Goal: Communication & Community: Ask a question

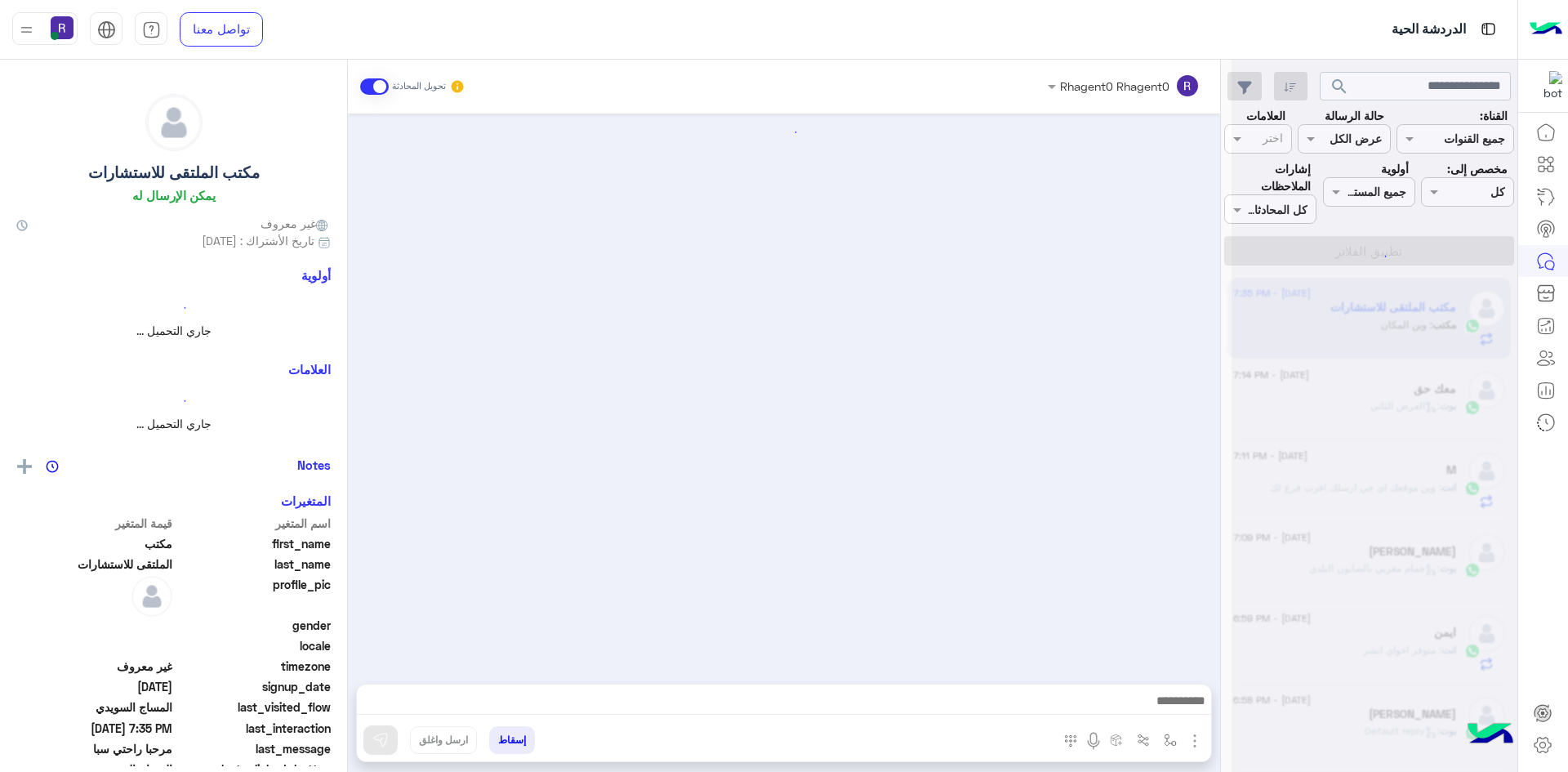
scroll to position [738, 0]
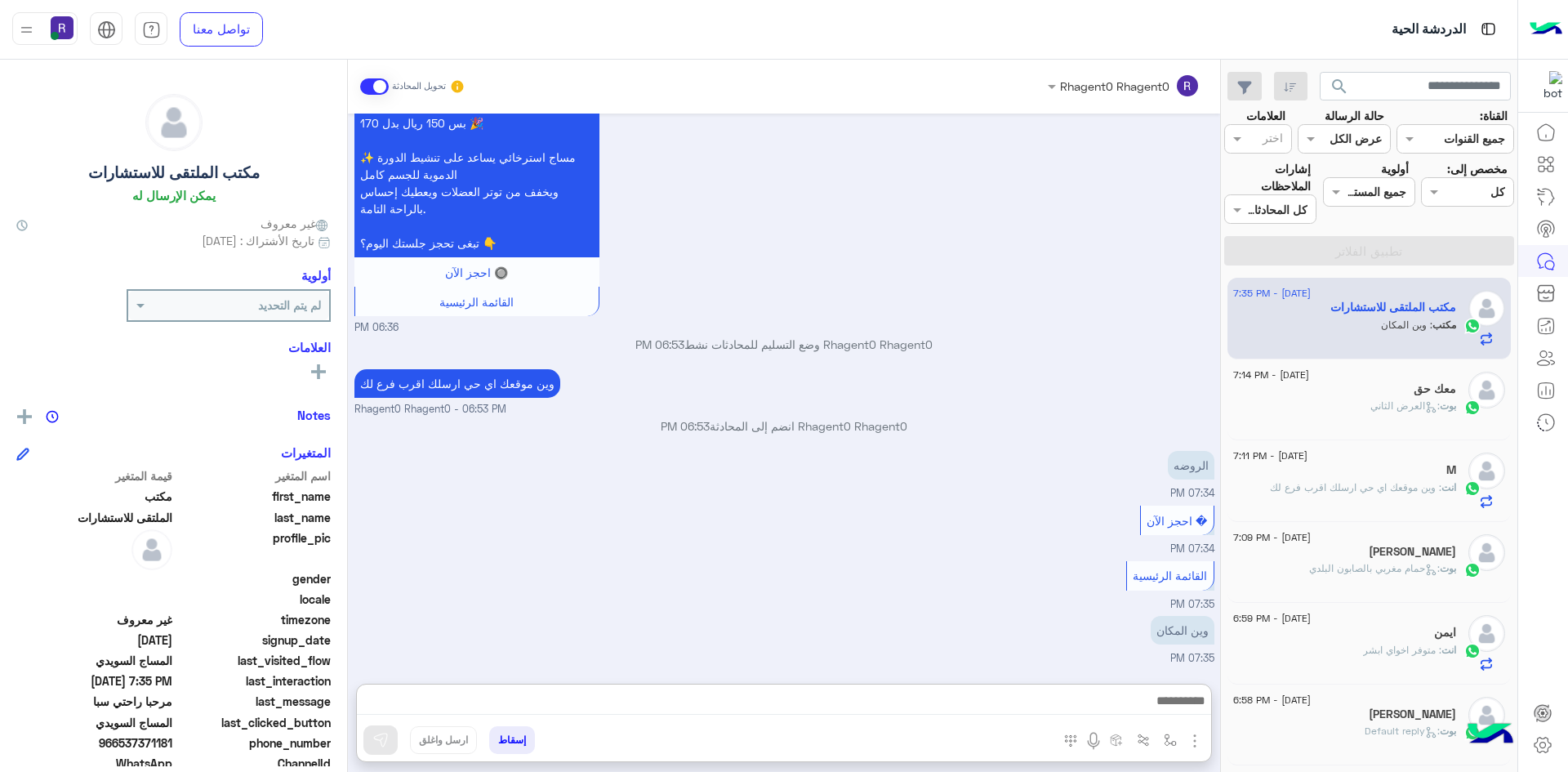
drag, startPoint x: 769, startPoint y: 706, endPoint x: 1176, endPoint y: 671, distance: 408.5
click at [948, 524] on div "� احجز الآن 07:34 PM" at bounding box center [784, 530] width 860 height 55
click at [1165, 743] on img "button" at bounding box center [1170, 740] width 13 height 13
click at [1156, 711] on input "text" at bounding box center [1120, 704] width 110 height 19
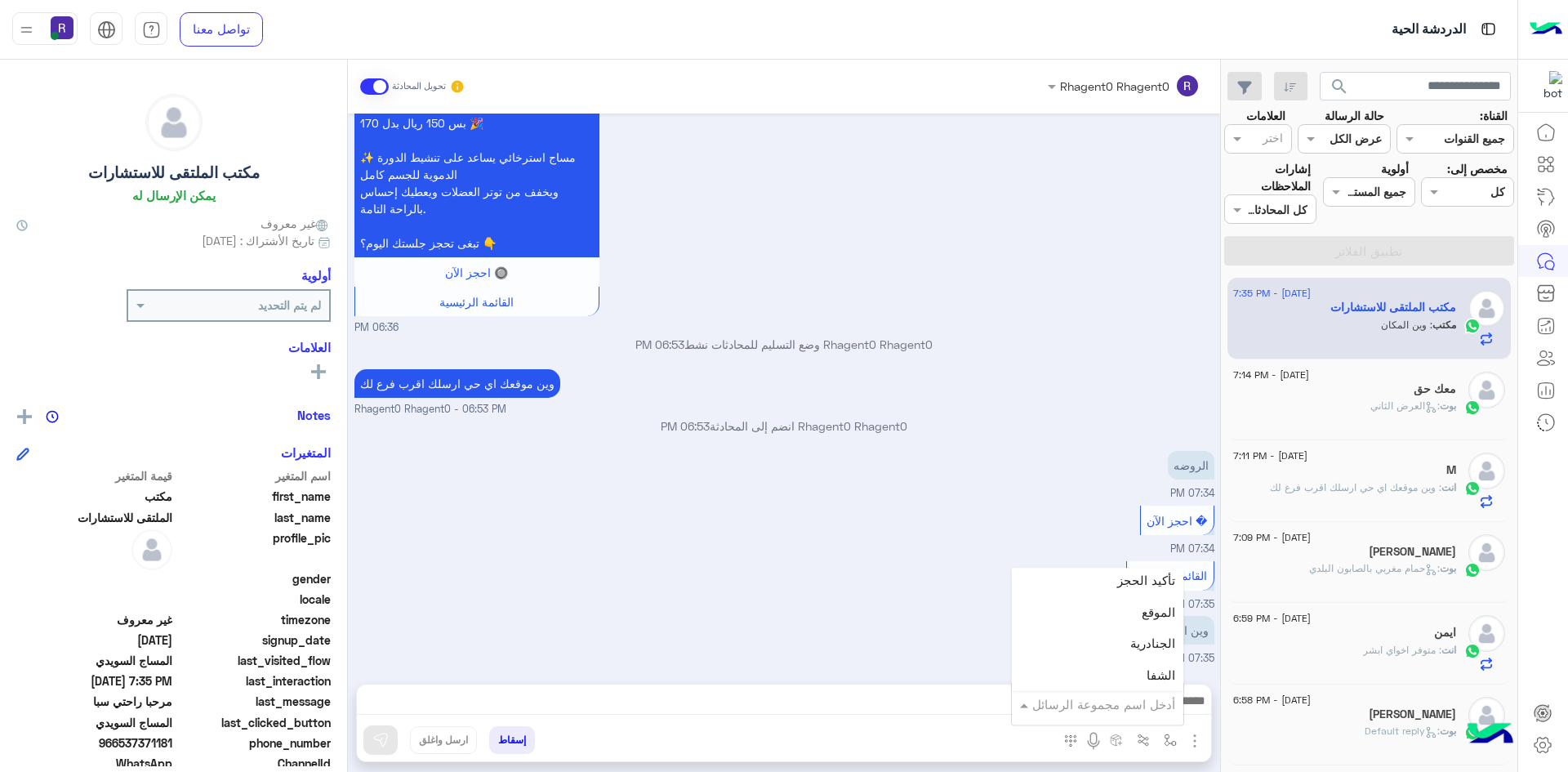
scroll to position [1062, 0]
click at [1123, 615] on div "الجنادرية" at bounding box center [1098, 624] width 172 height 32
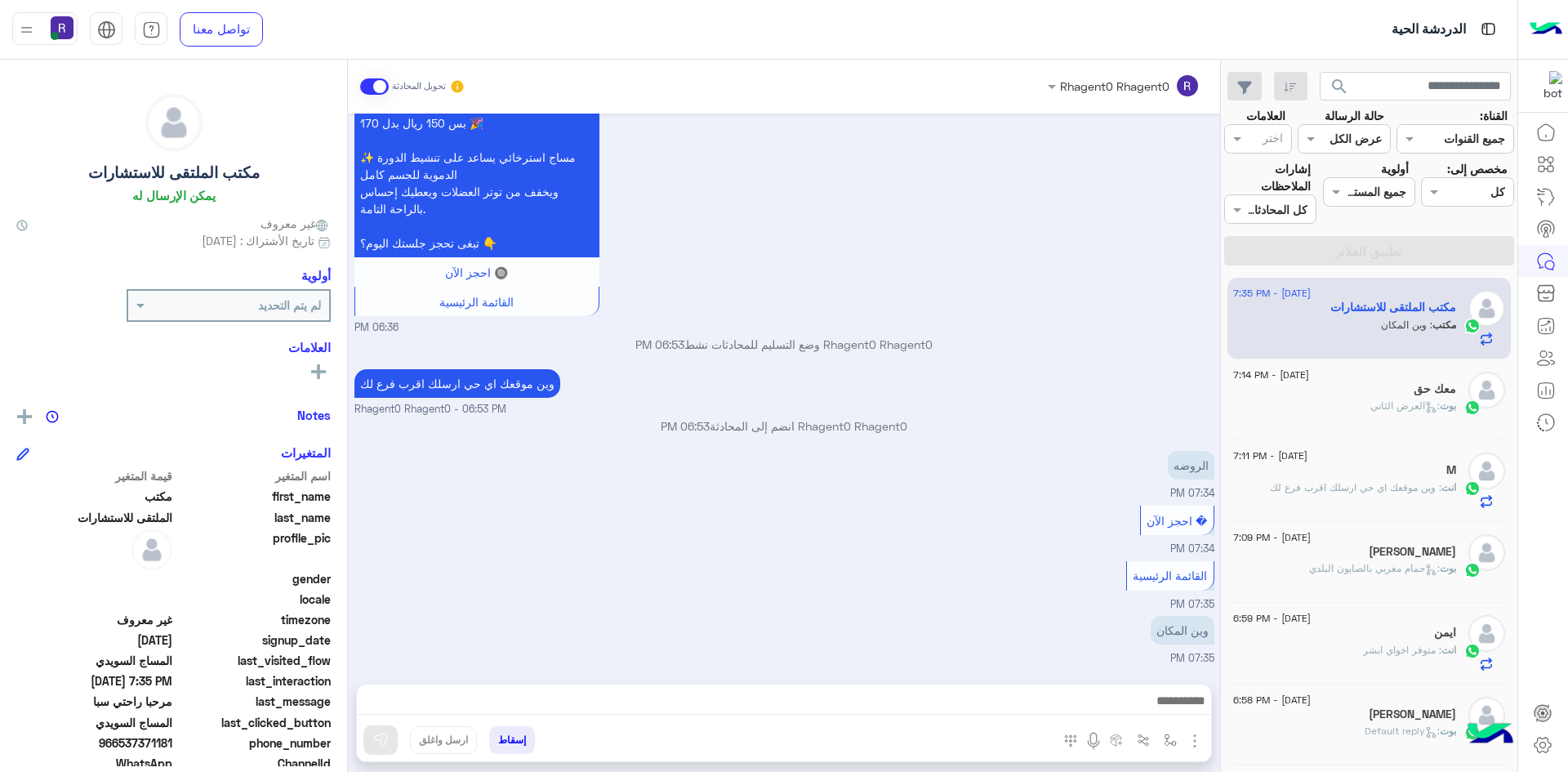
type textarea "*********"
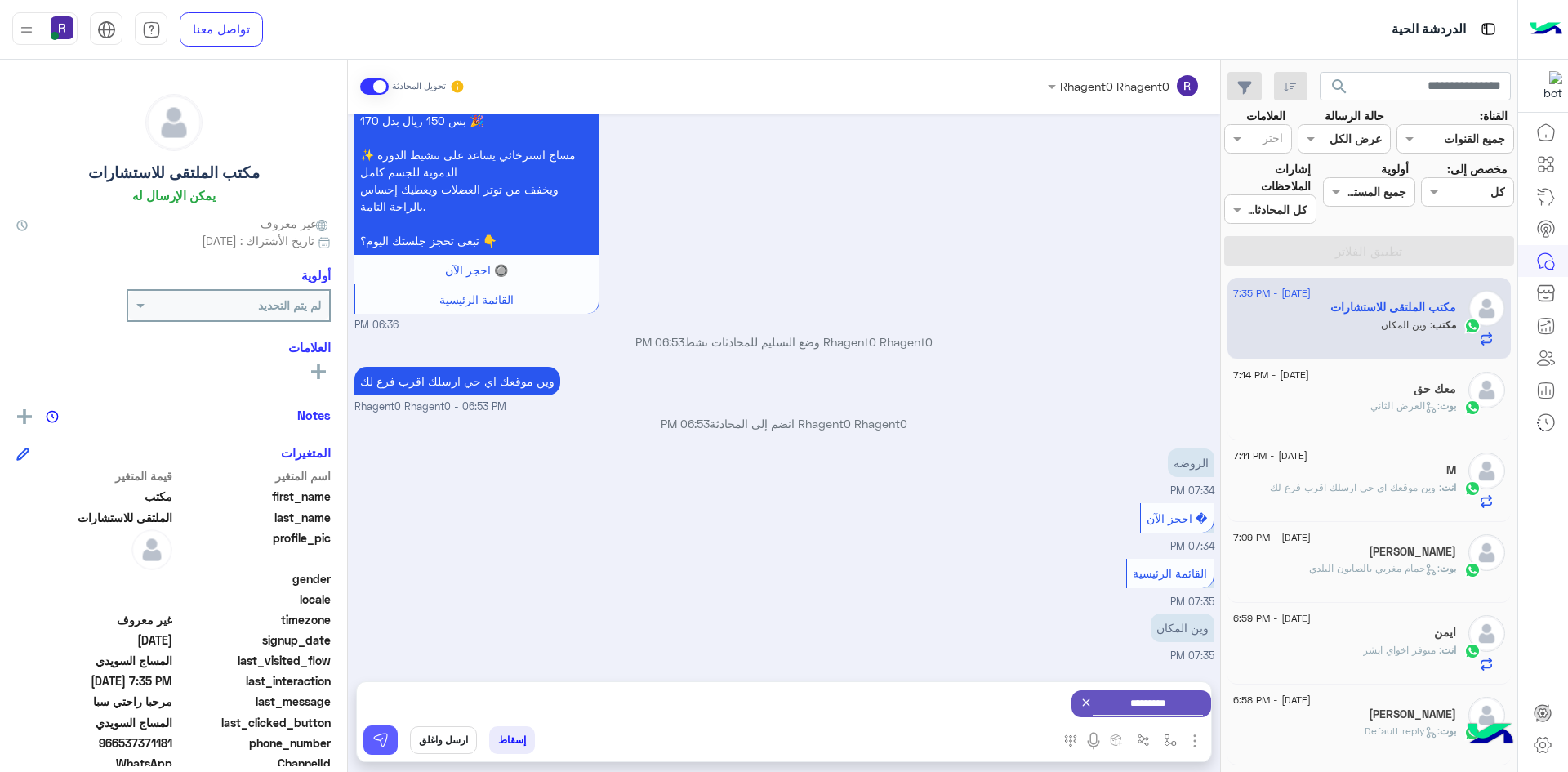
click at [385, 739] on img at bounding box center [380, 740] width 16 height 16
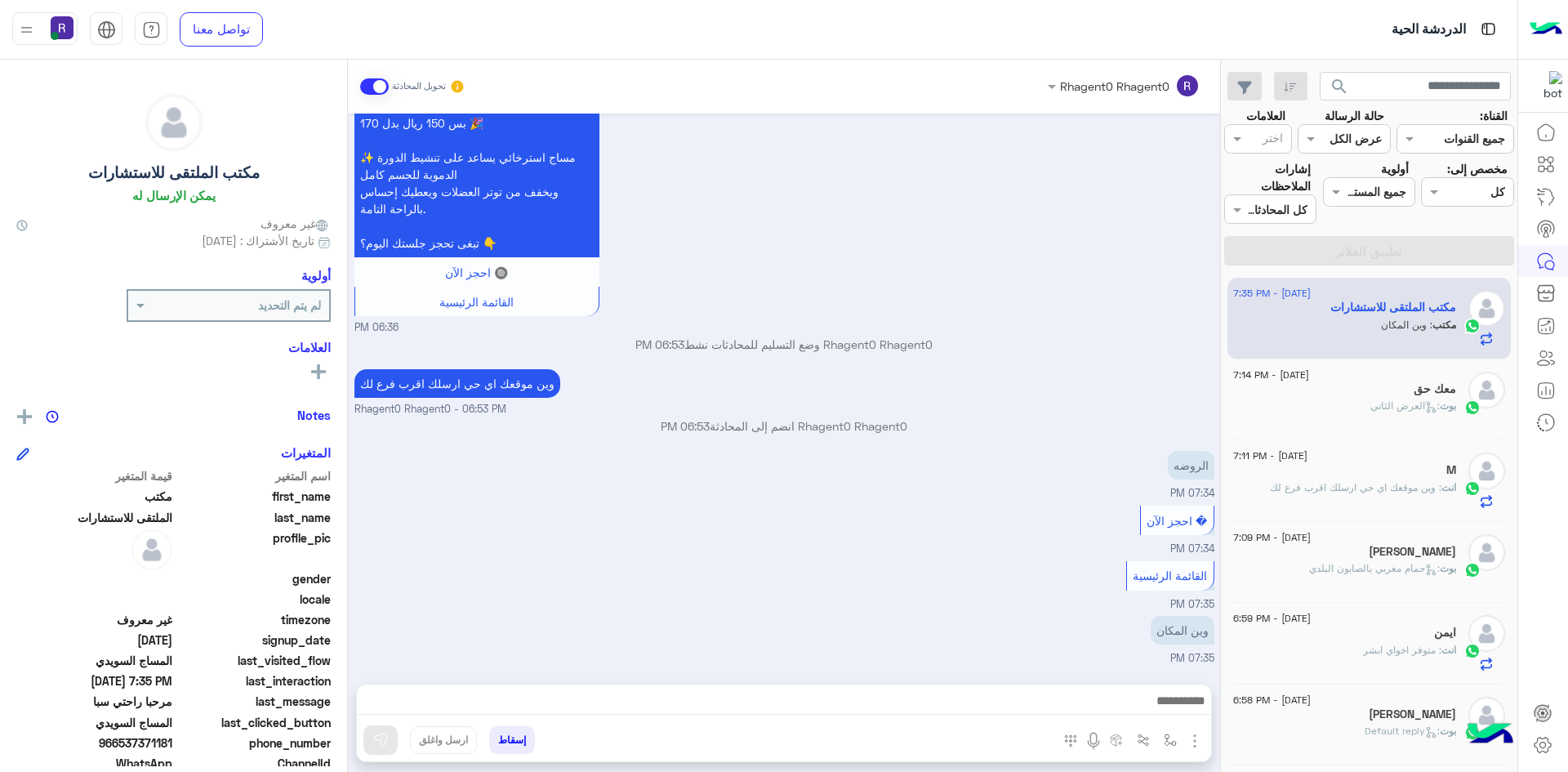
scroll to position [738, 0]
click at [1353, 405] on div "بوت : العرض الثاني" at bounding box center [1344, 413] width 223 height 29
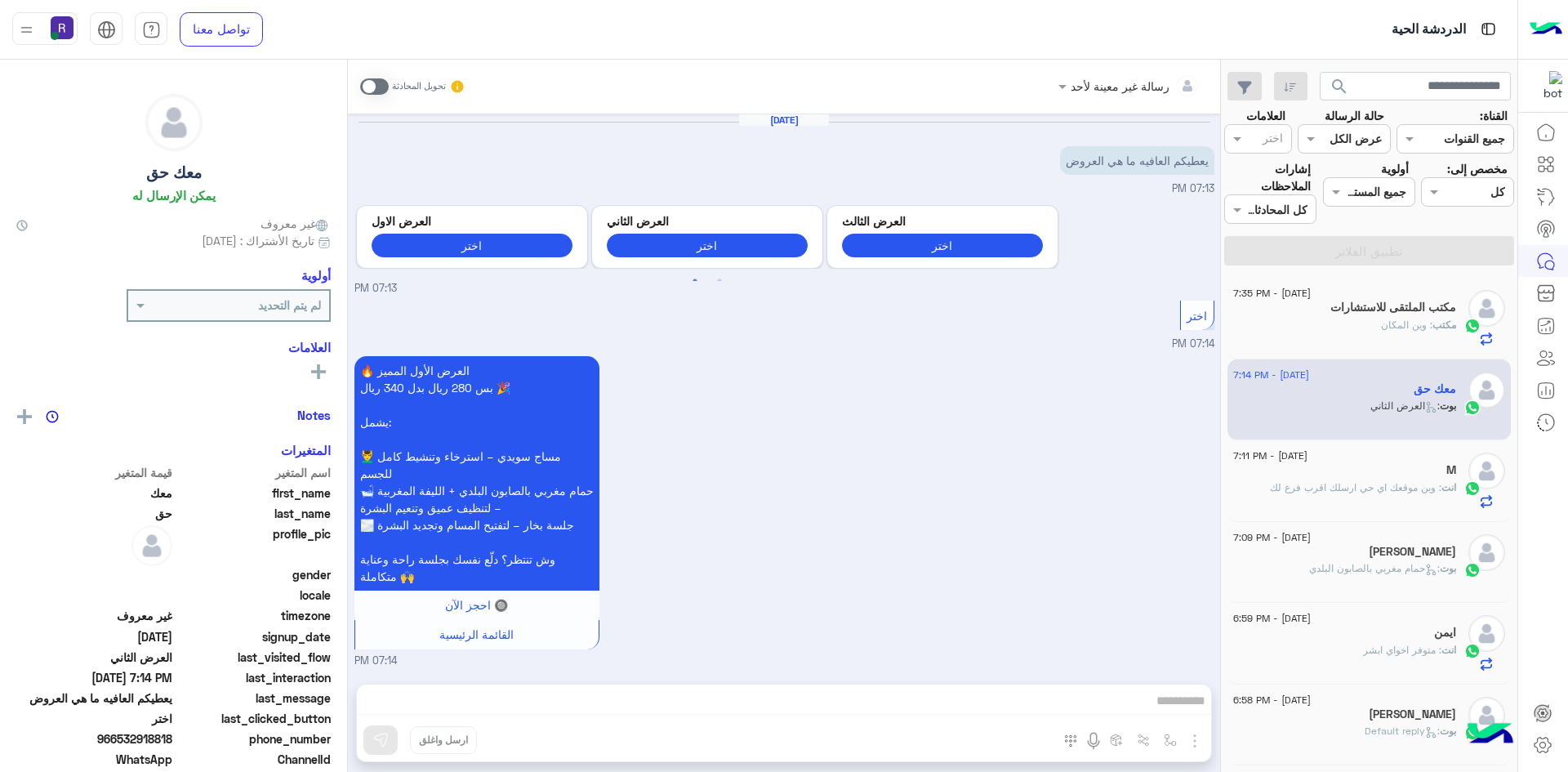
scroll to position [1392, 0]
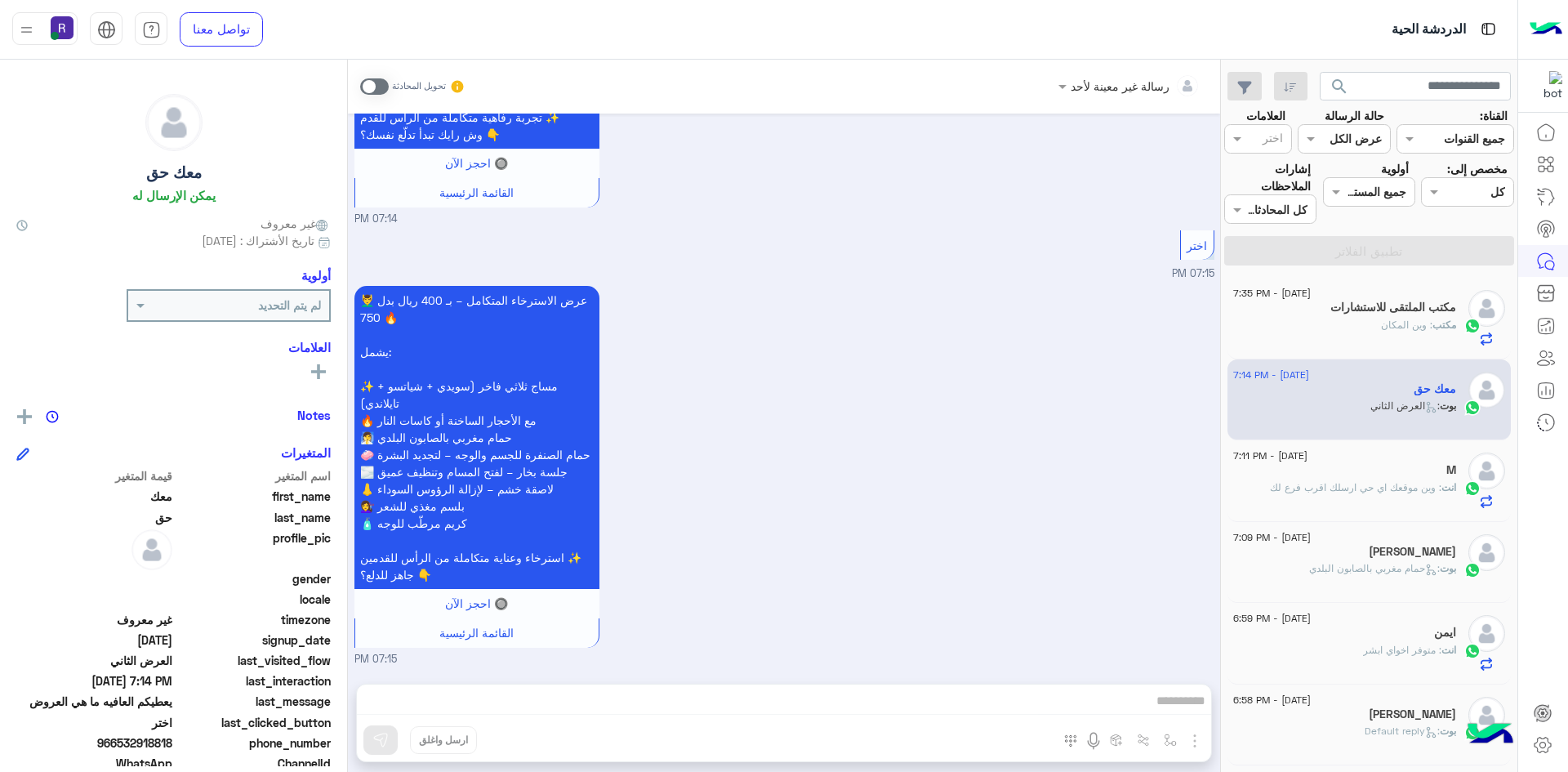
click at [385, 85] on span at bounding box center [375, 87] width 29 height 16
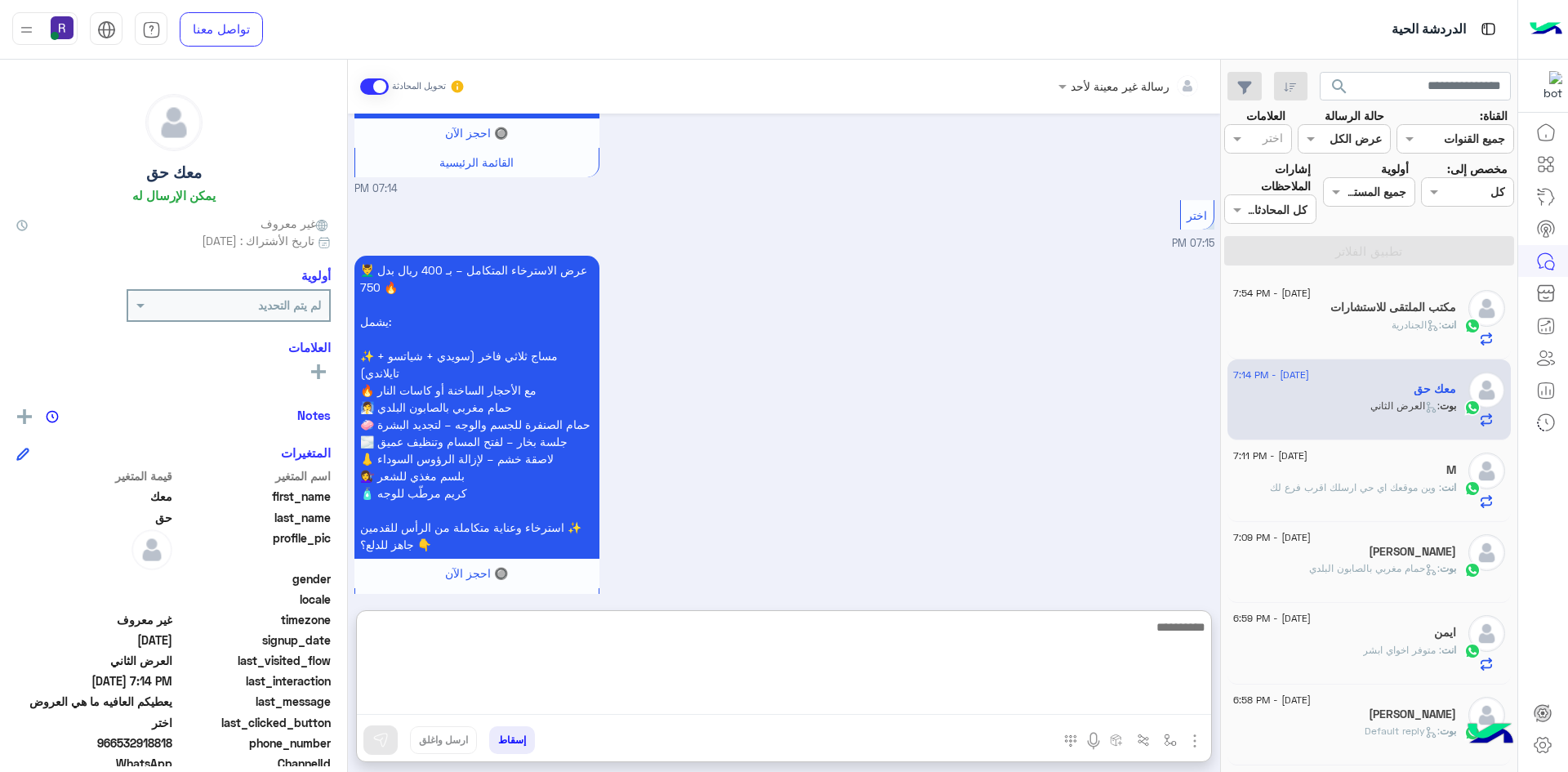
paste textarea "**********"
type textarea "**********"
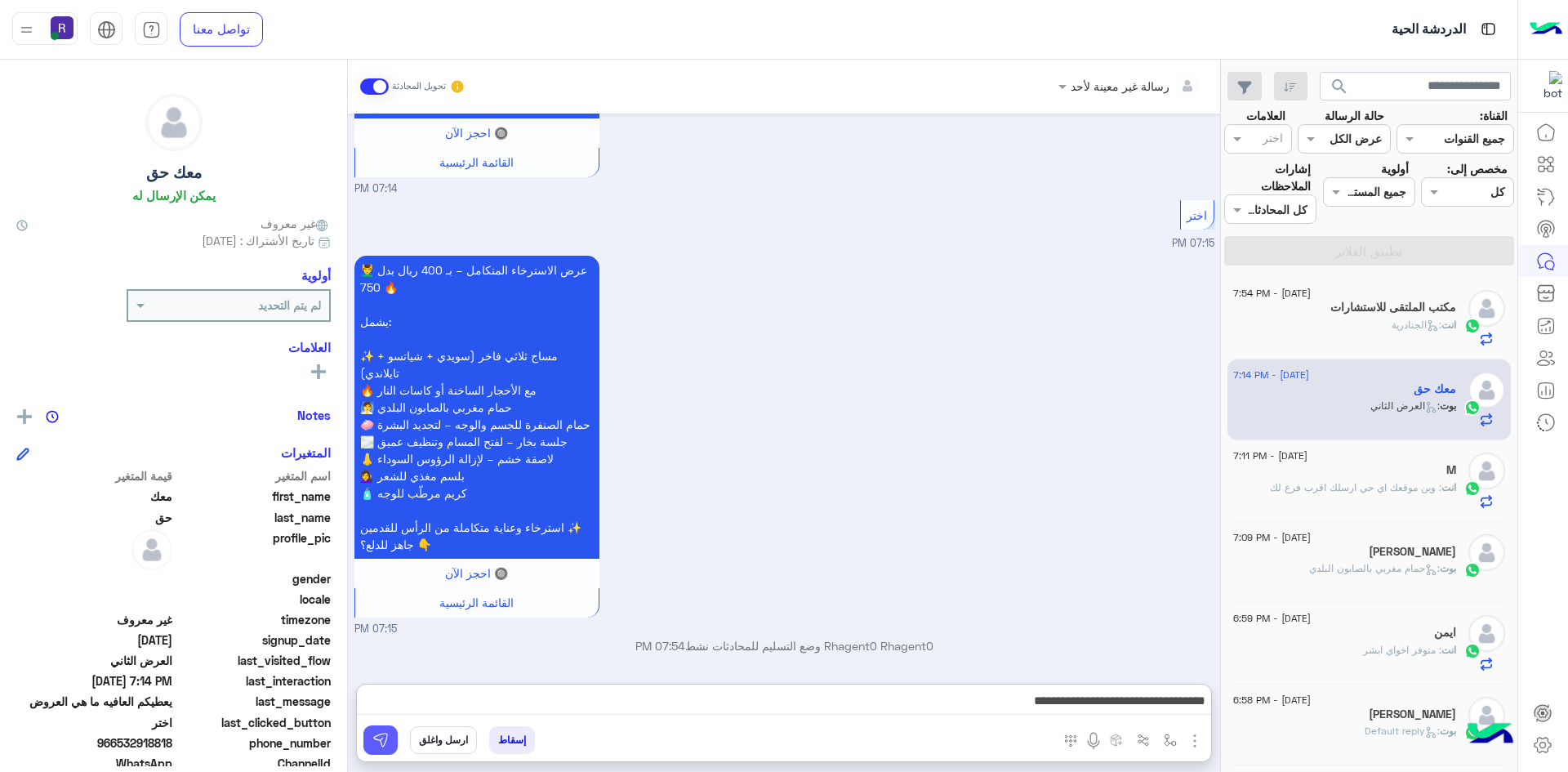
click at [374, 749] on button at bounding box center [380, 740] width 34 height 30
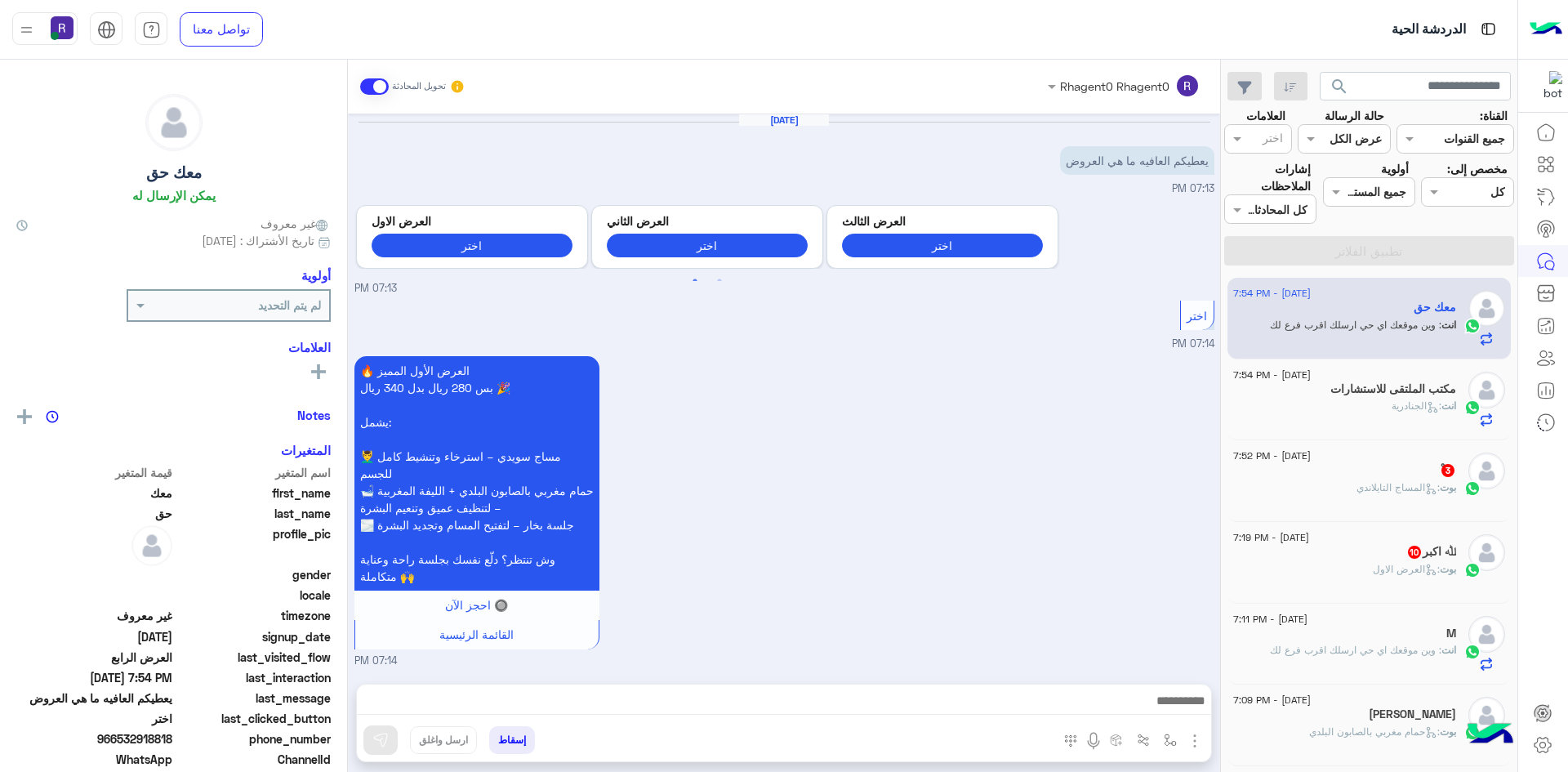
scroll to position [1504, 0]
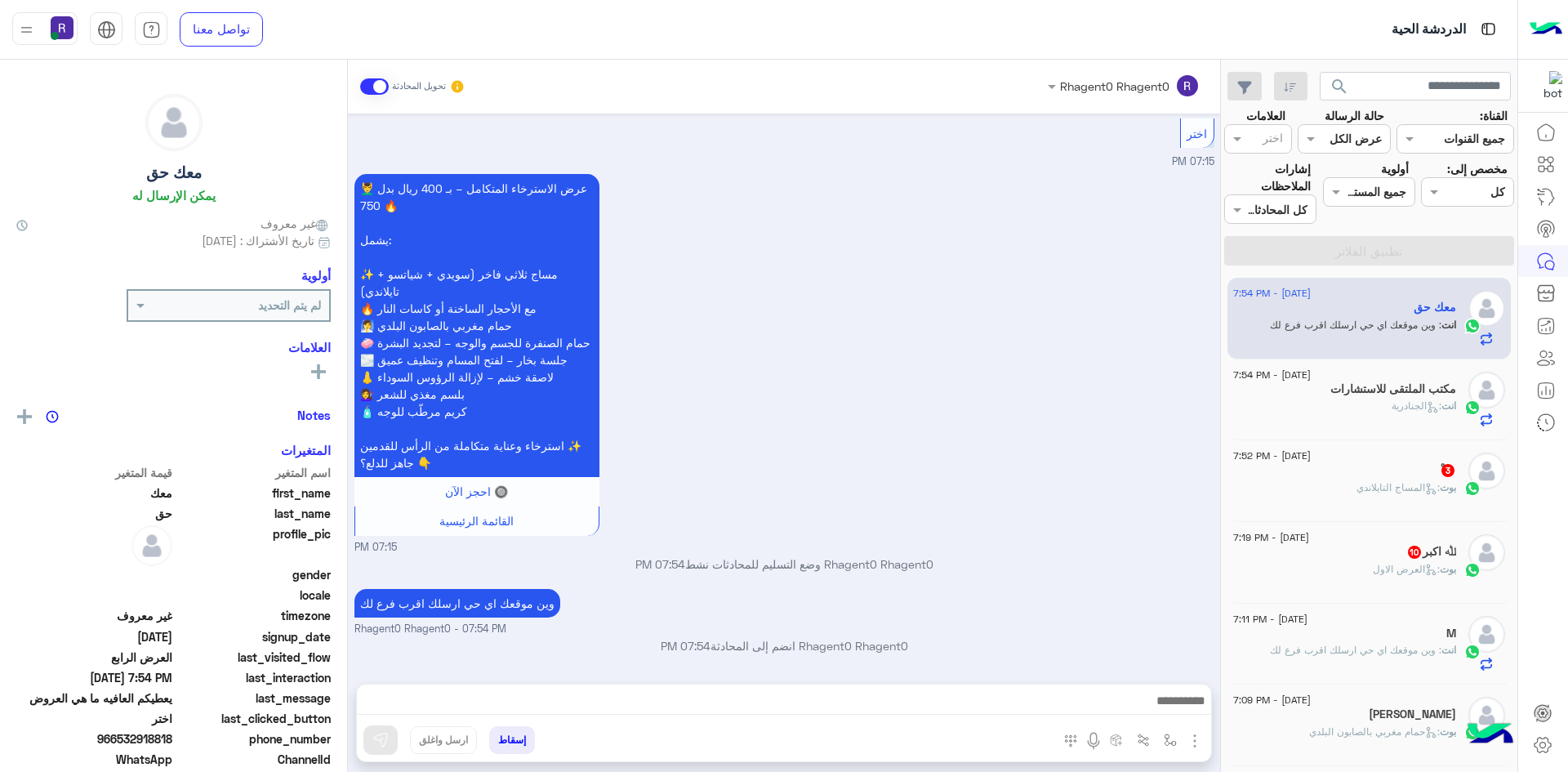
click at [1352, 552] on div "ﷲ اكبر 10" at bounding box center [1344, 553] width 223 height 17
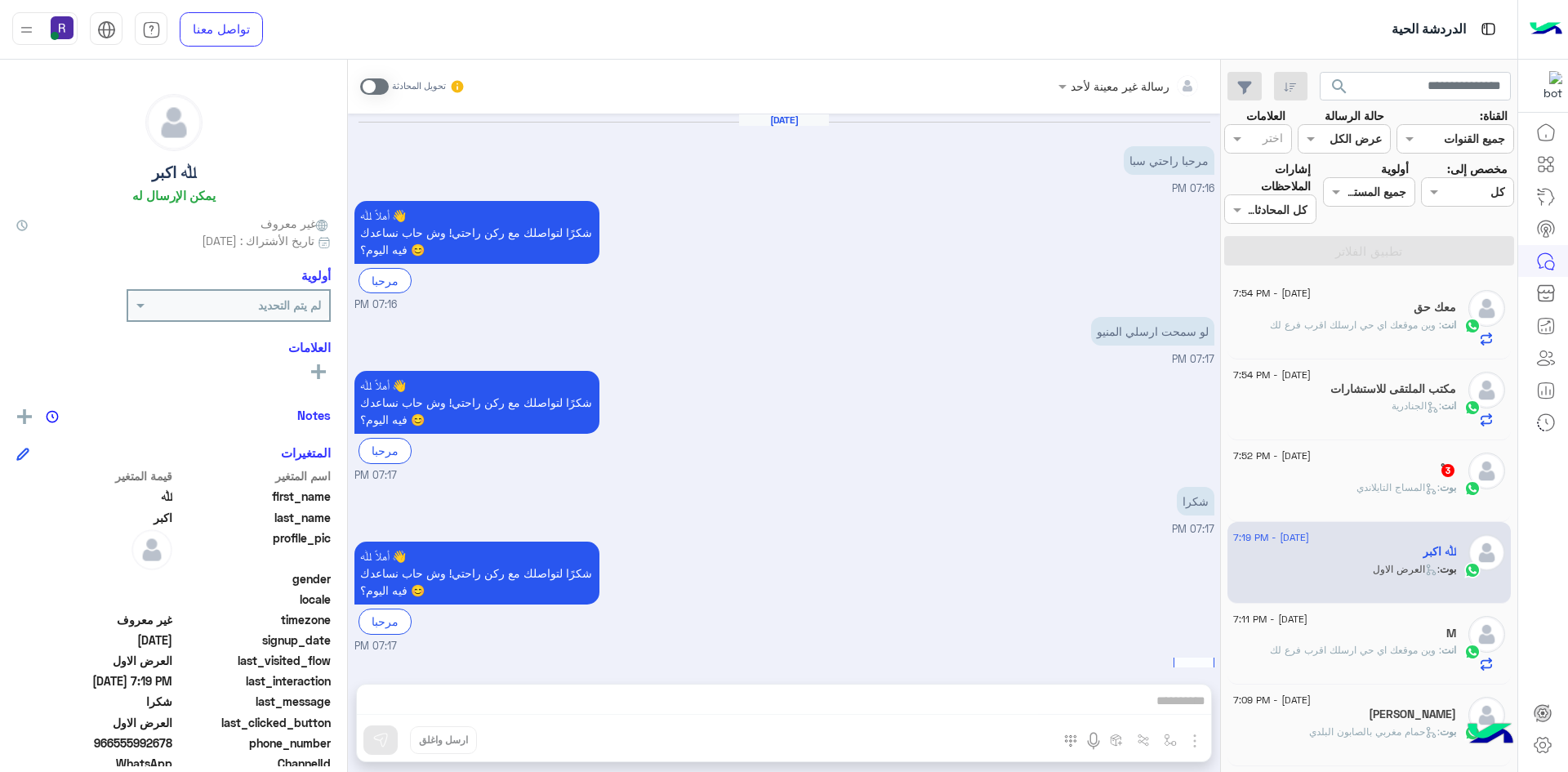
scroll to position [2227, 0]
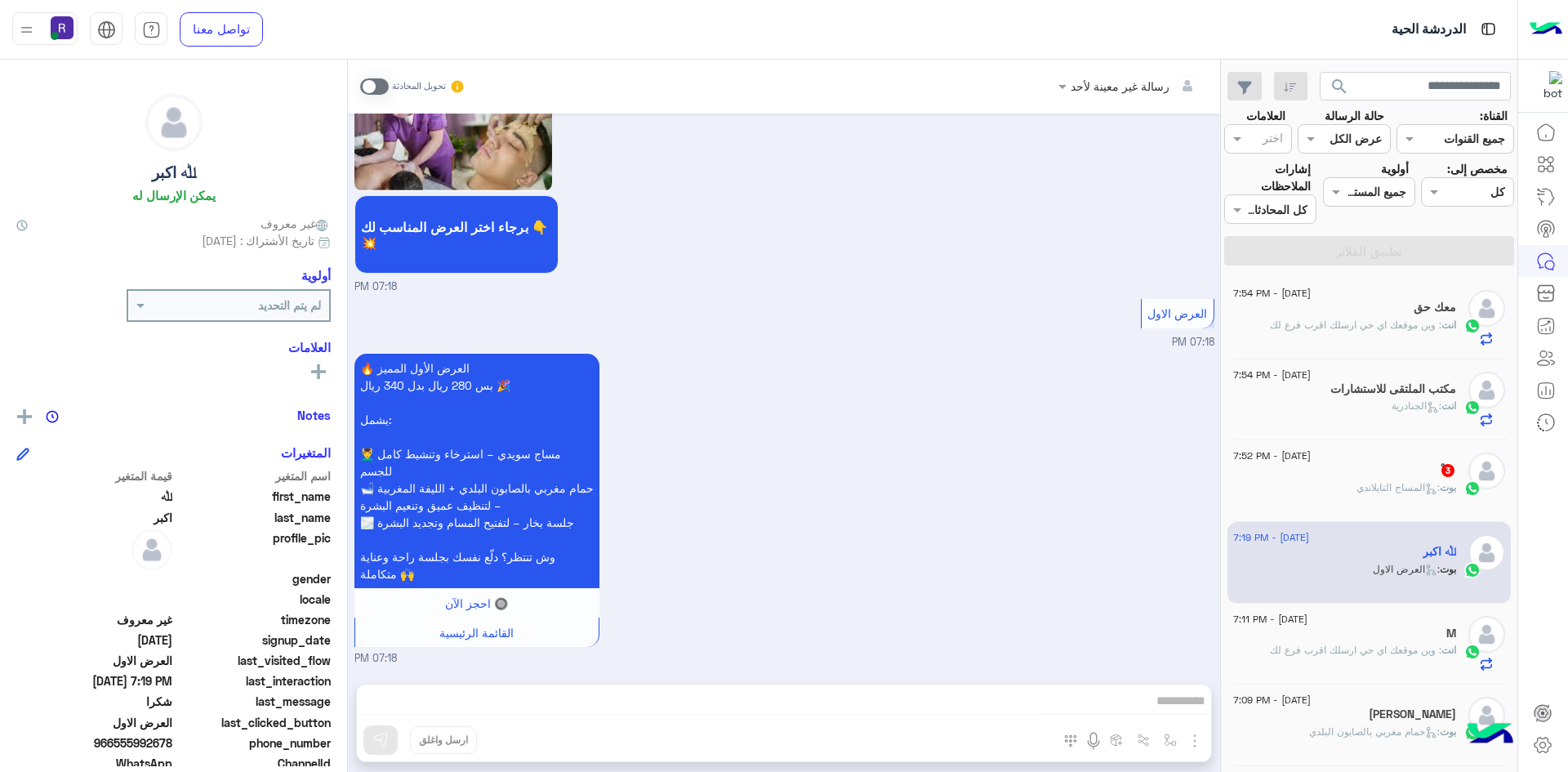
click at [377, 84] on span at bounding box center [375, 87] width 29 height 16
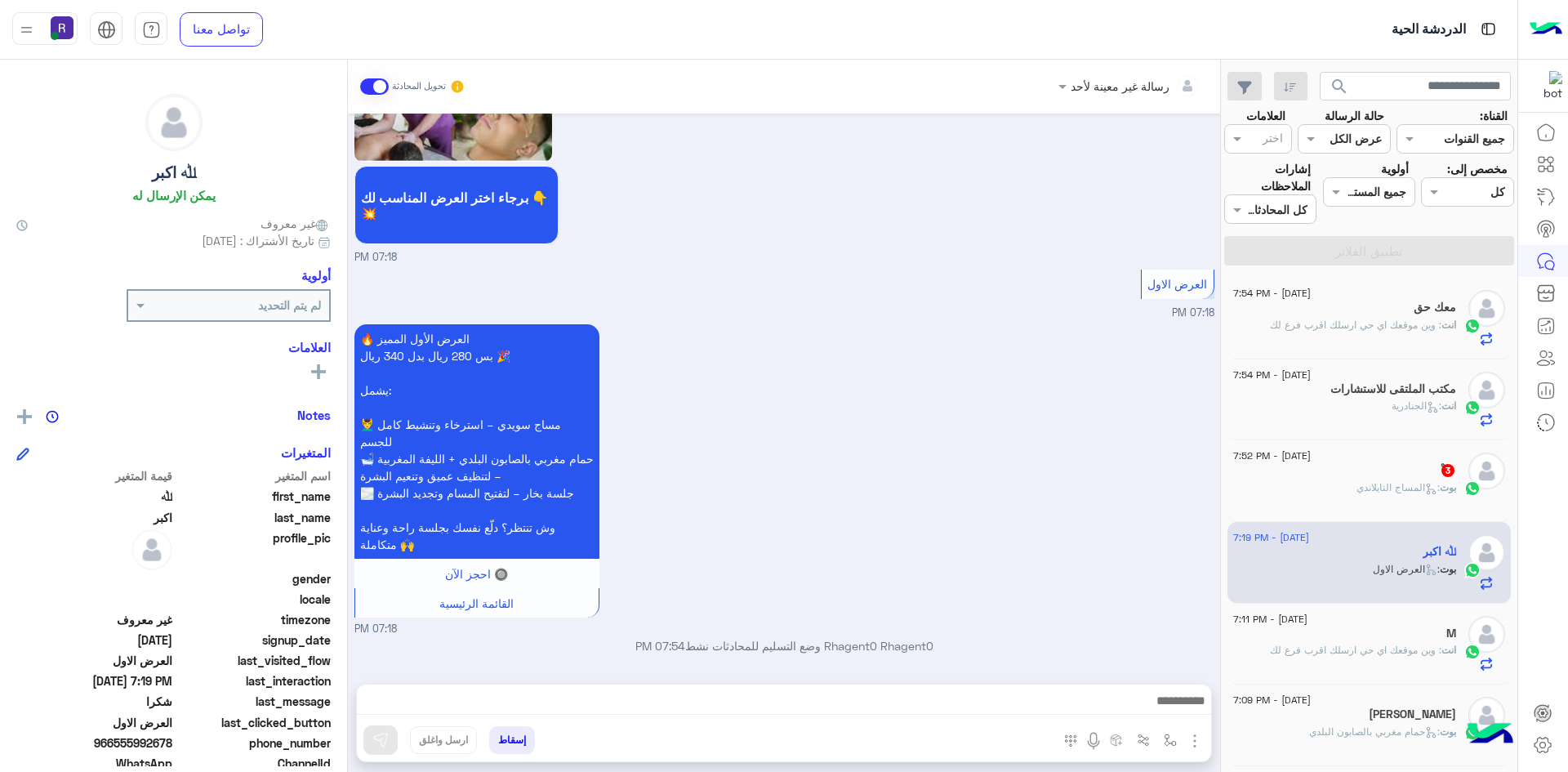
scroll to position [2256, 0]
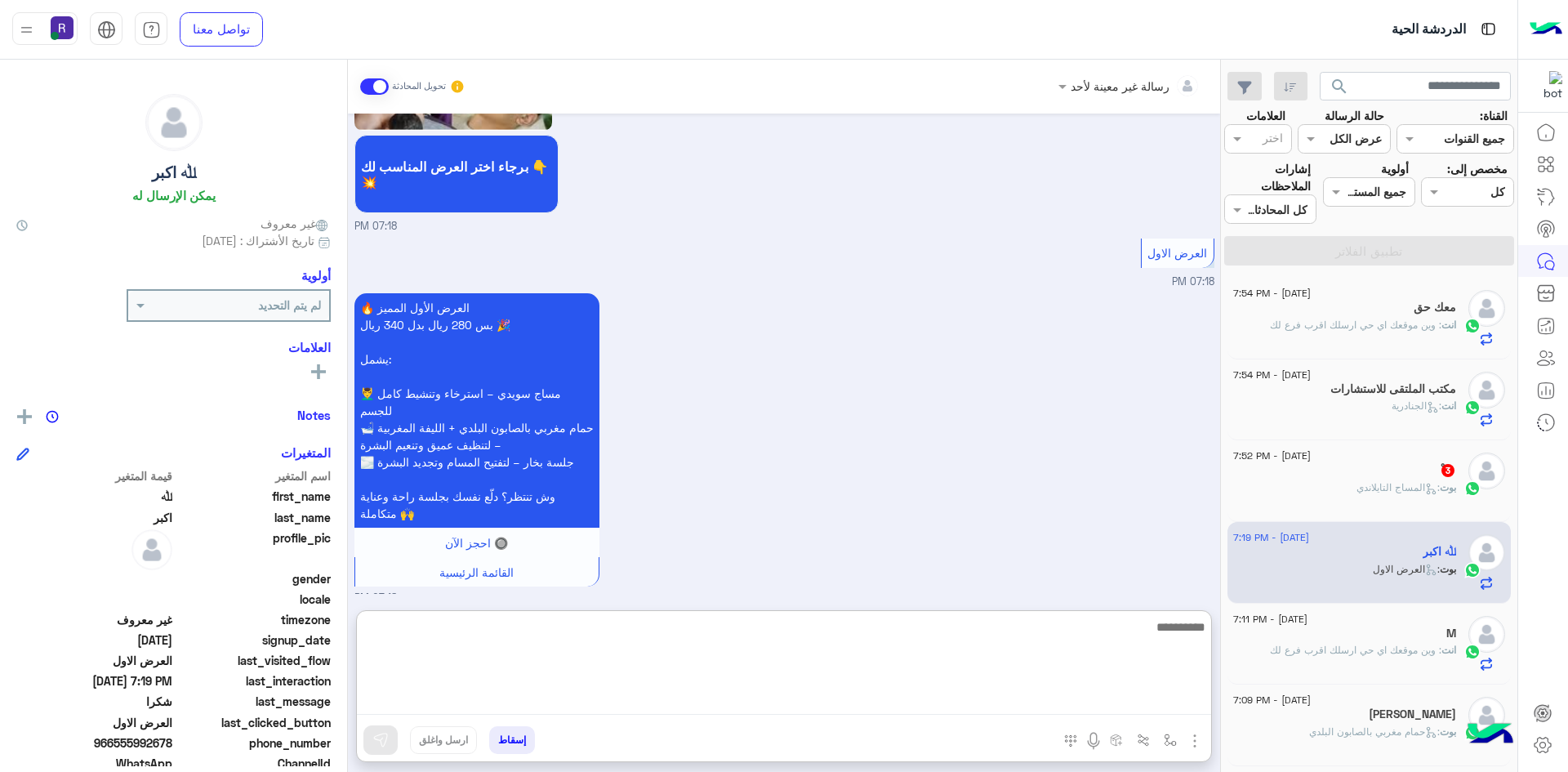
paste textarea "**********"
type textarea "**********"
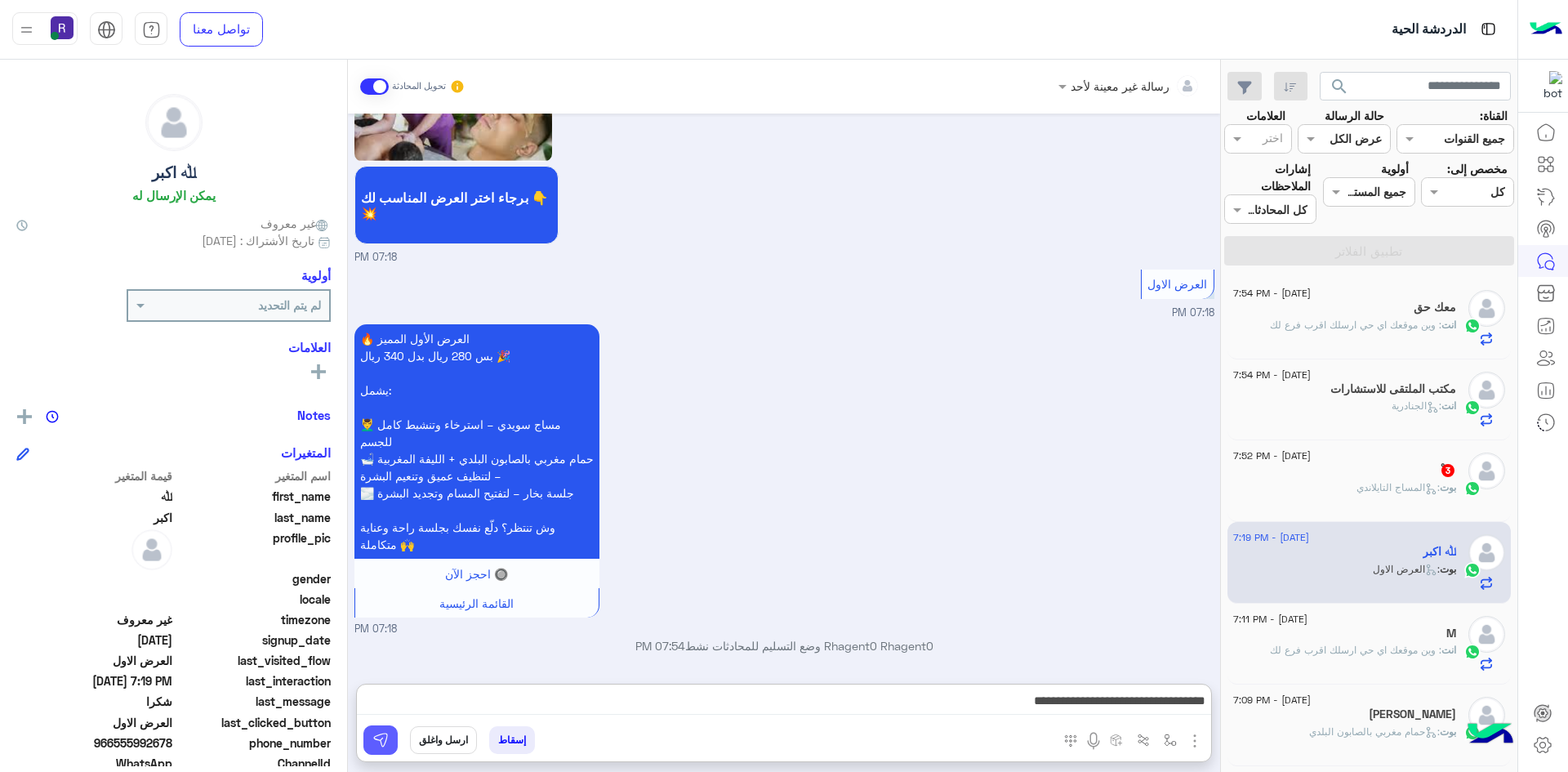
click at [383, 746] on img at bounding box center [380, 740] width 16 height 16
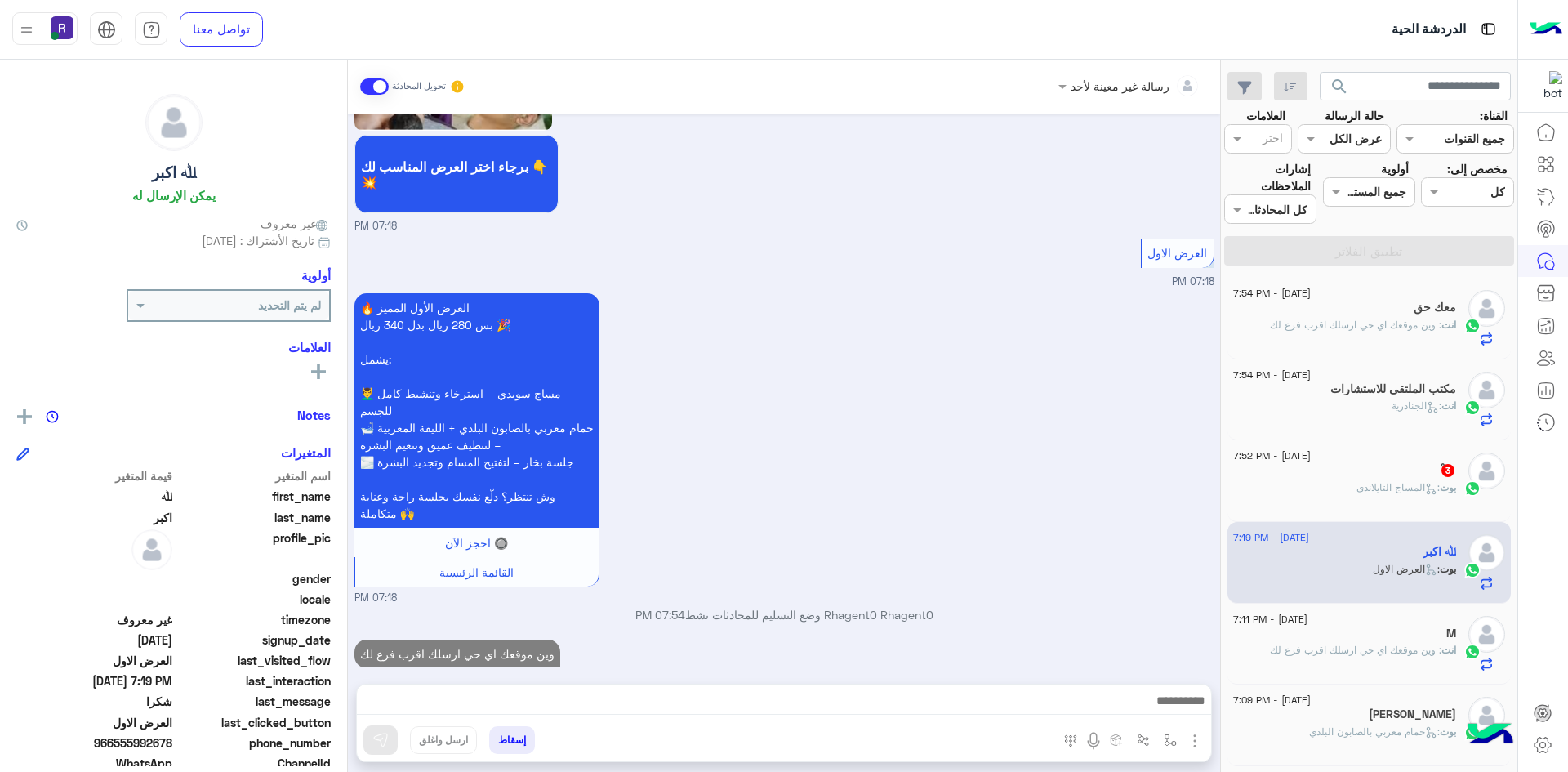
scroll to position [2309, 0]
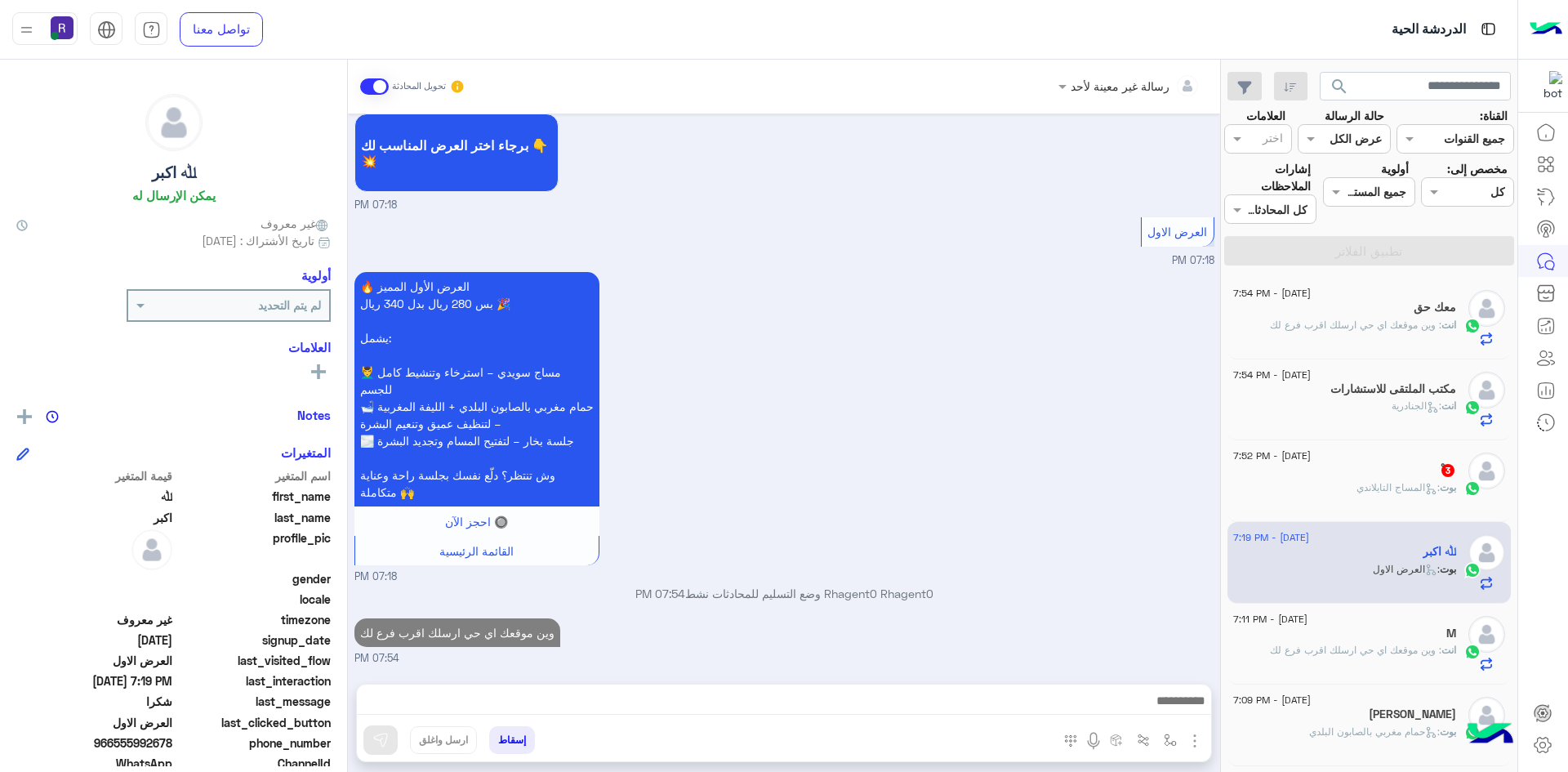
click at [1394, 455] on div "14 August - 7:52 PM" at bounding box center [1344, 458] width 223 height 11
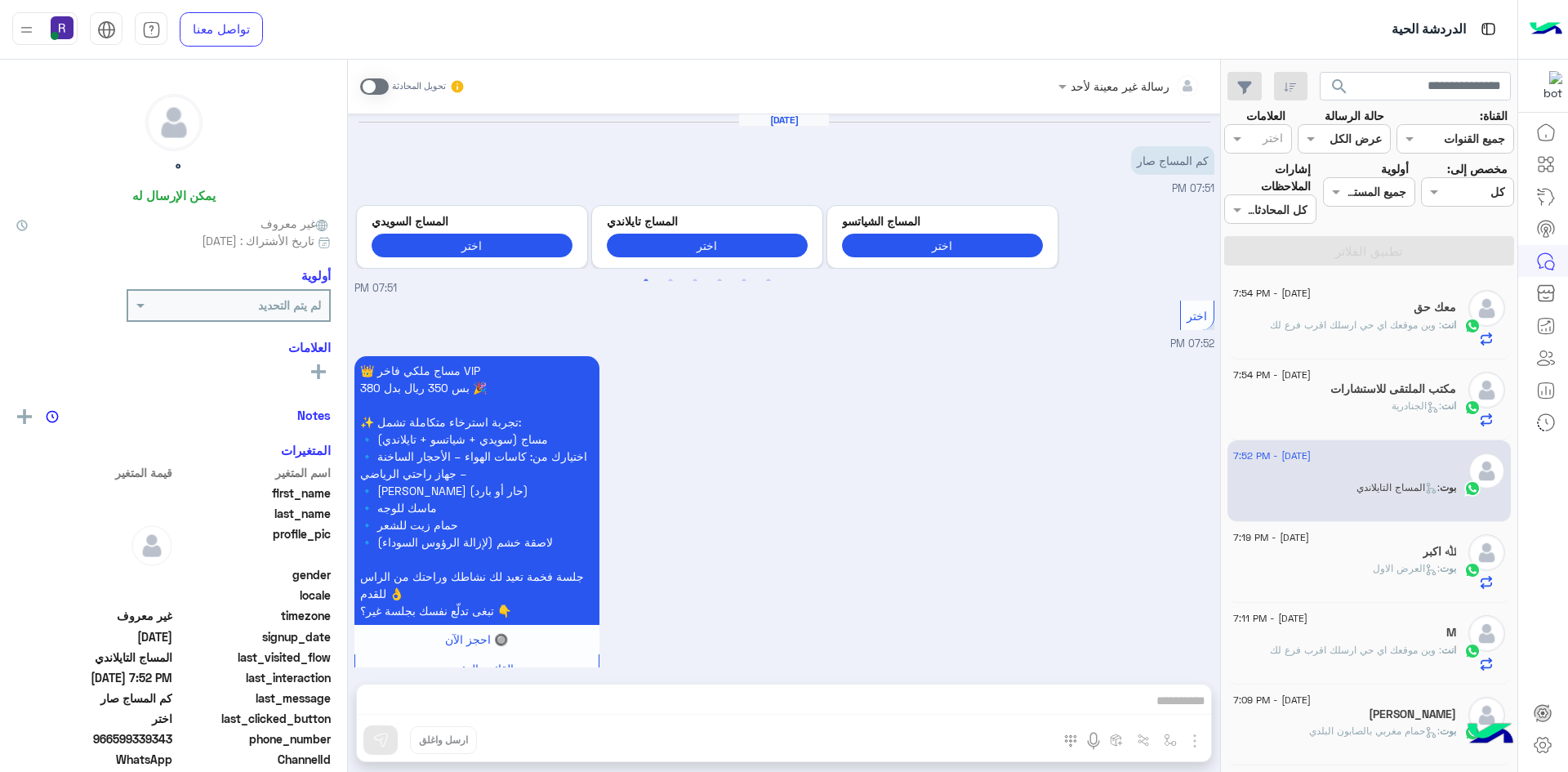
scroll to position [339, 0]
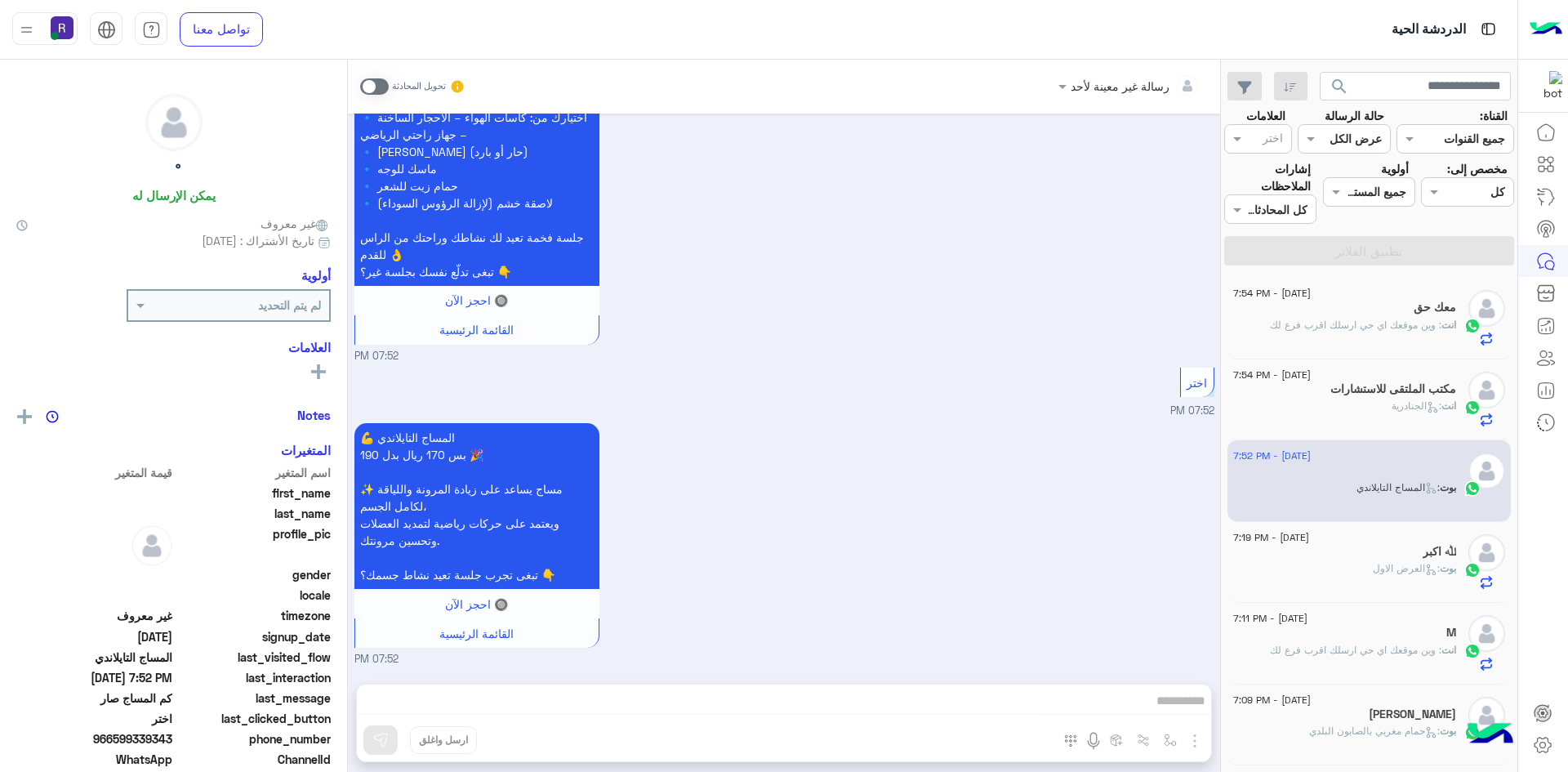
click at [379, 87] on span at bounding box center [375, 87] width 29 height 16
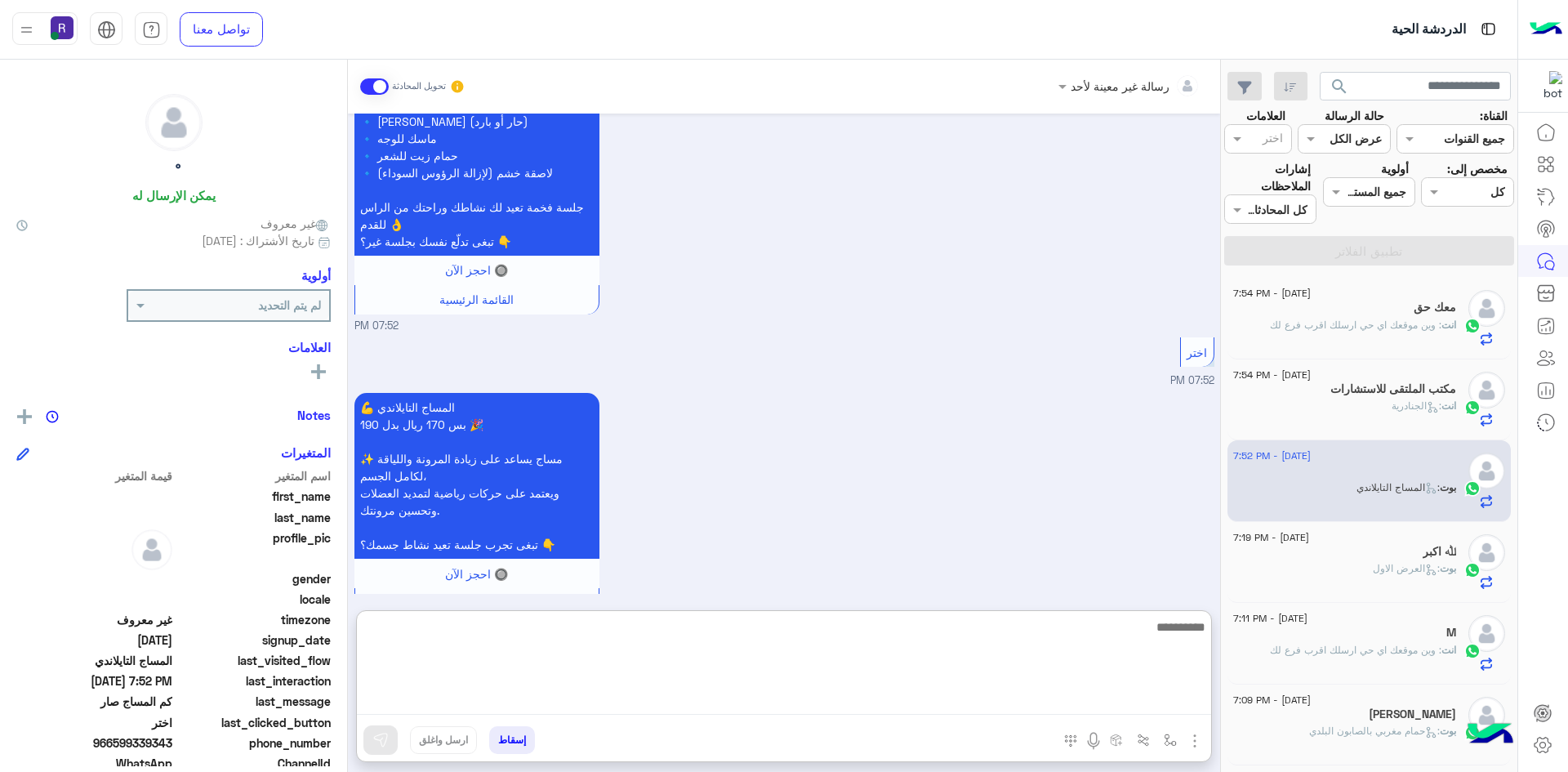
paste textarea "**********"
type textarea "**********"
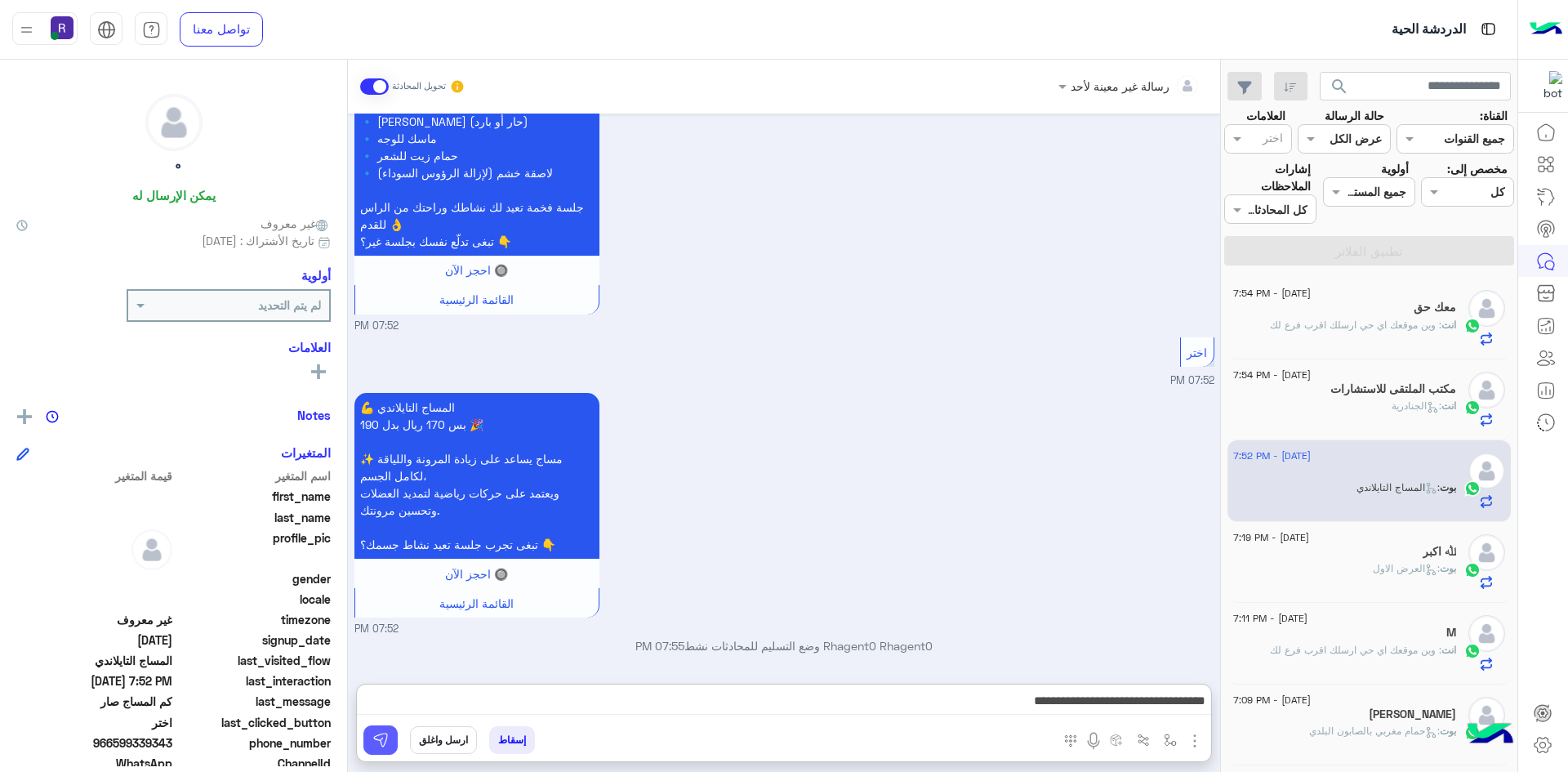
click at [386, 739] on img at bounding box center [380, 740] width 16 height 16
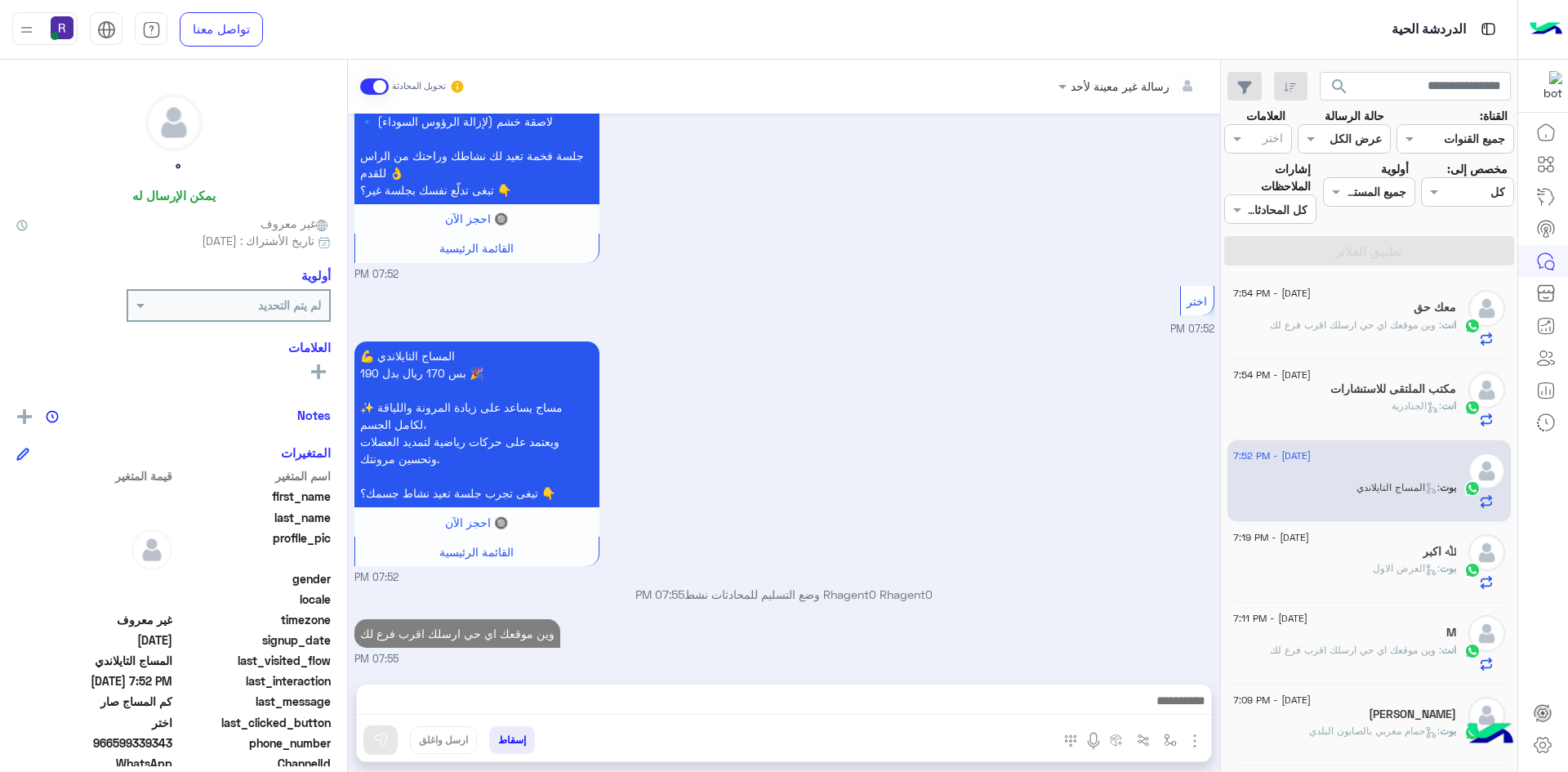
scroll to position [420, 0]
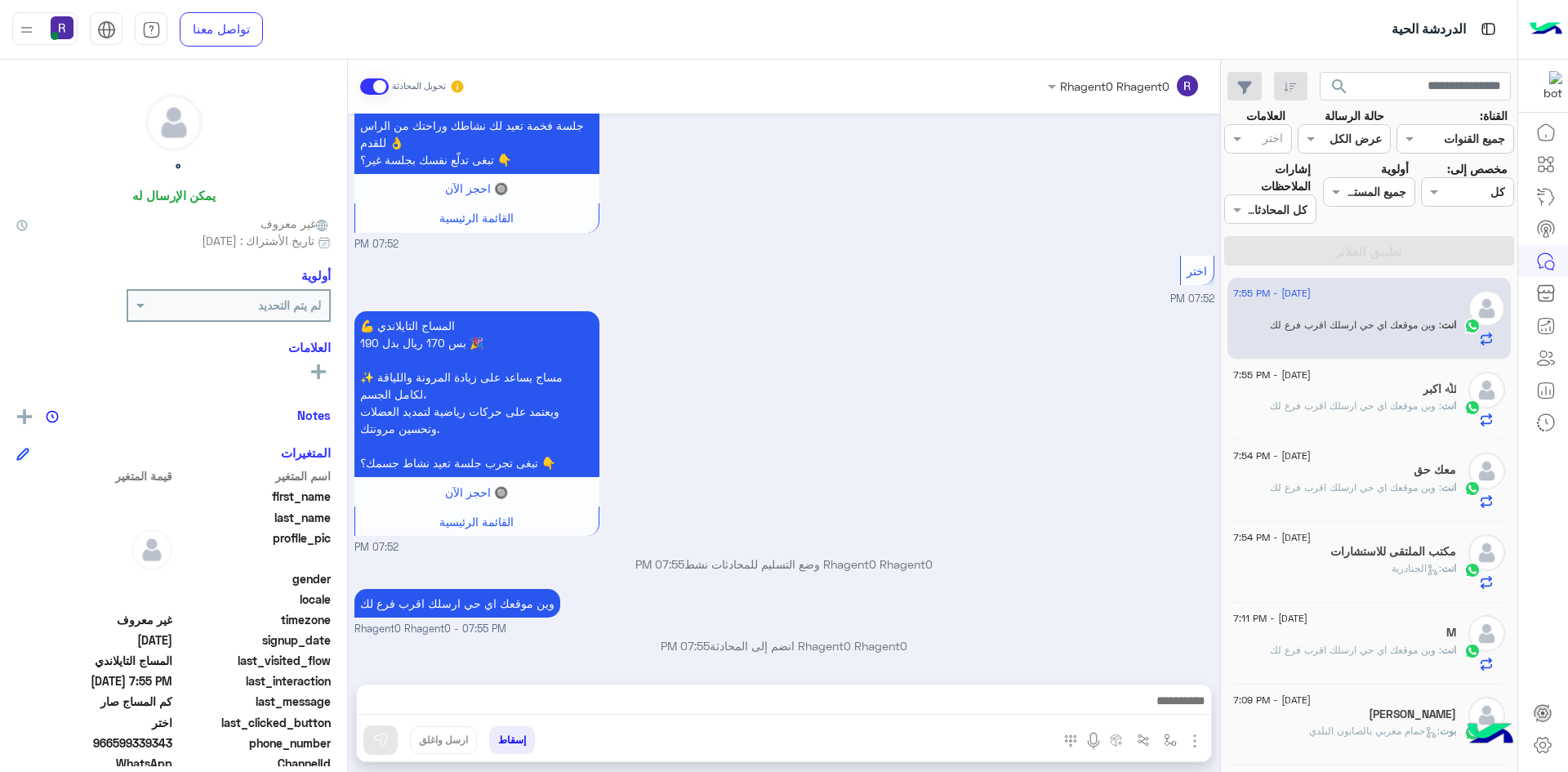
scroll to position [505, 0]
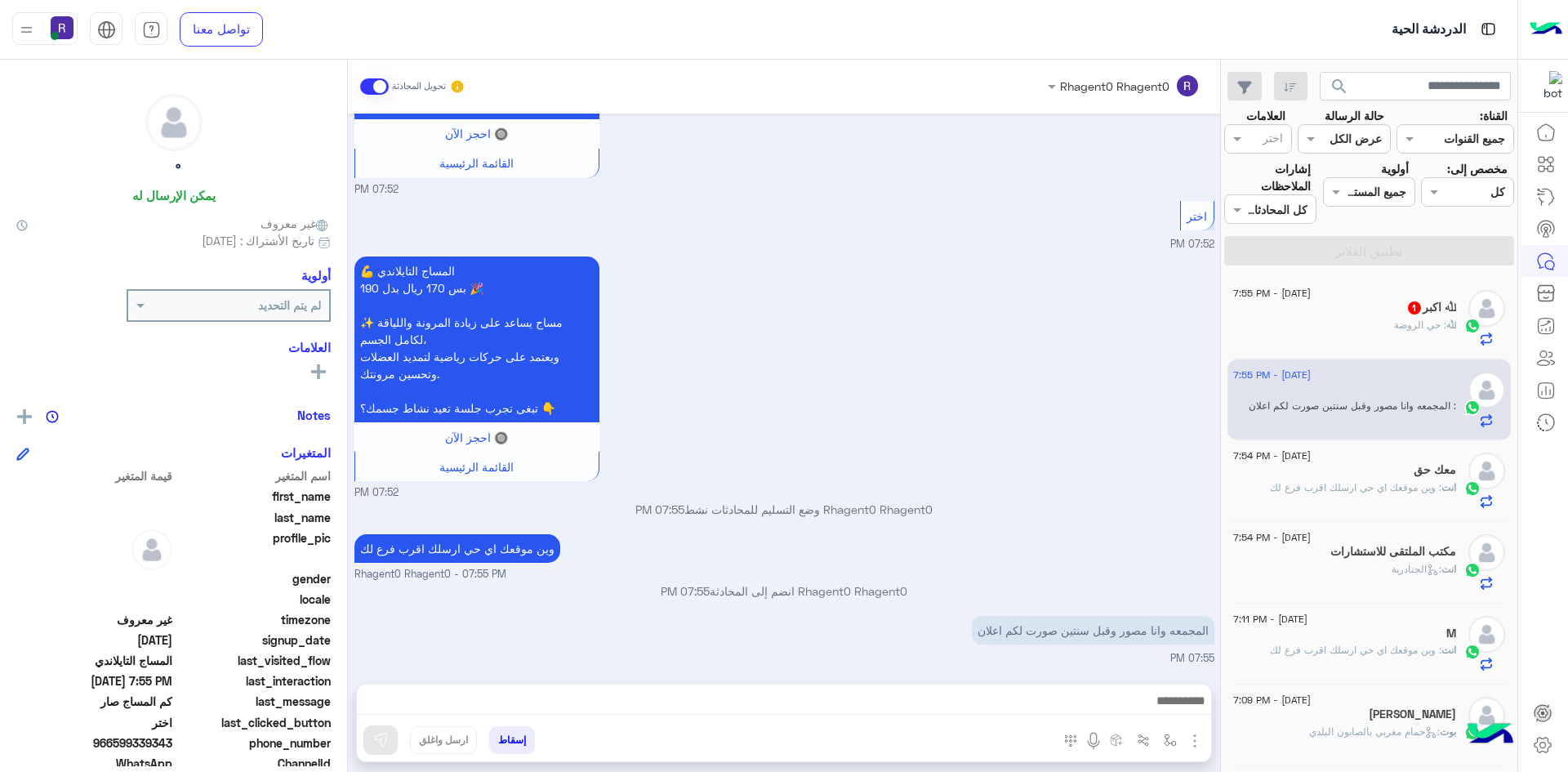
click at [1400, 328] on span ": حي الروضة" at bounding box center [1420, 325] width 52 height 13
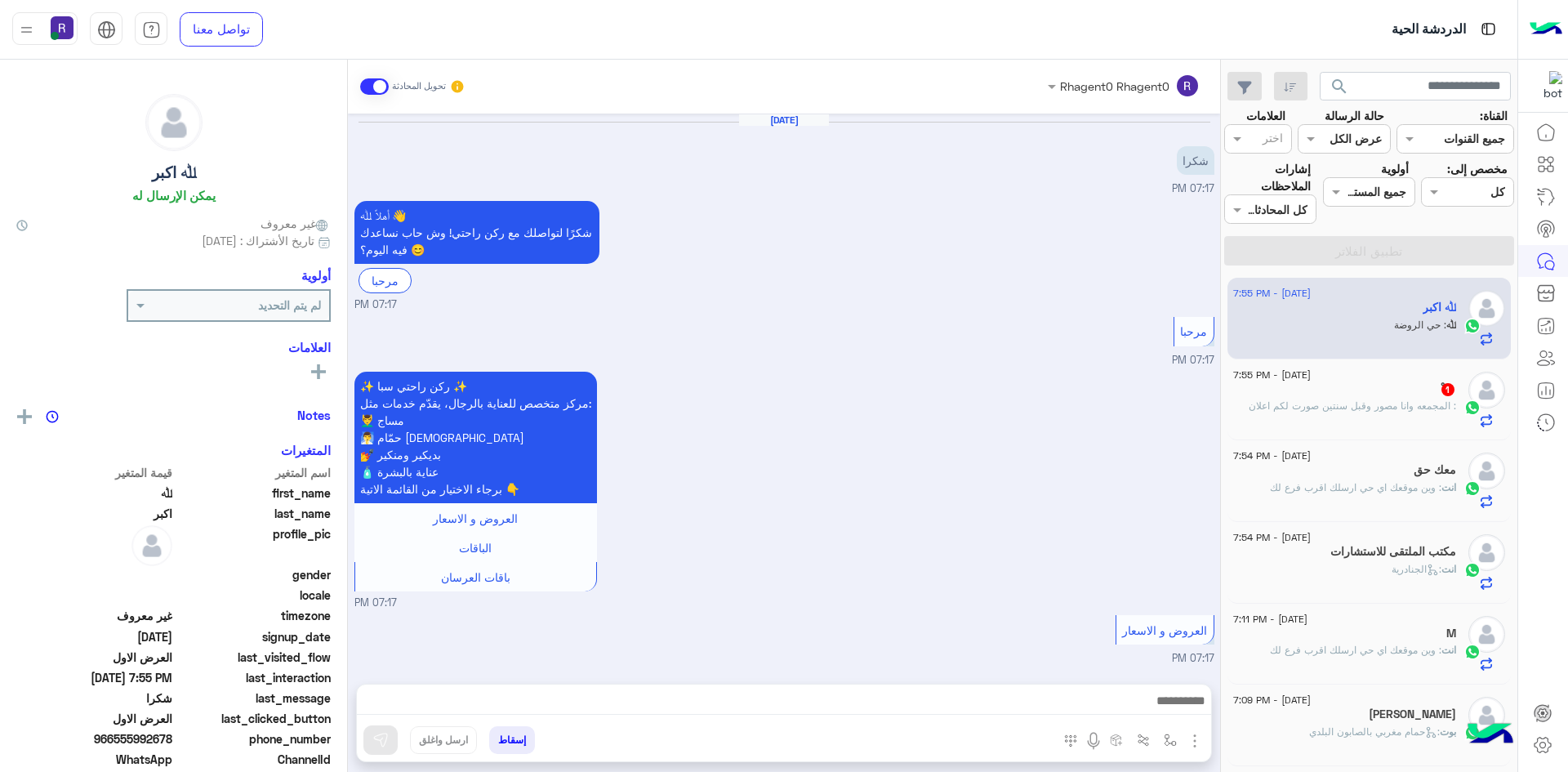
scroll to position [2051, 0]
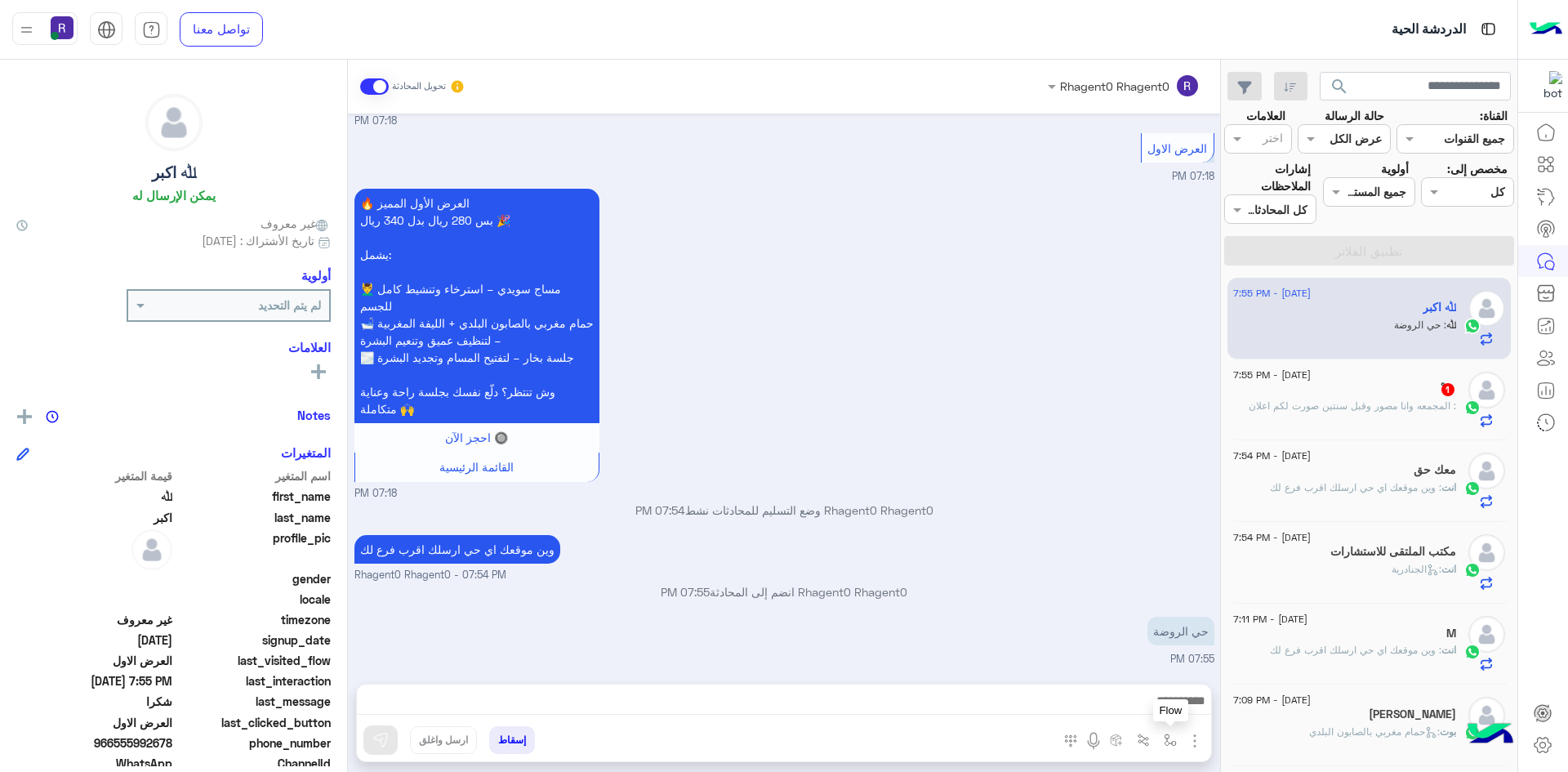
click at [1169, 744] on img "button" at bounding box center [1170, 740] width 13 height 13
click at [1161, 718] on div "أدخل اسم مجموعة الرسائل" at bounding box center [1098, 704] width 172 height 30
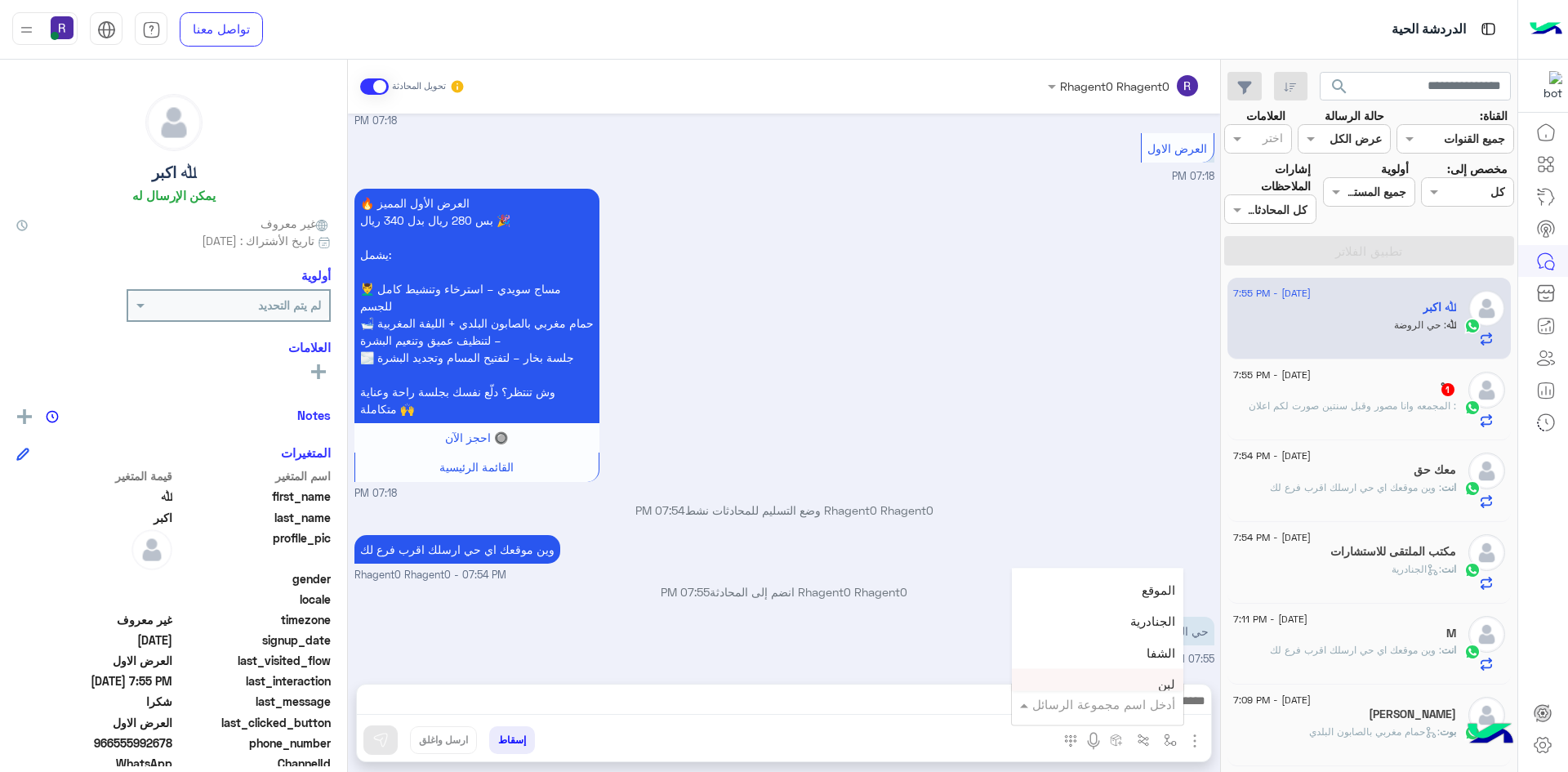
scroll to position [1062, 0]
click at [1136, 612] on div "الجنادرية" at bounding box center [1098, 624] width 172 height 32
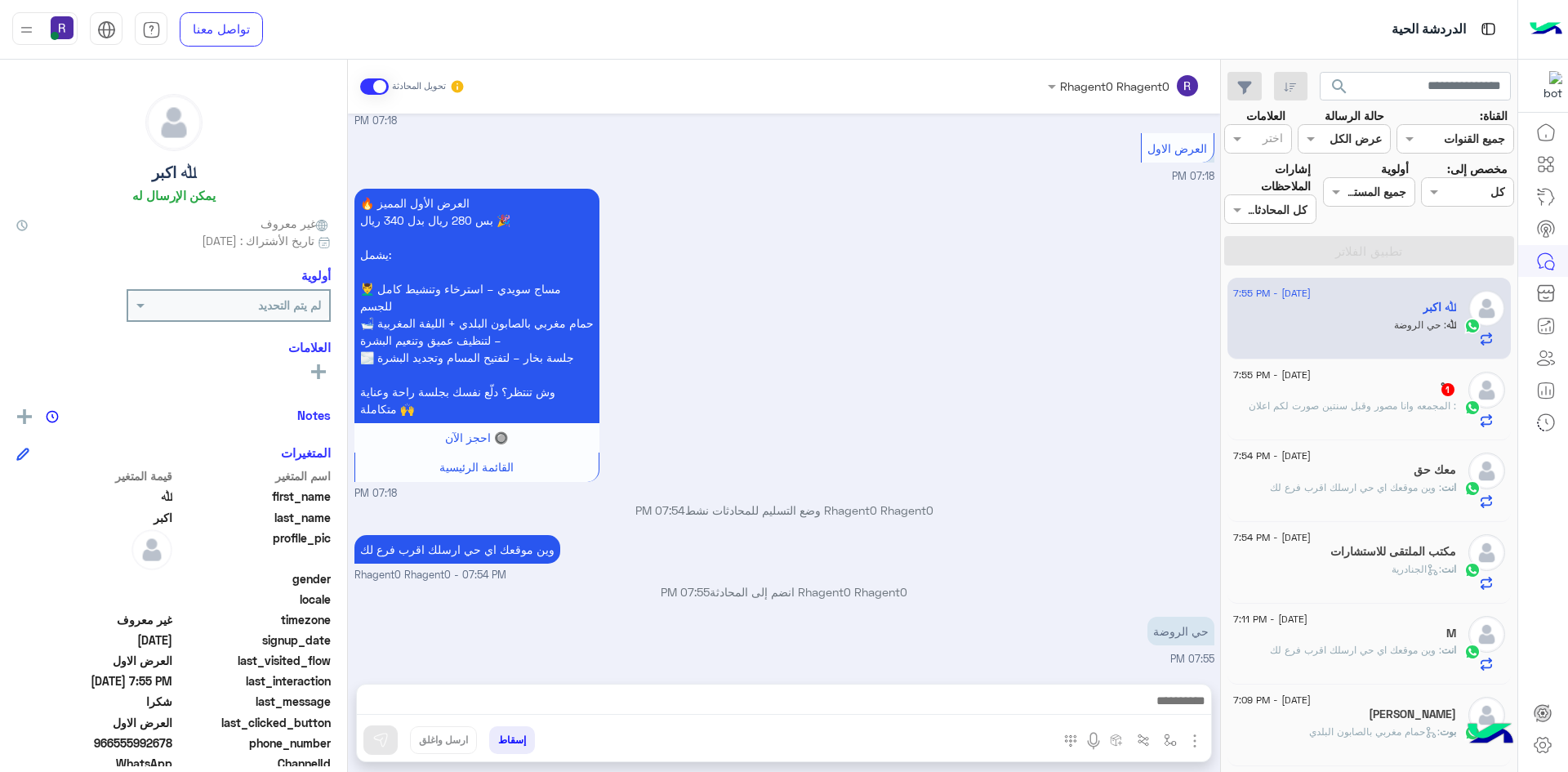
type textarea "*********"
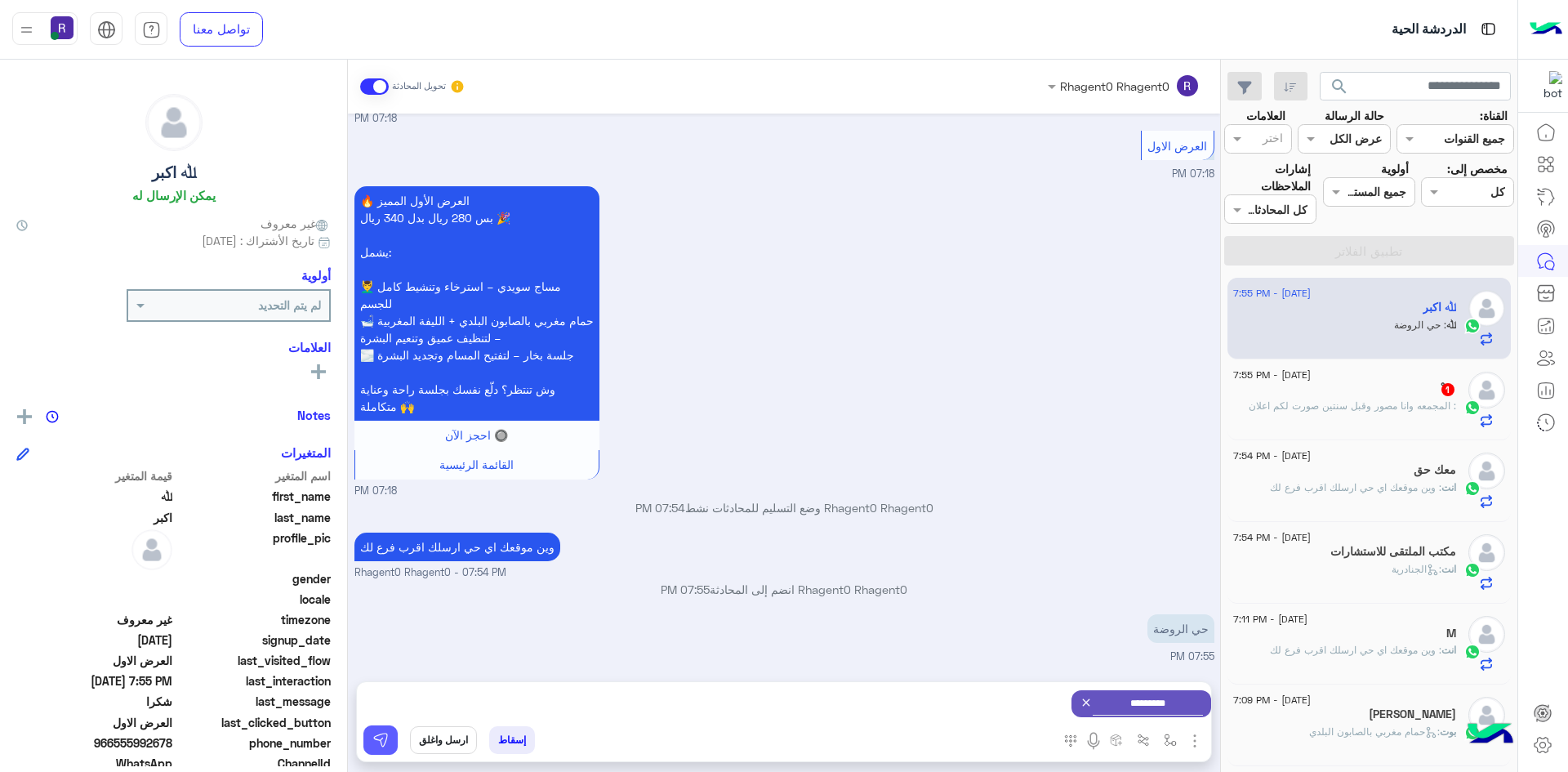
click at [375, 733] on img at bounding box center [380, 740] width 16 height 16
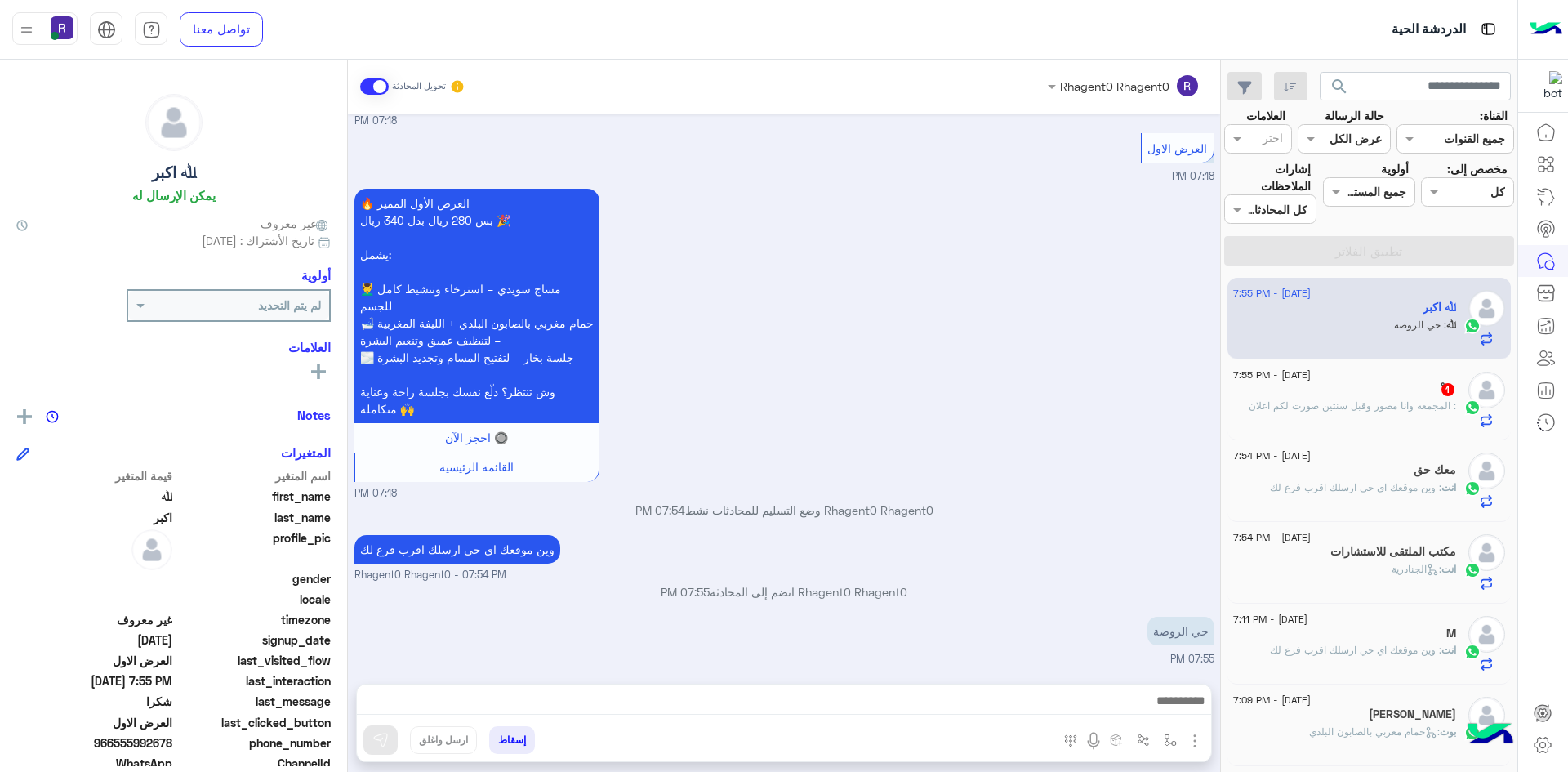
scroll to position [2051, 0]
click at [1437, 398] on div "ْ 1" at bounding box center [1344, 390] width 223 height 17
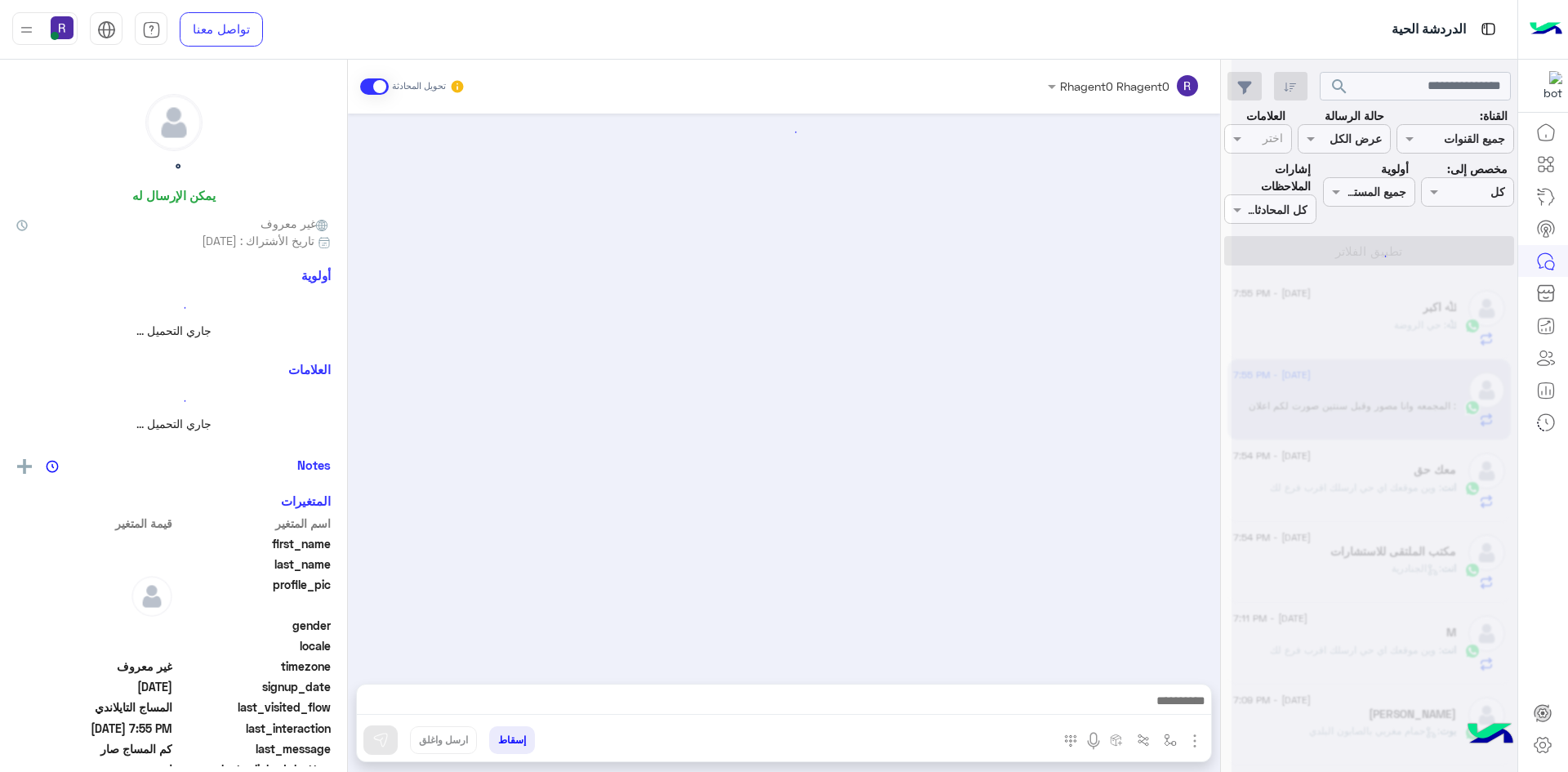
scroll to position [505, 0]
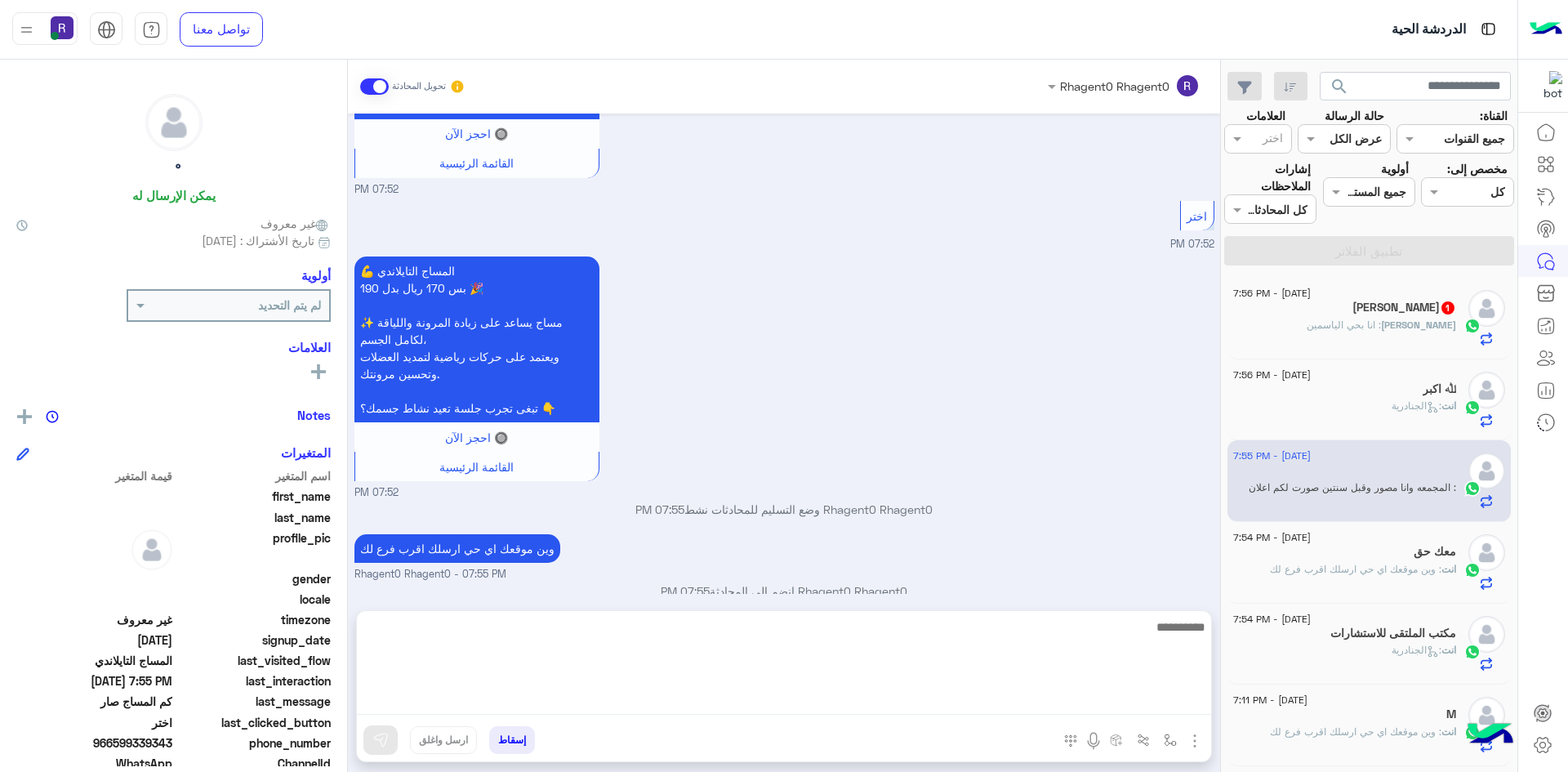
click at [913, 704] on textarea at bounding box center [784, 666] width 854 height 98
type textarea "**********"
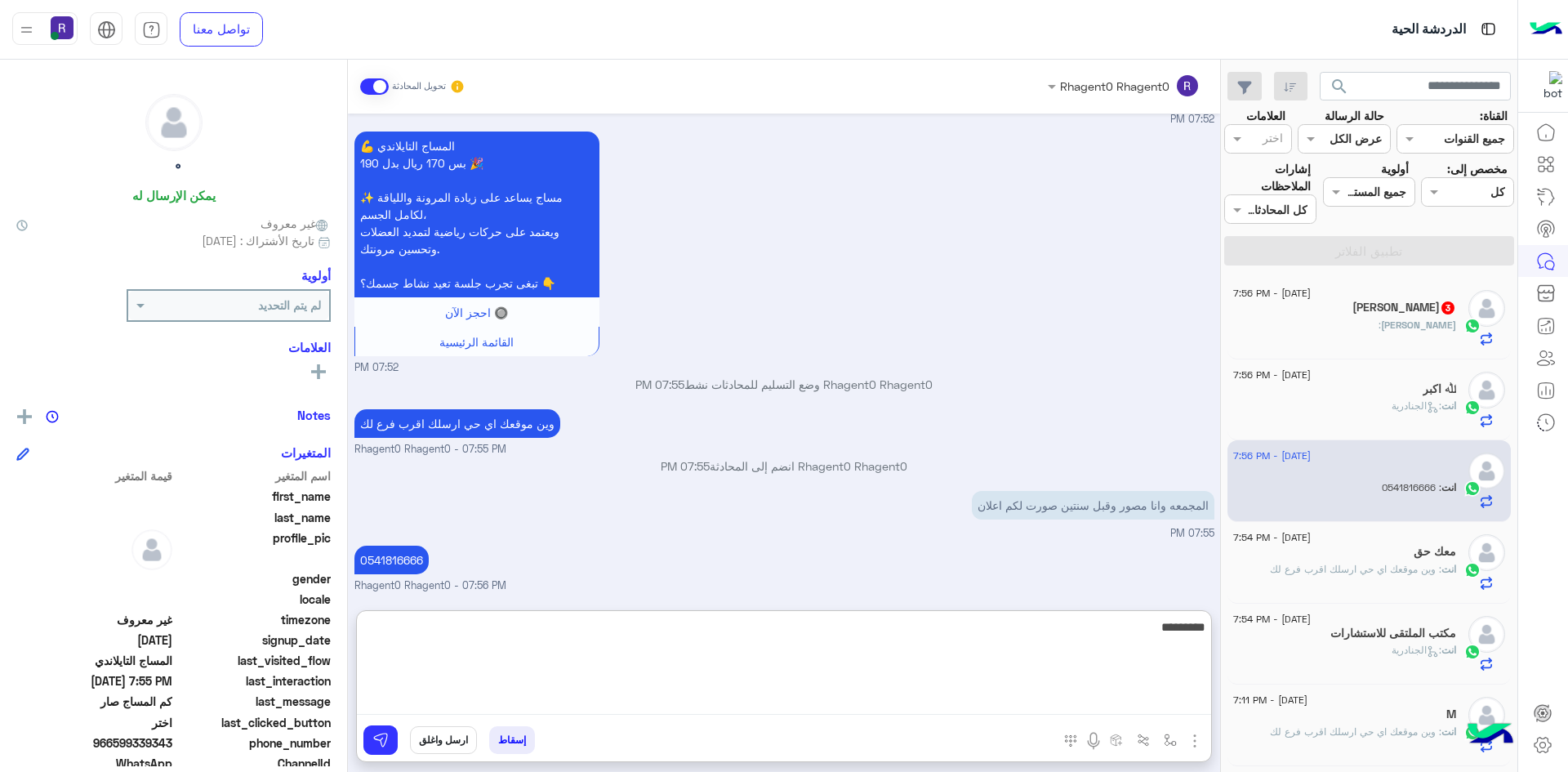
type textarea "*********"
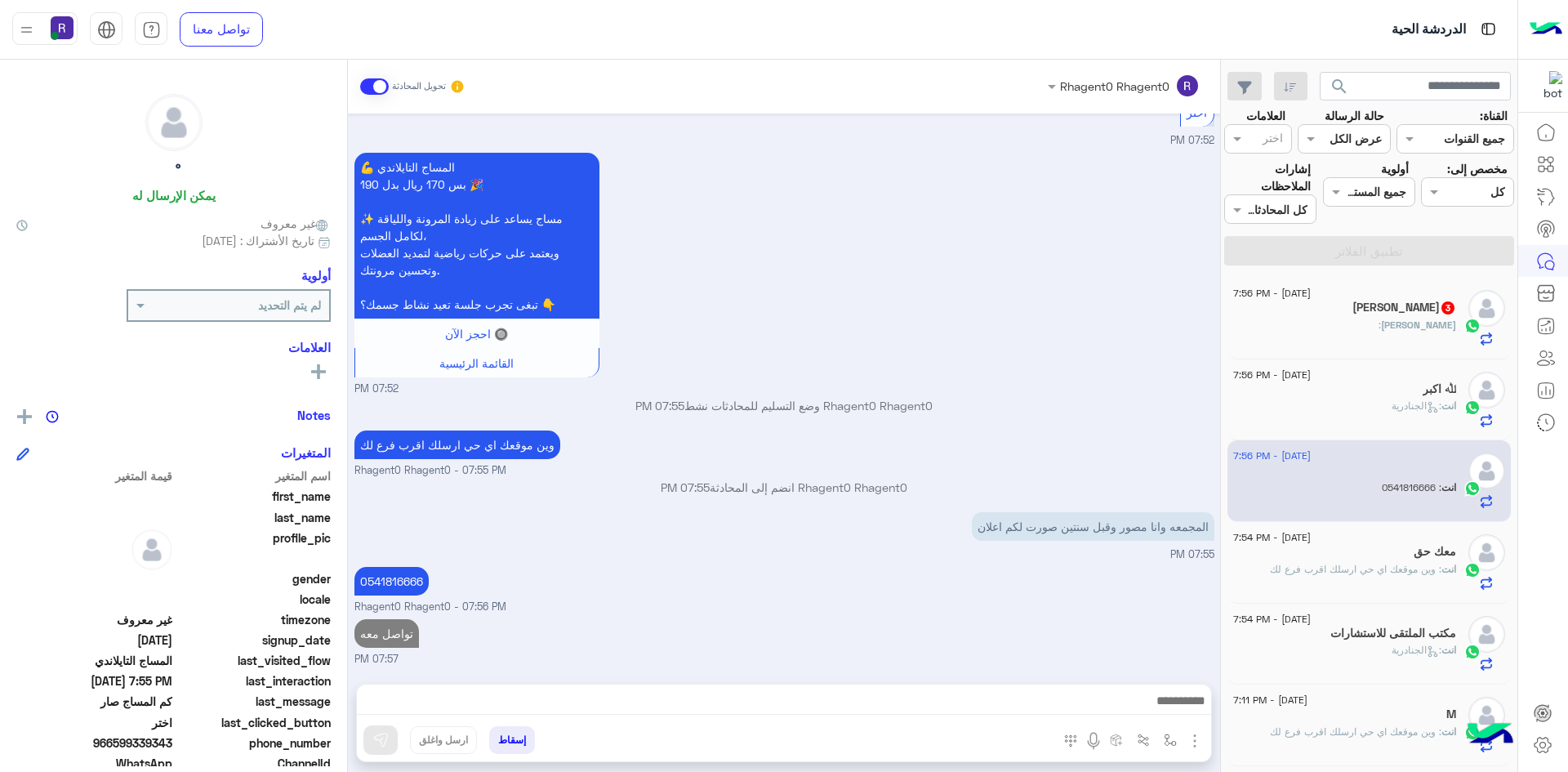
click at [1336, 316] on div "Ahmed kamel 3" at bounding box center [1344, 309] width 223 height 17
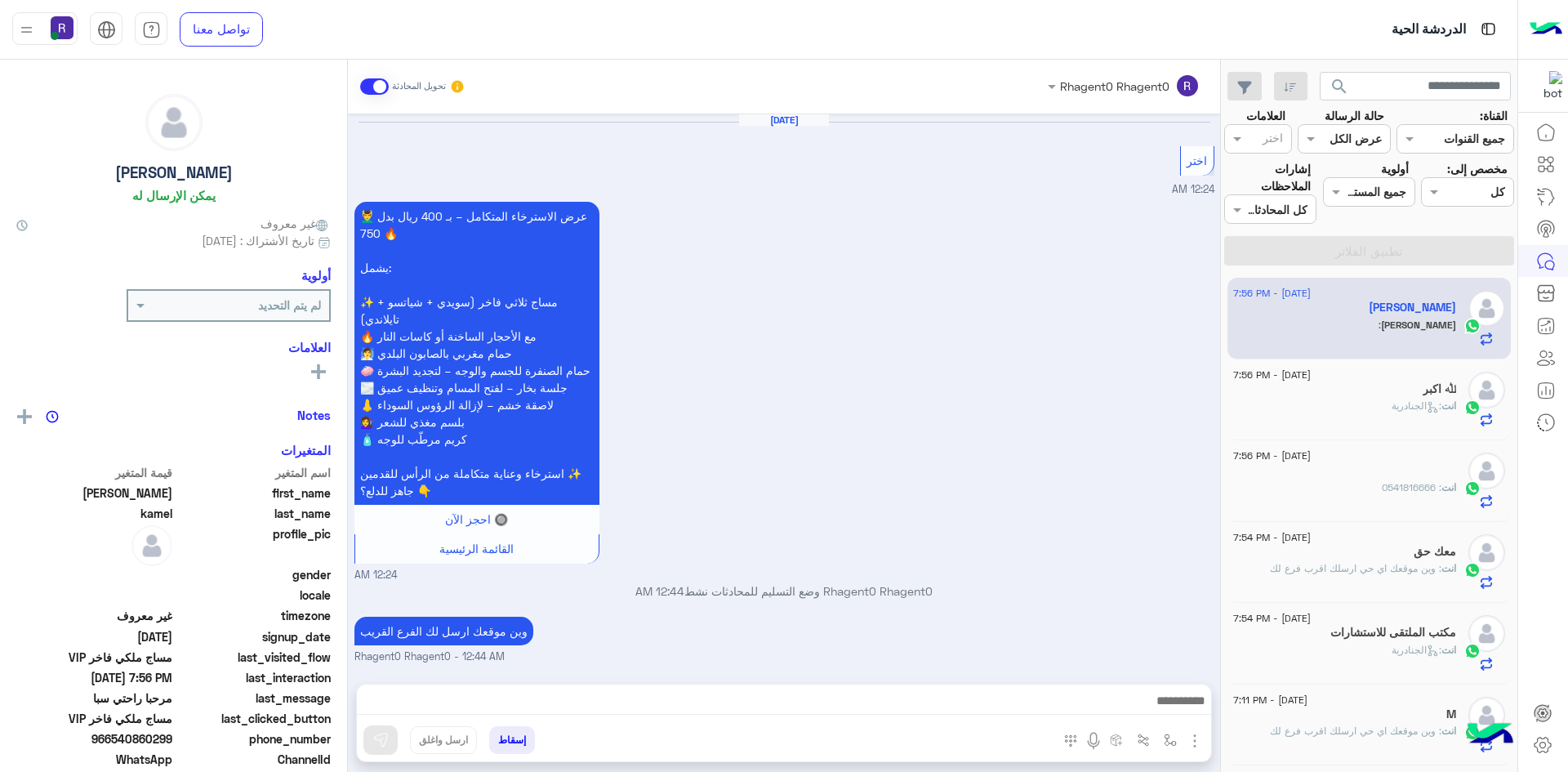
scroll to position [1426, 0]
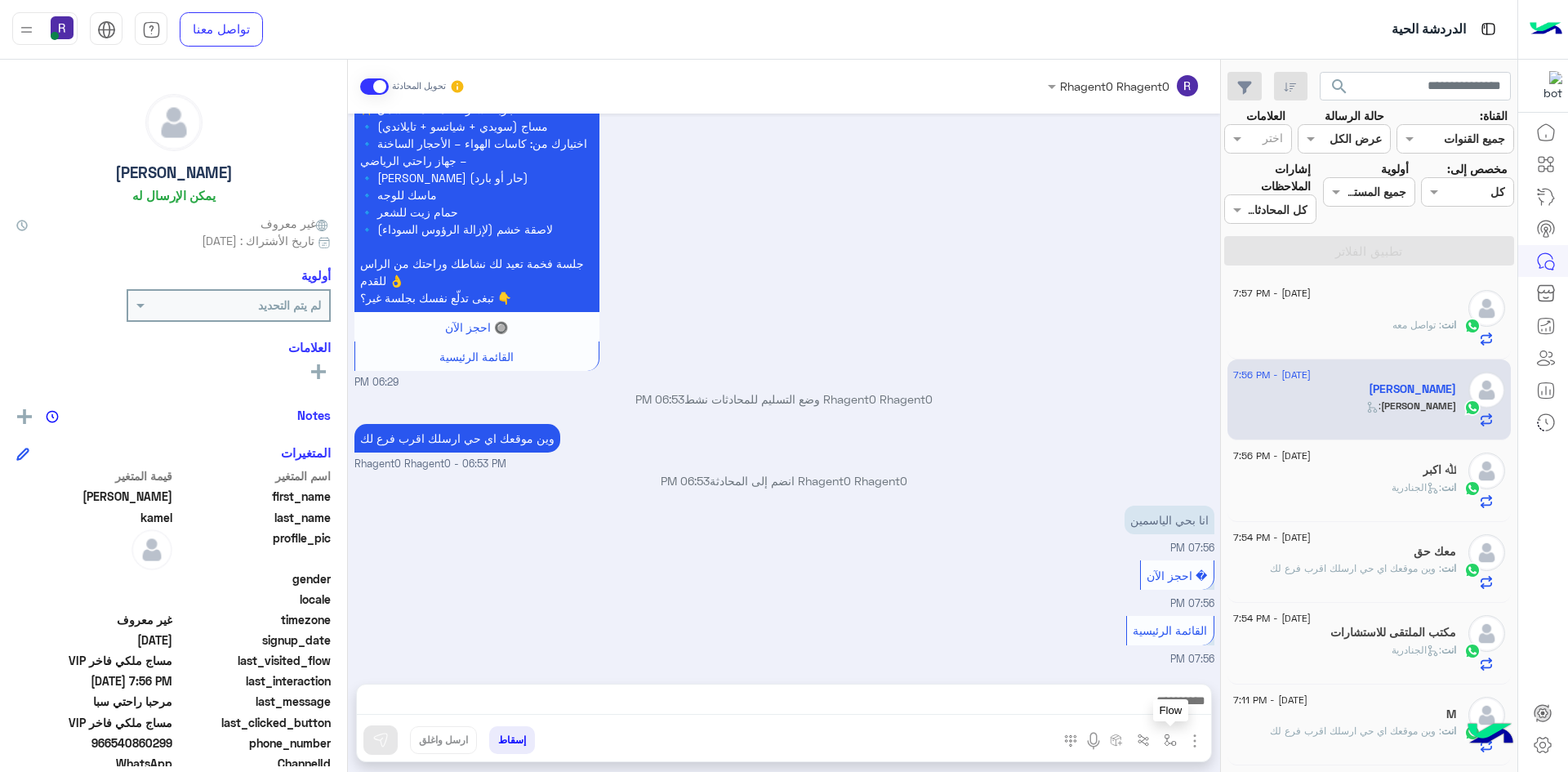
click at [1163, 742] on button "button" at bounding box center [1171, 740] width 27 height 27
click at [1161, 711] on input "text" at bounding box center [1120, 704] width 110 height 19
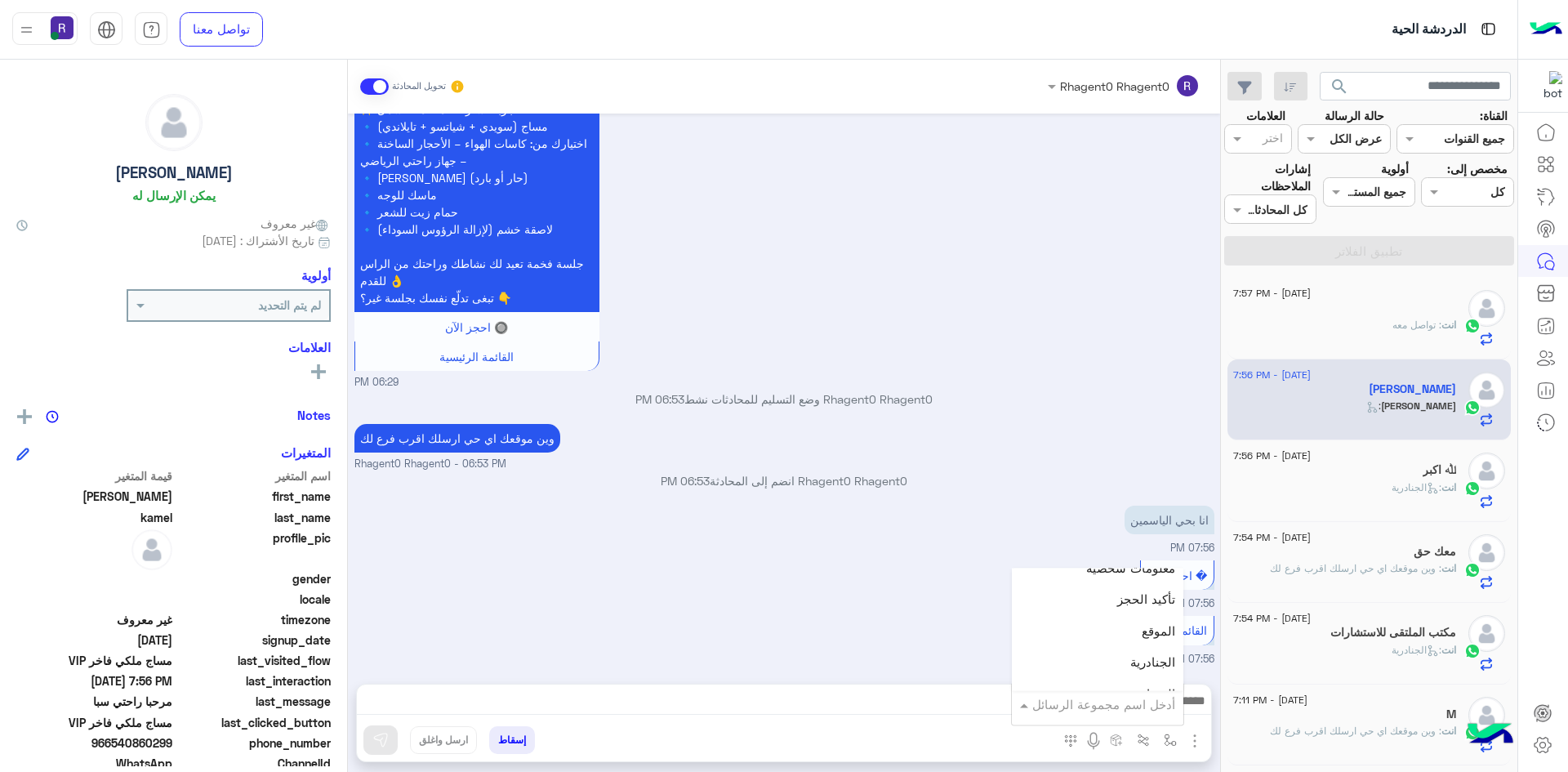
scroll to position [1062, 0]
click at [1140, 611] on div "الجنادرية" at bounding box center [1098, 624] width 172 height 32
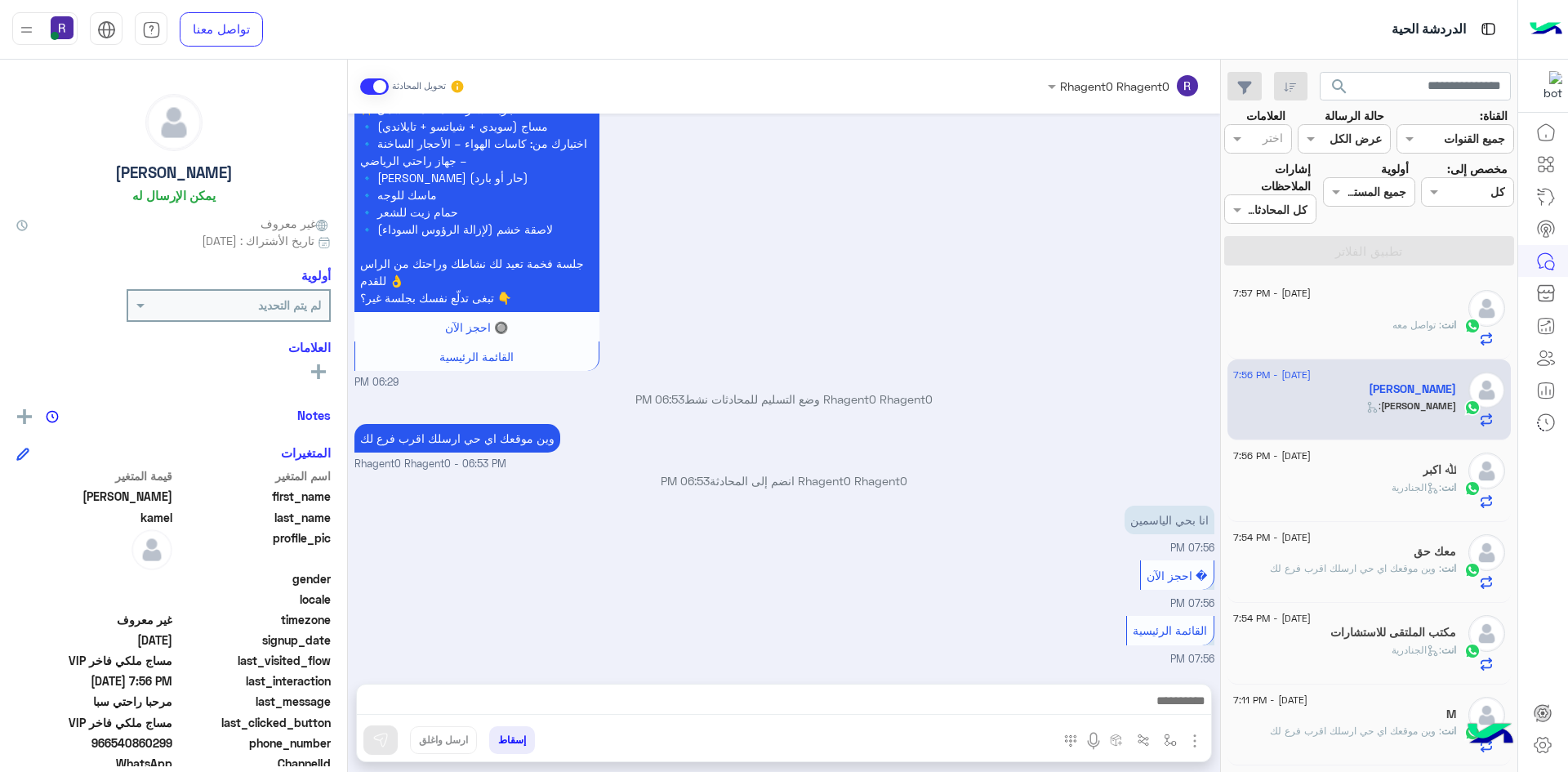
type textarea "*********"
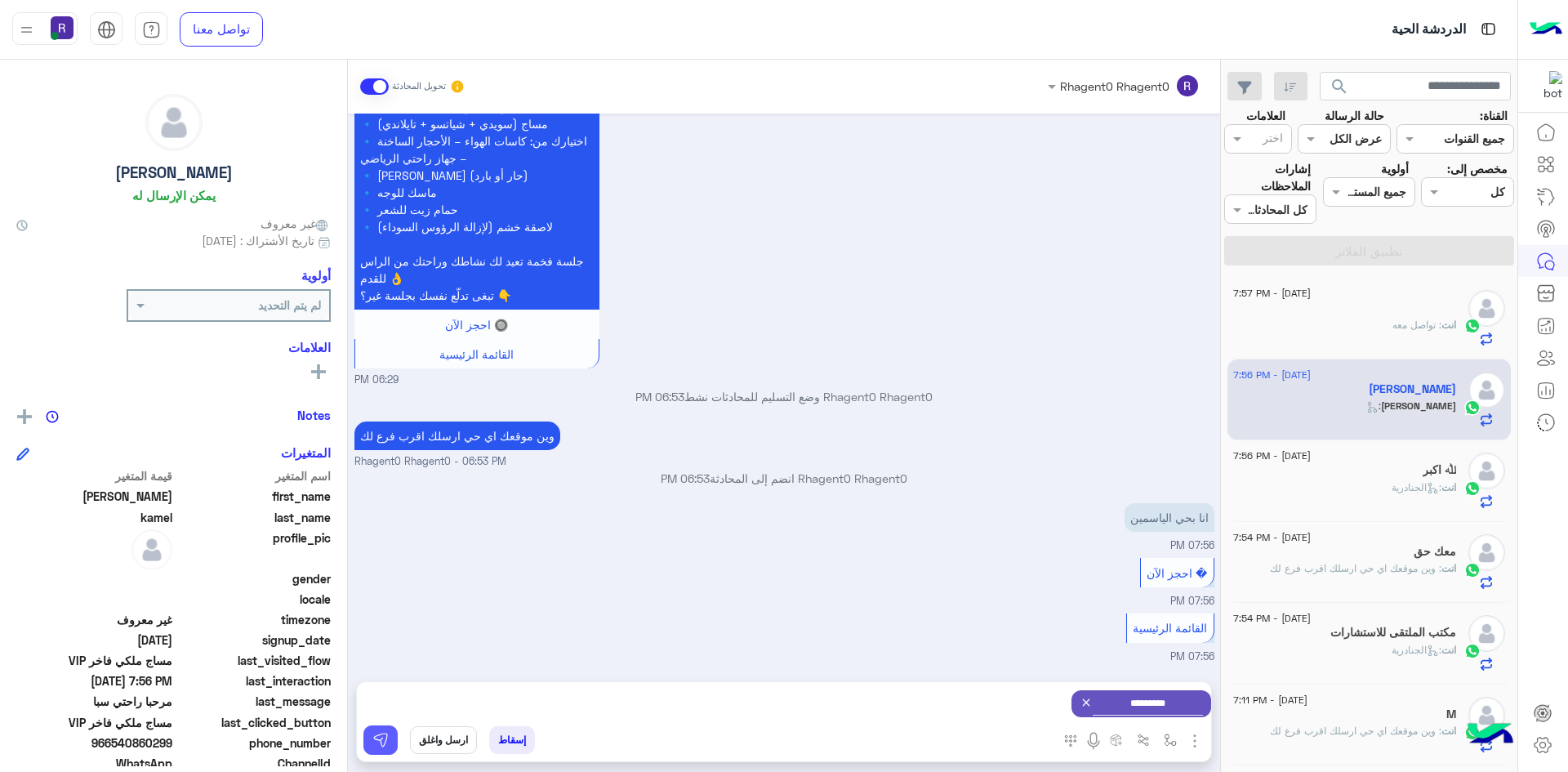
click at [384, 737] on img at bounding box center [380, 740] width 16 height 16
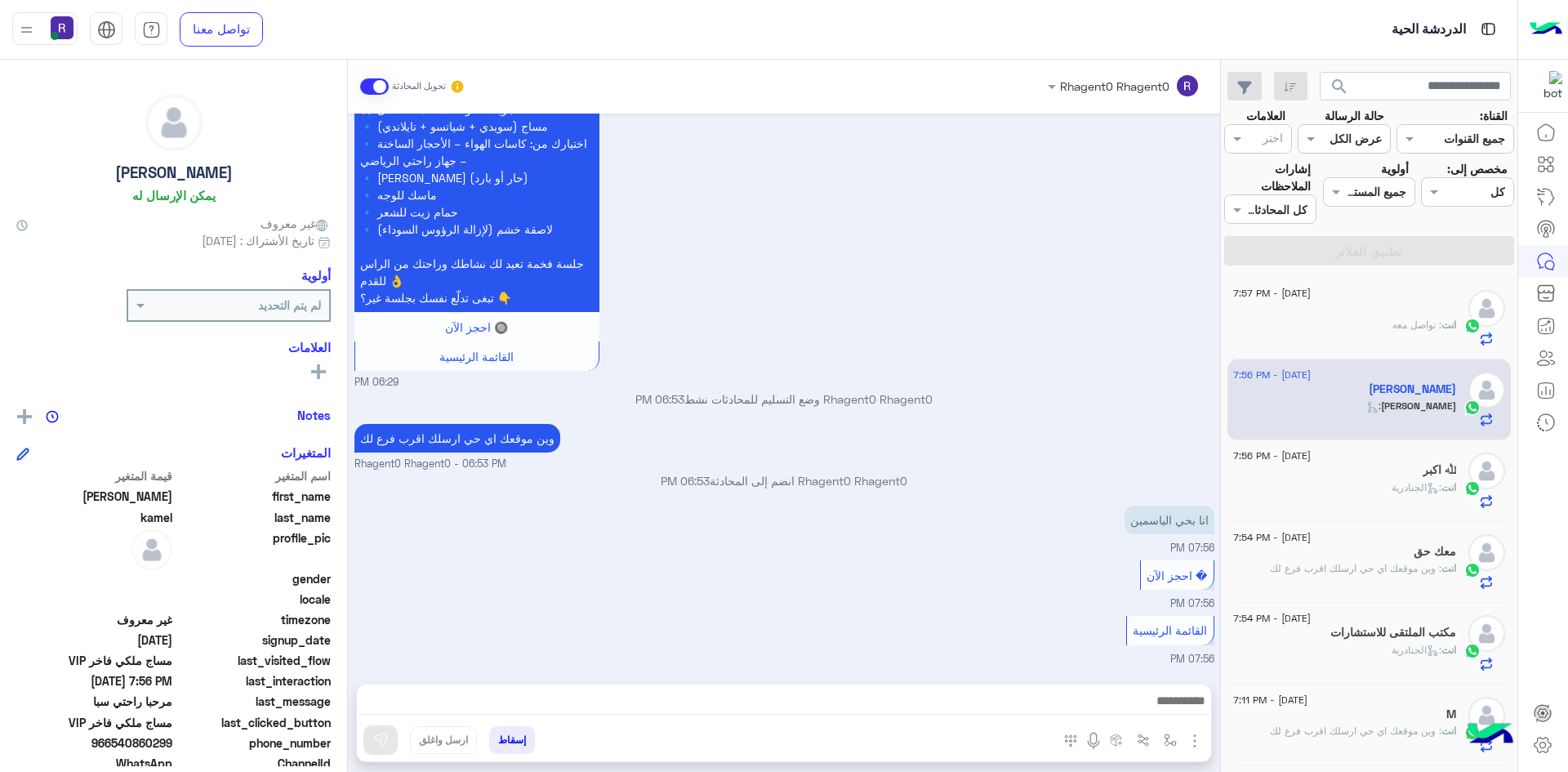
scroll to position [1426, 0]
click at [1168, 740] on img "button" at bounding box center [1170, 740] width 13 height 13
click at [1164, 715] on div "أدخل اسم مجموعة الرسائل" at bounding box center [1098, 704] width 172 height 30
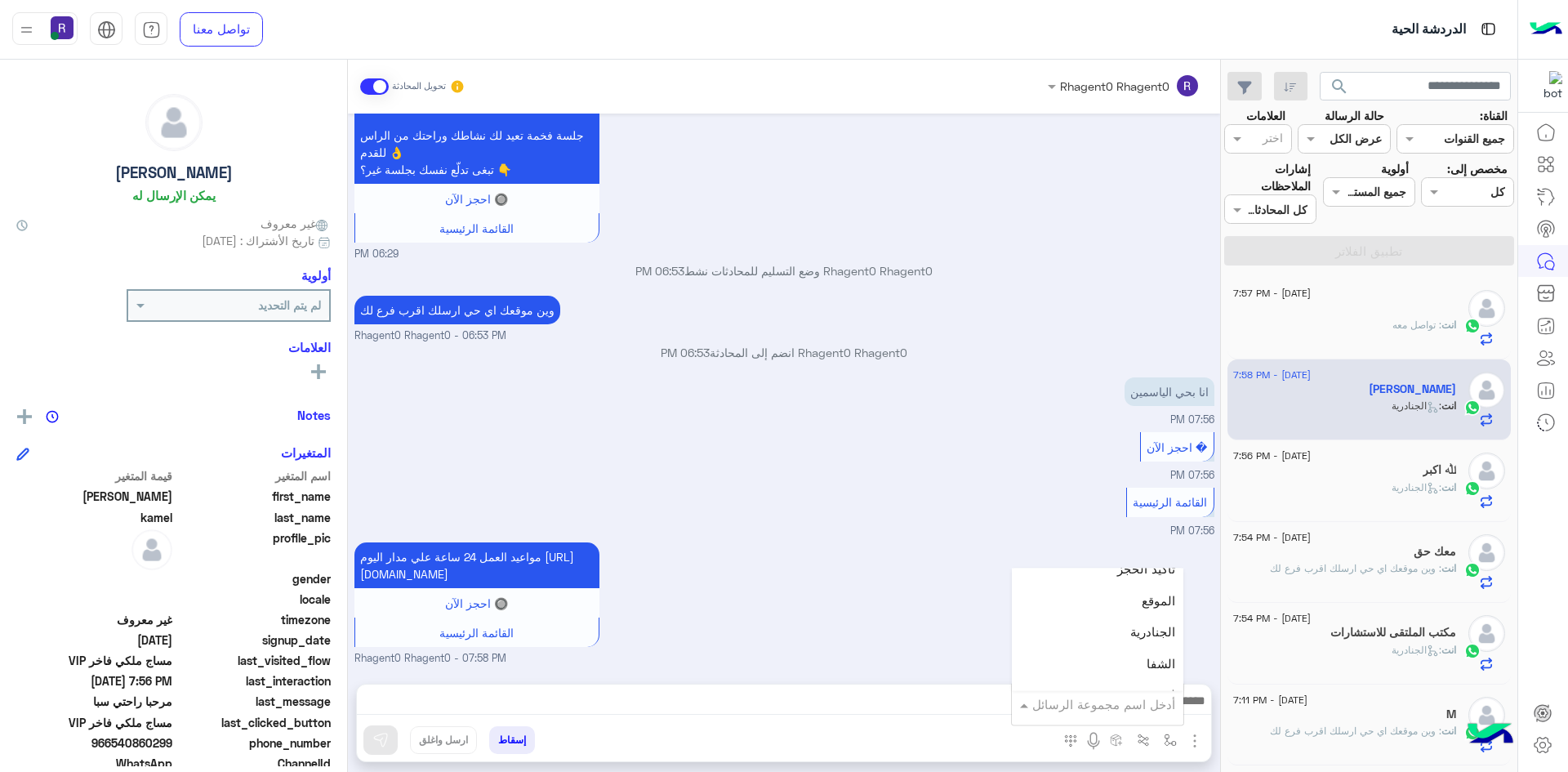
scroll to position [1062, 0]
click at [1133, 673] on div "لبن" at bounding box center [1098, 686] width 172 height 32
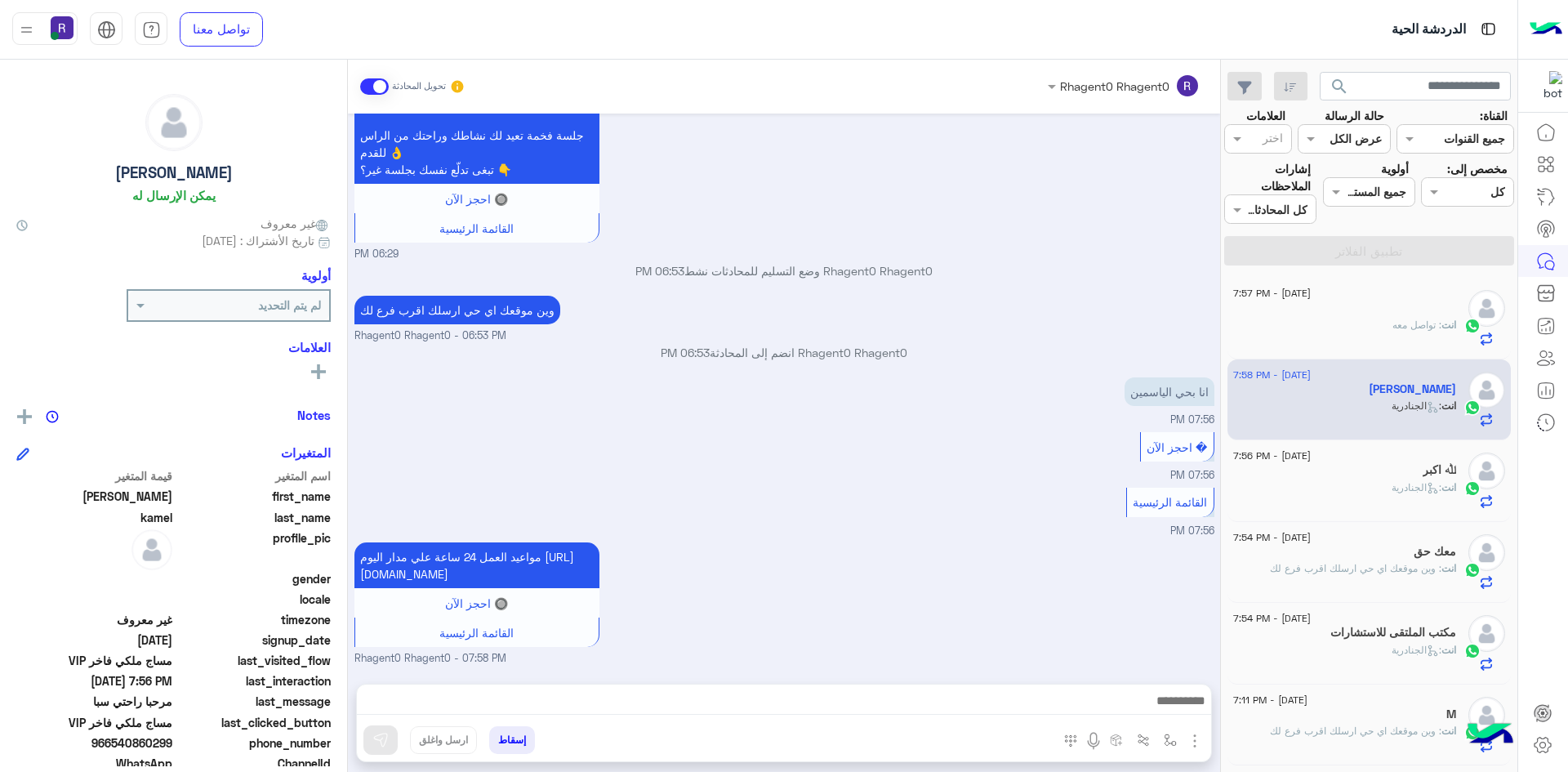
type textarea "***"
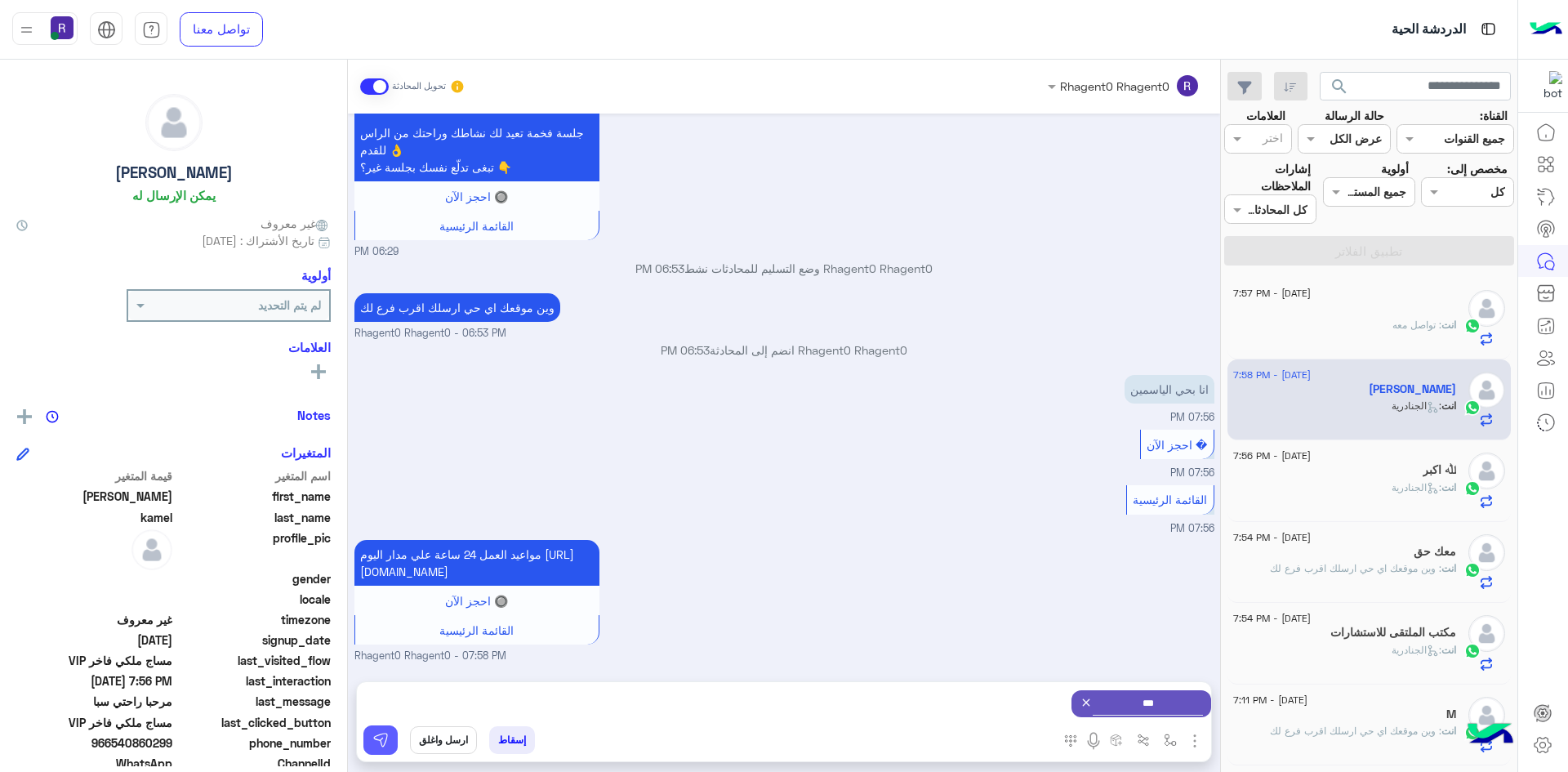
click at [380, 745] on img at bounding box center [380, 740] width 16 height 16
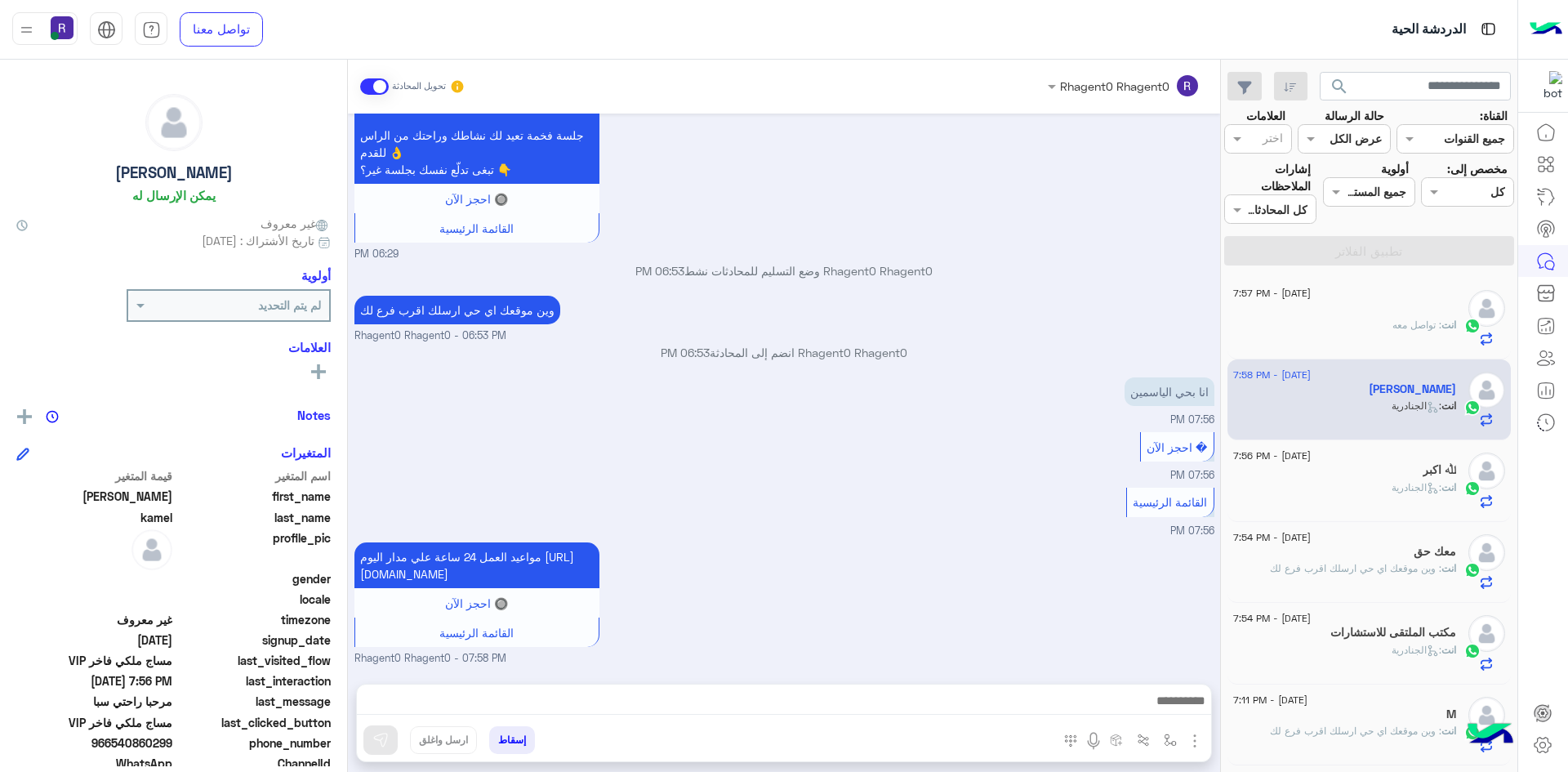
scroll to position [1571, 0]
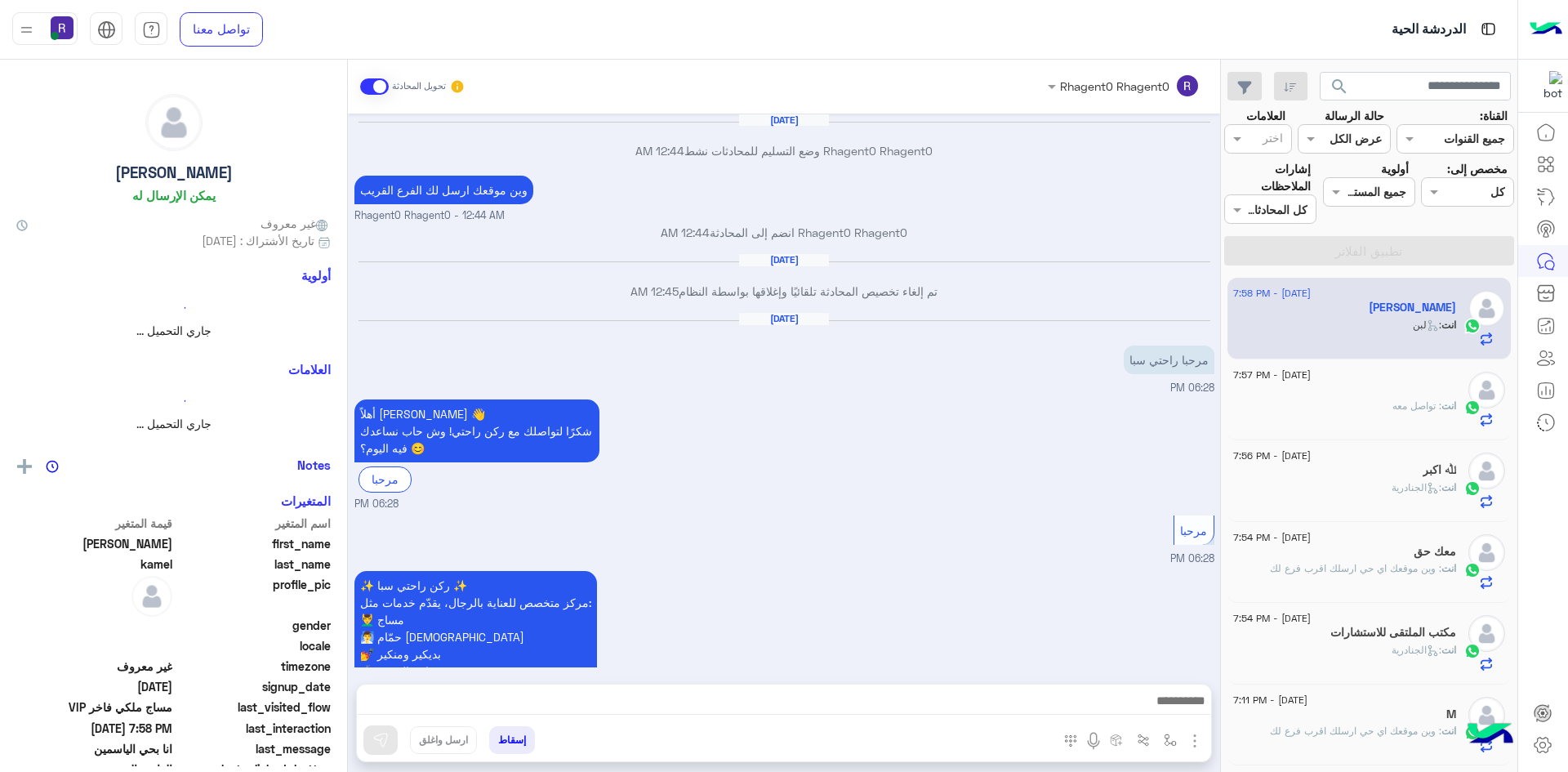
scroll to position [1276, 0]
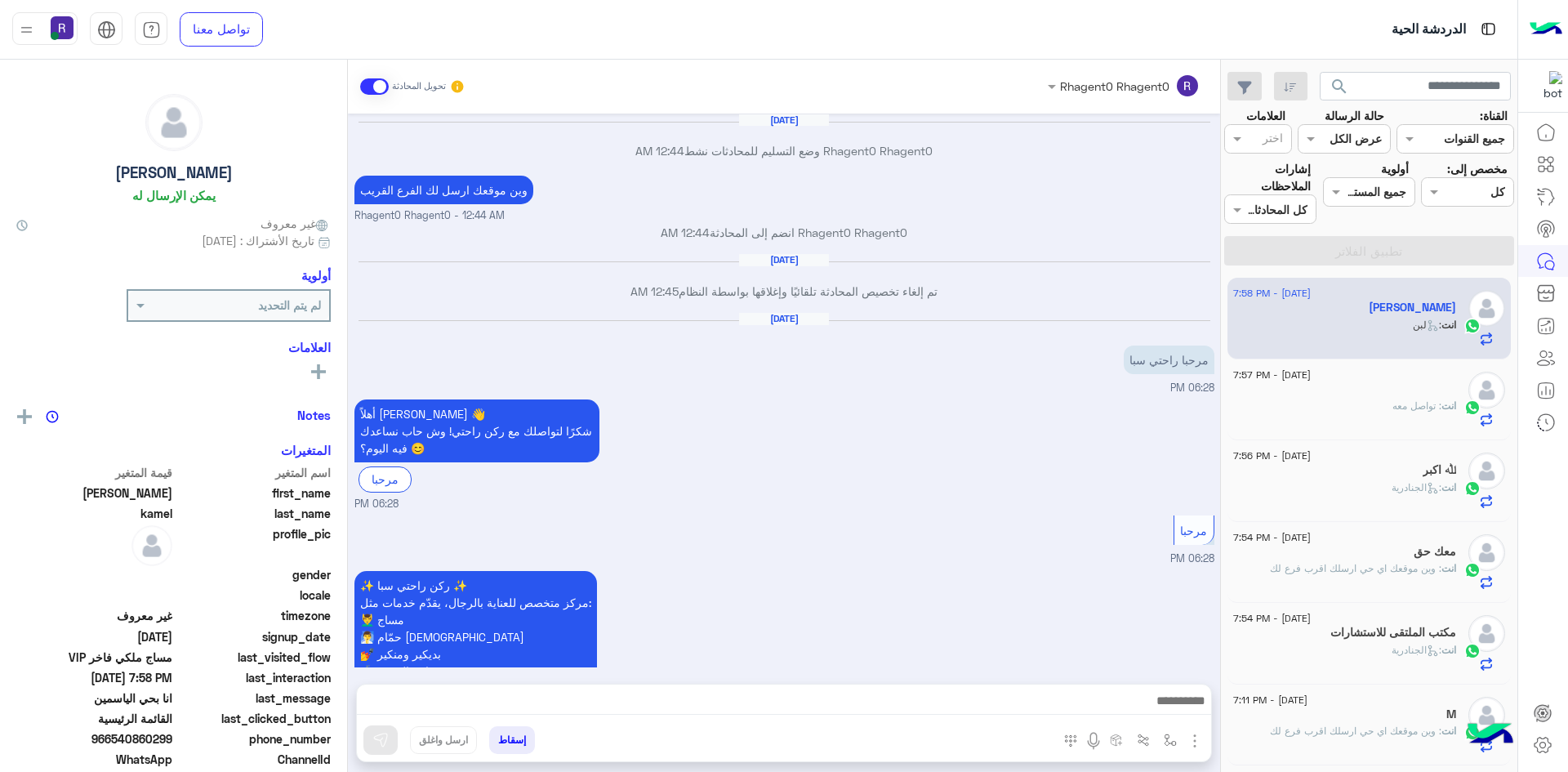
scroll to position [1276, 0]
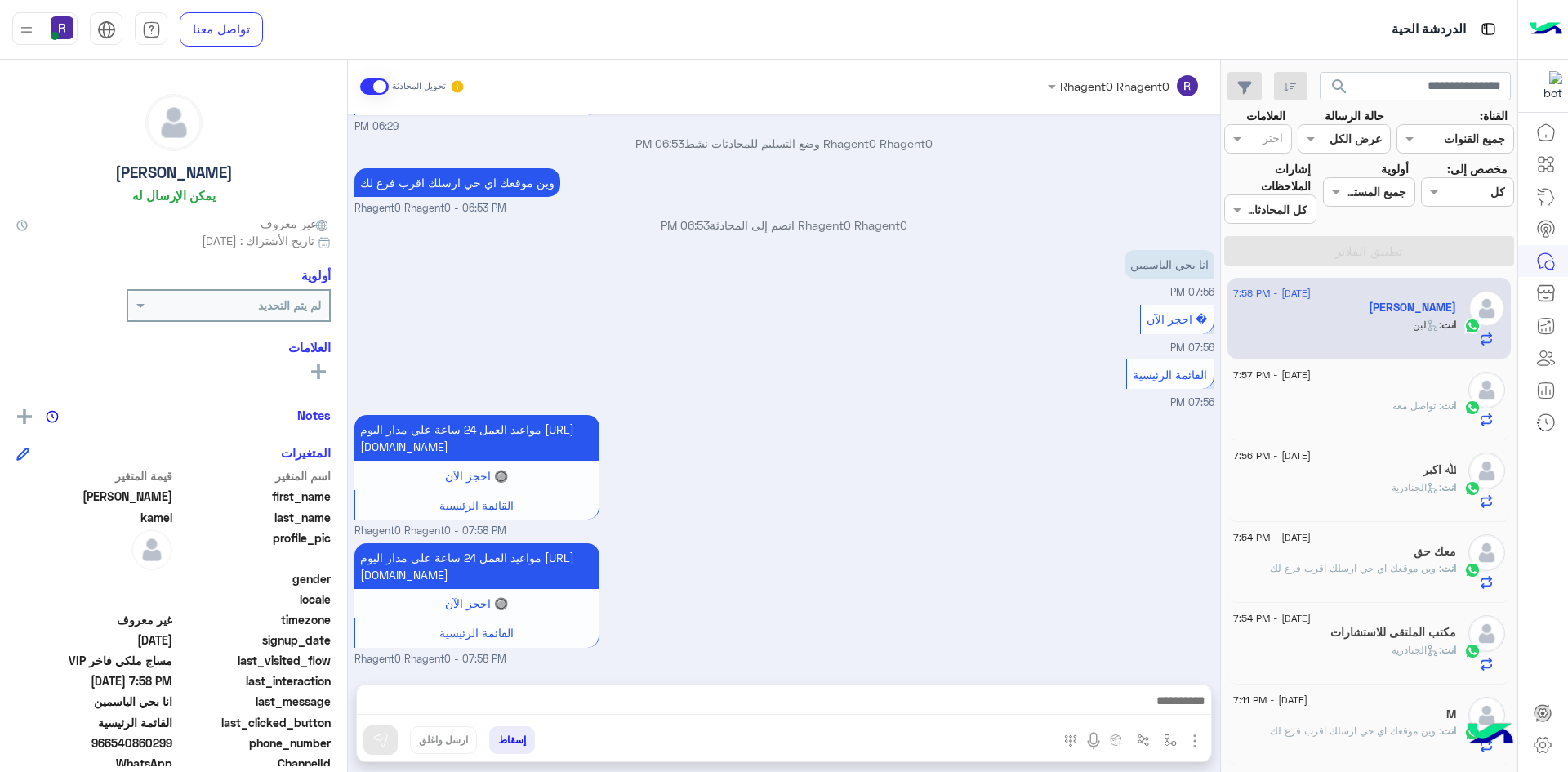
click at [1299, 419] on div "انت : تواصل معه" at bounding box center [1344, 413] width 223 height 29
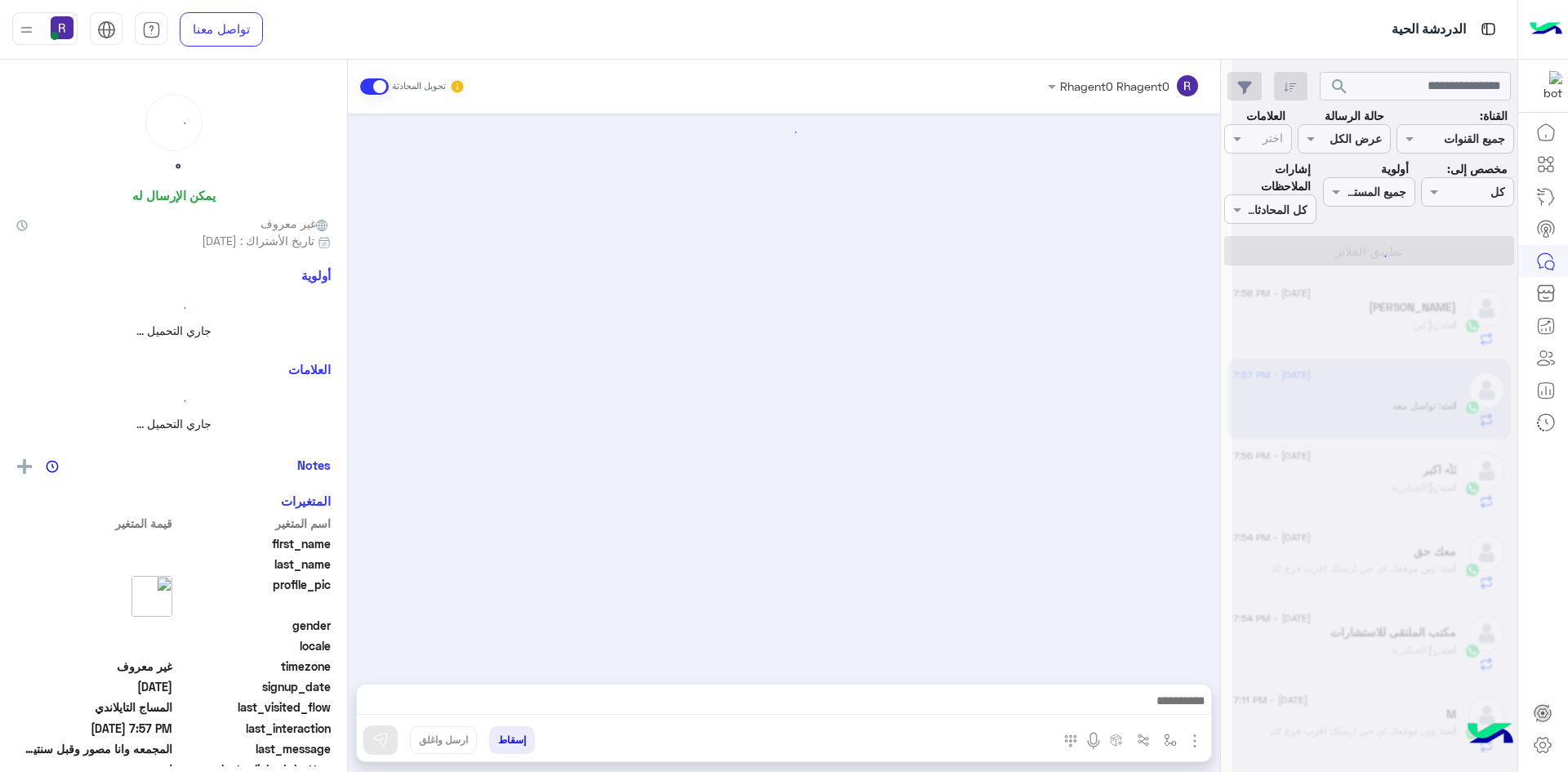
scroll to position [609, 0]
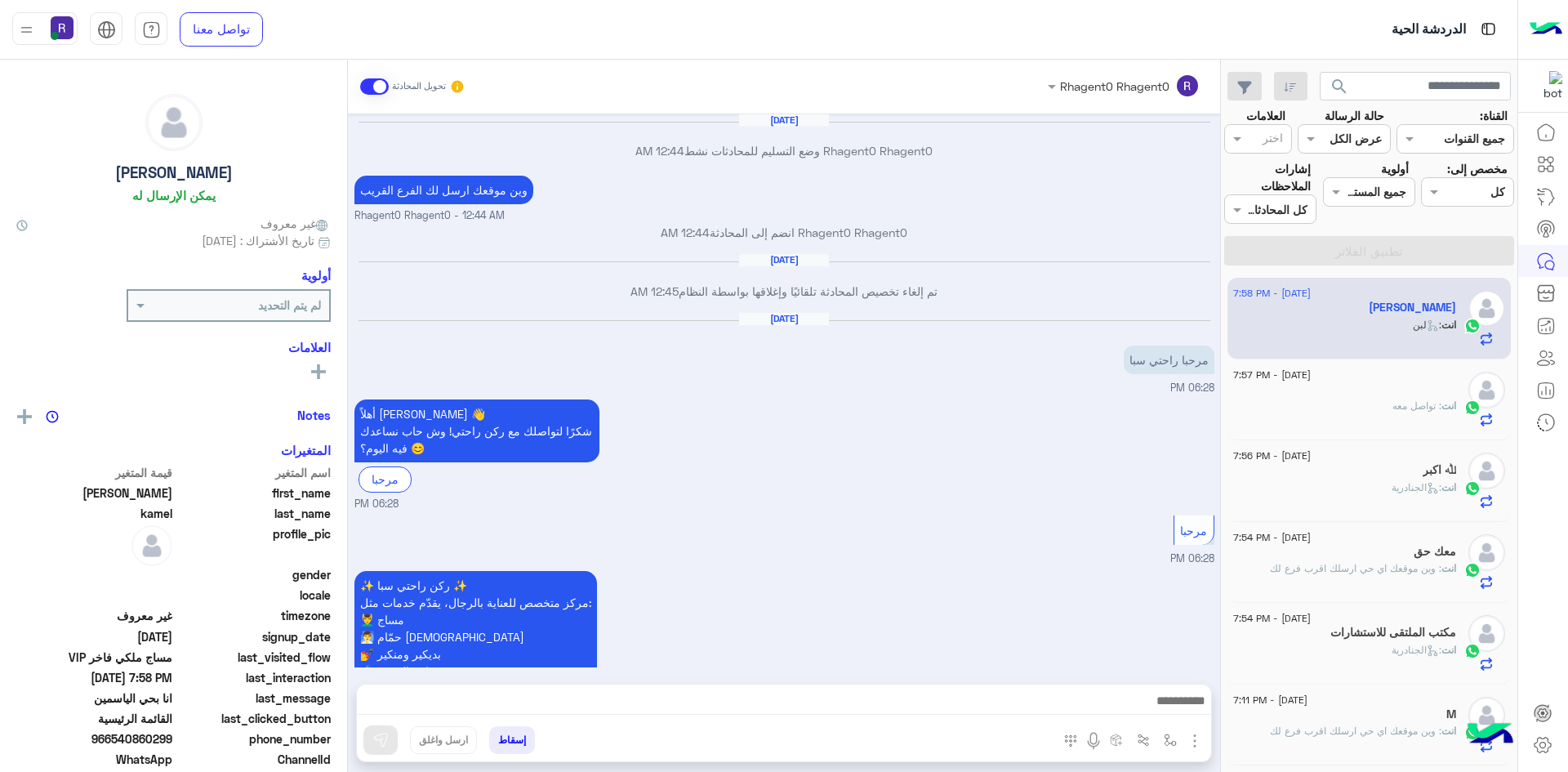
scroll to position [1276, 0]
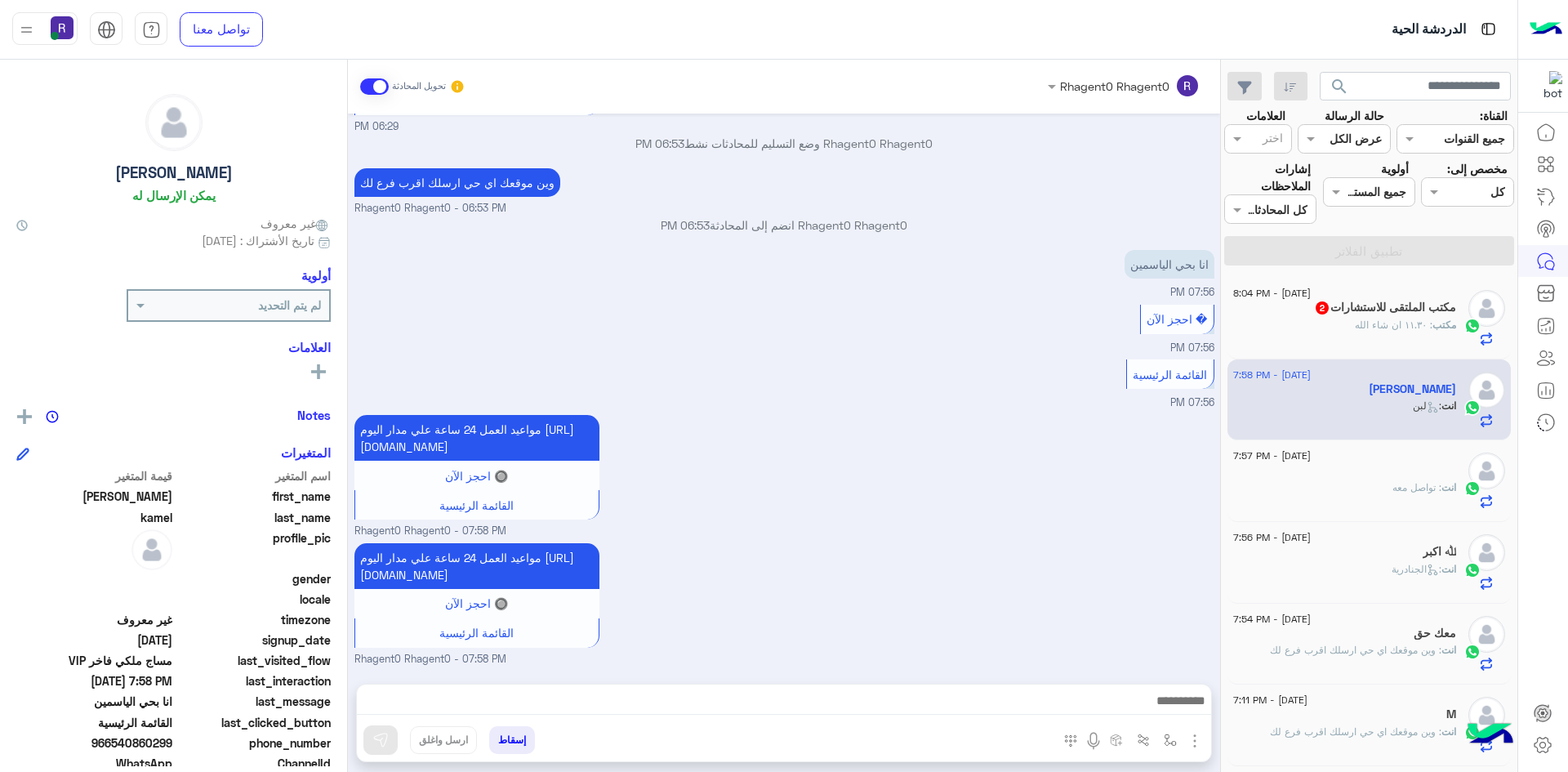
click at [1066, 303] on div "� احجز الآن 07:56 PM" at bounding box center [784, 328] width 860 height 55
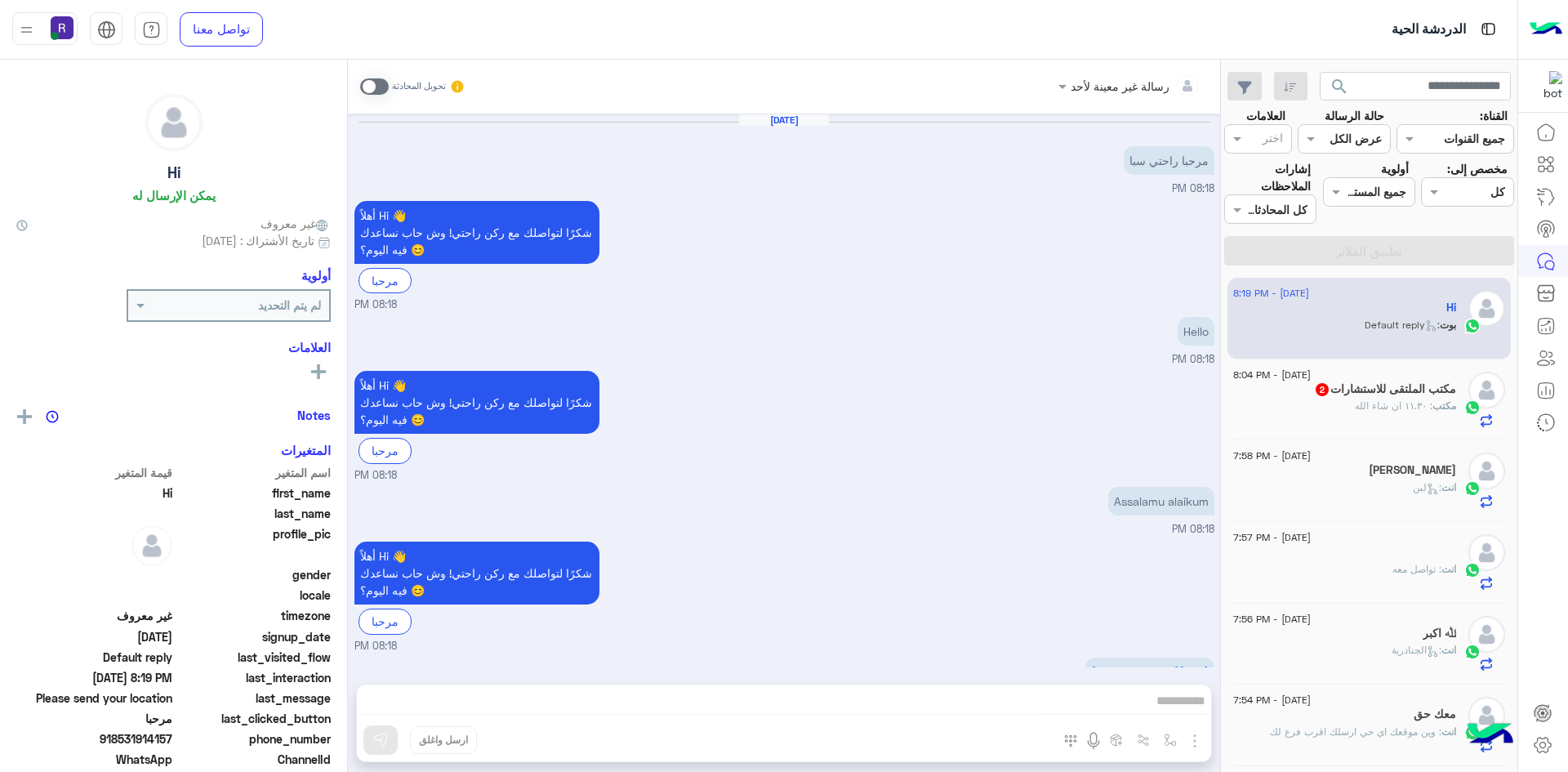
scroll to position [814, 0]
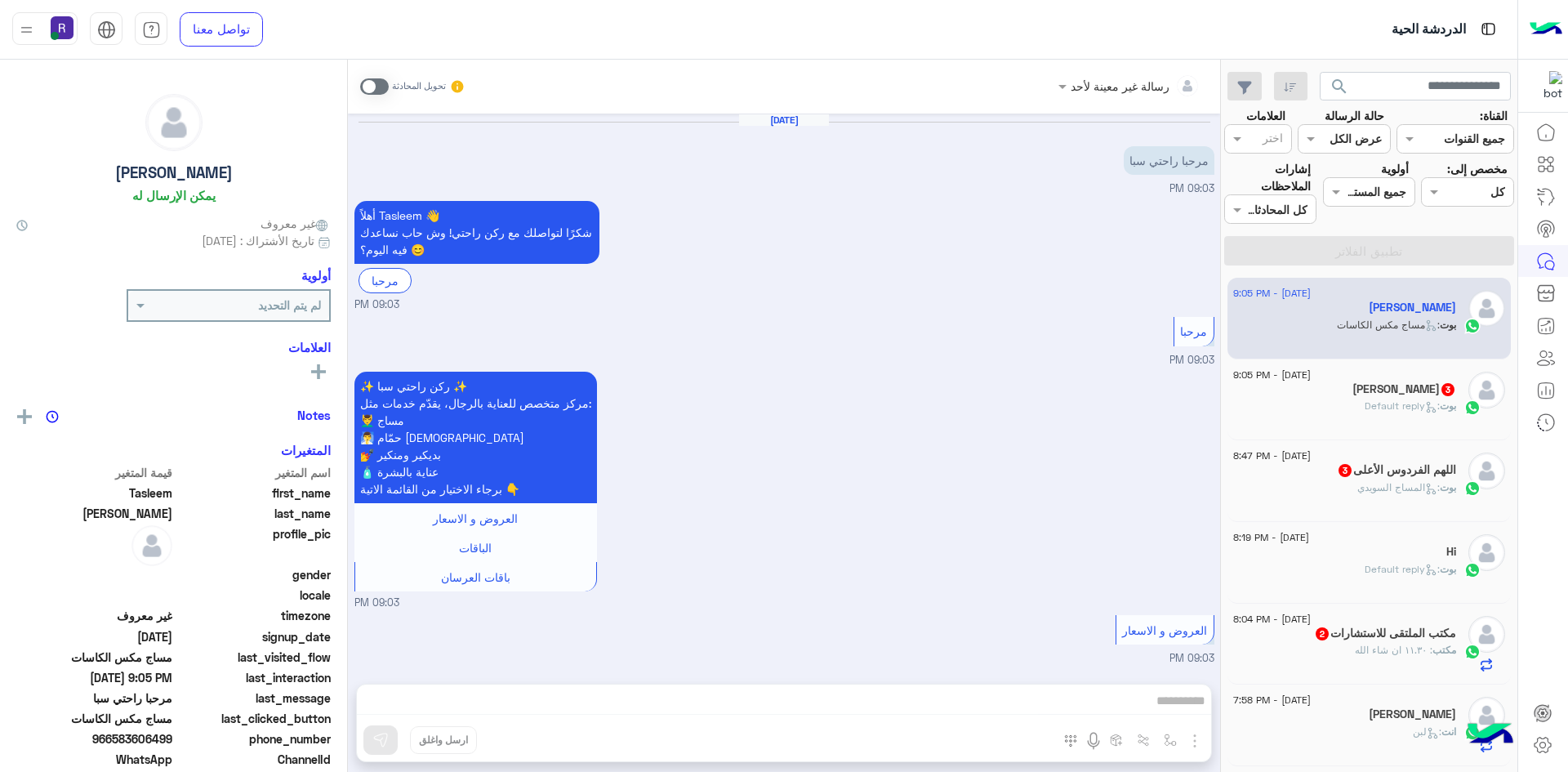
scroll to position [1287, 0]
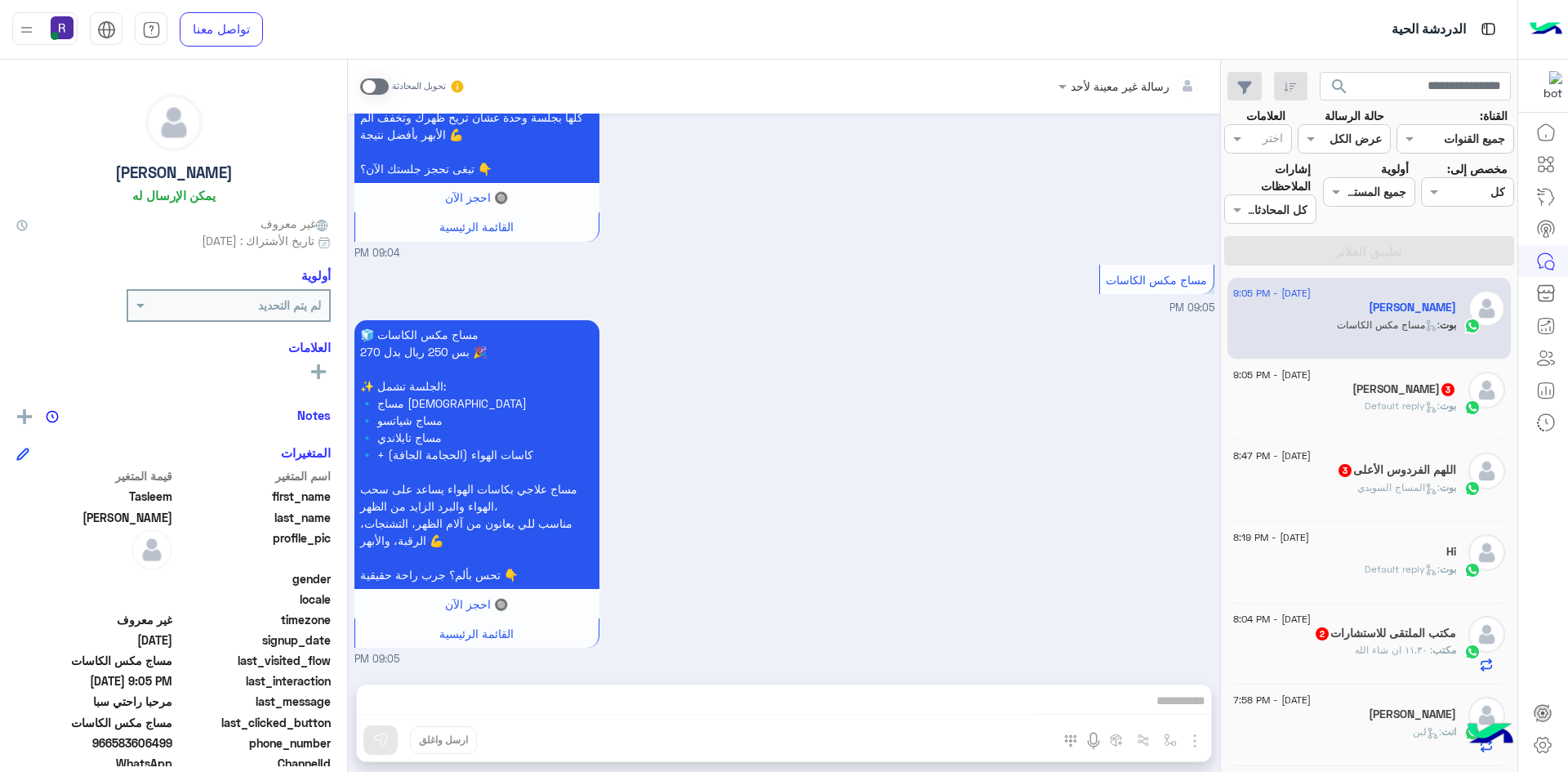
click at [1429, 380] on div "[DATE] - 9:05 PM" at bounding box center [1344, 378] width 223 height 11
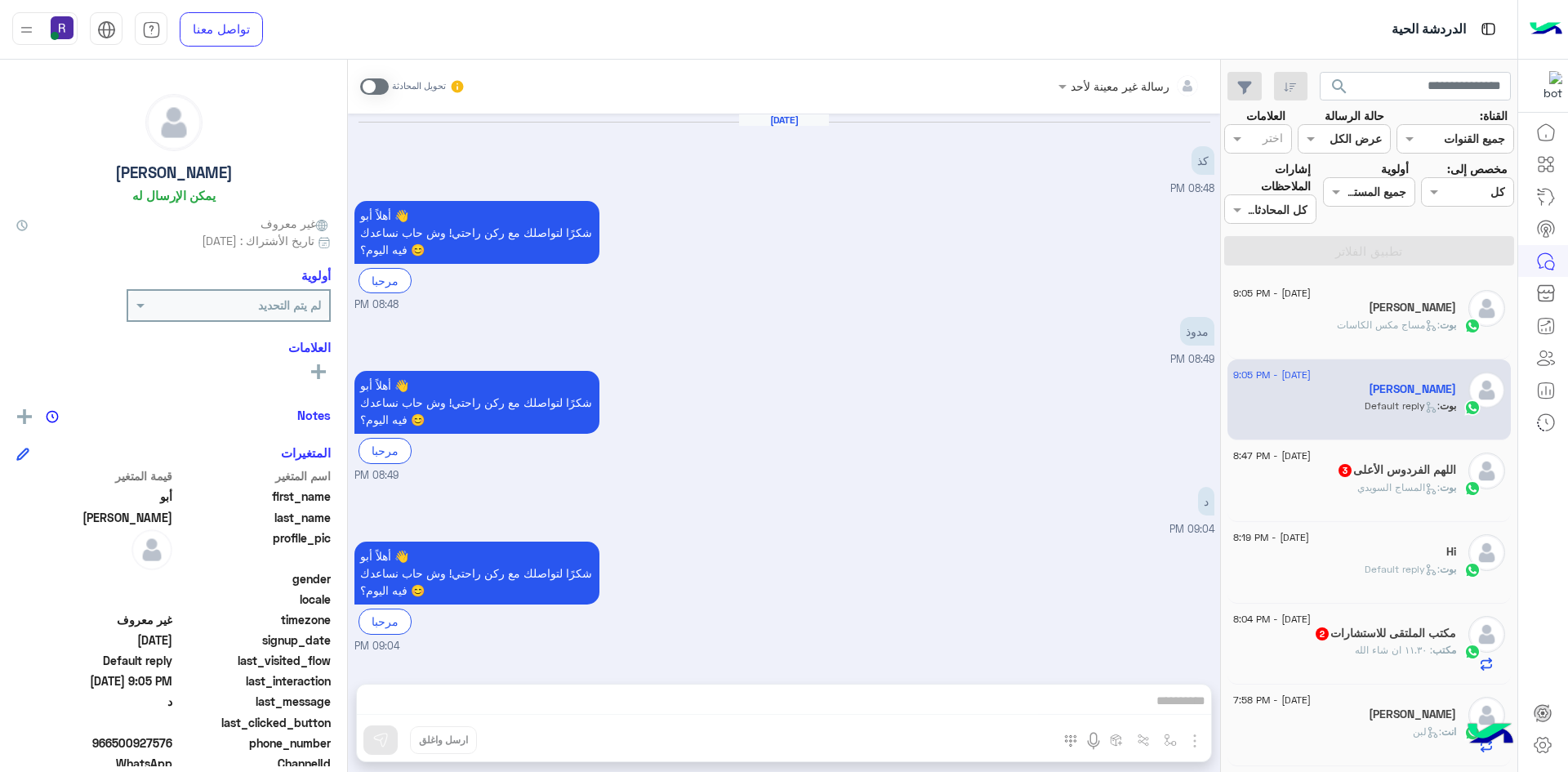
click at [378, 86] on span at bounding box center [375, 87] width 29 height 16
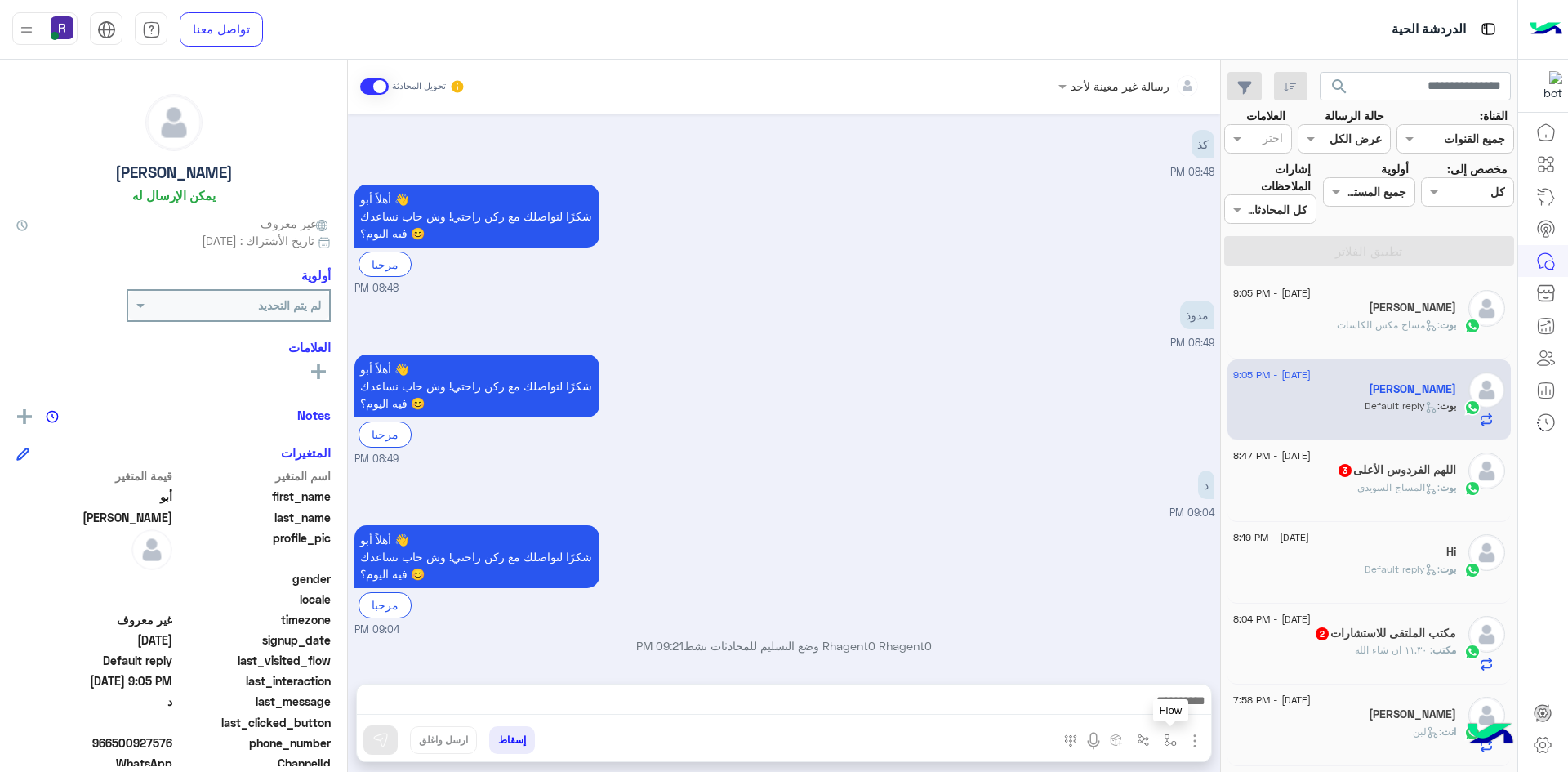
click at [1171, 743] on img "button" at bounding box center [1170, 740] width 13 height 13
click at [1195, 741] on img "button" at bounding box center [1195, 741] width 20 height 20
click at [1173, 708] on span "الصور" at bounding box center [1164, 705] width 30 height 19
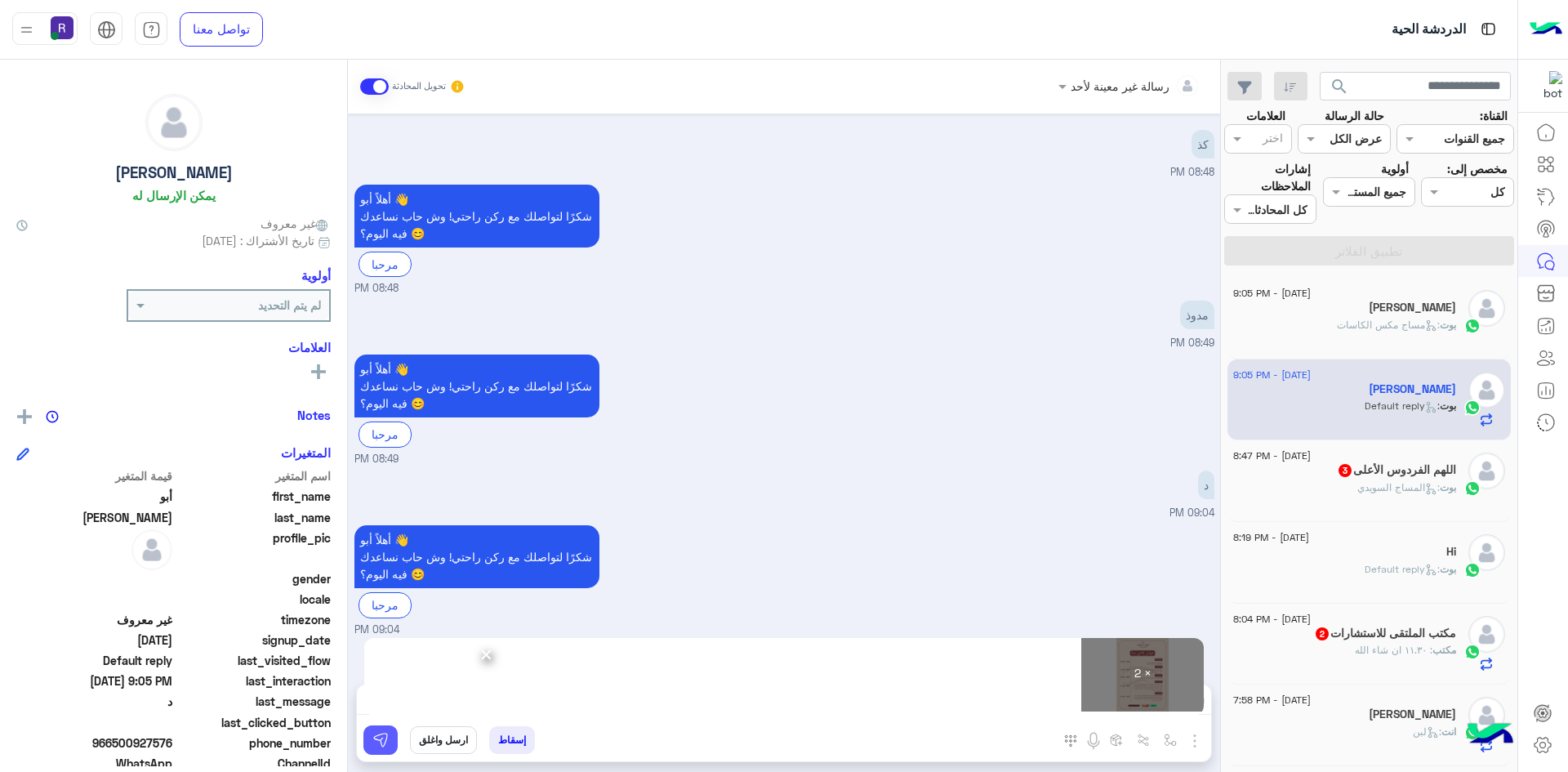
click at [389, 739] on button at bounding box center [380, 740] width 34 height 30
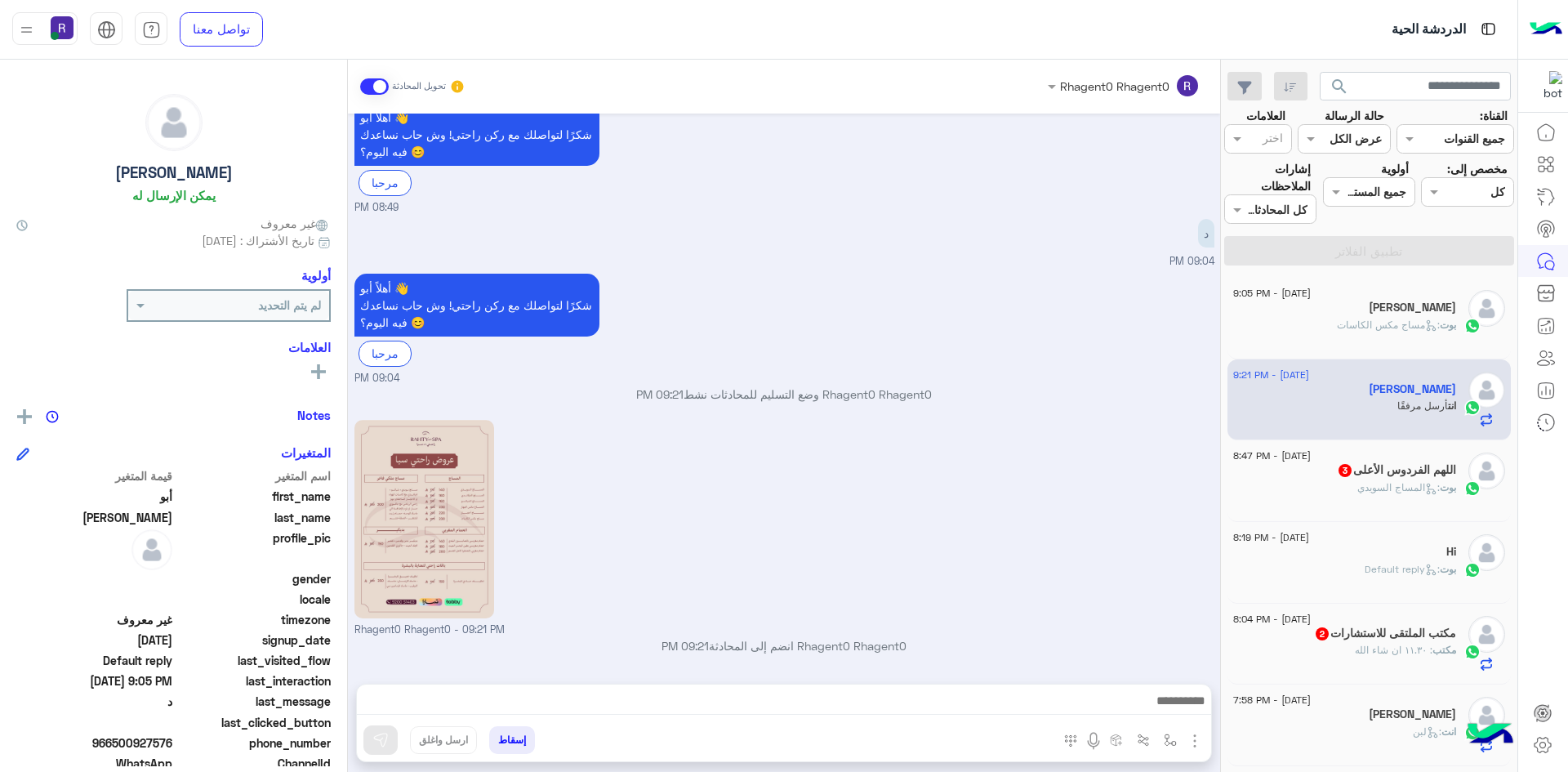
scroll to position [490, 0]
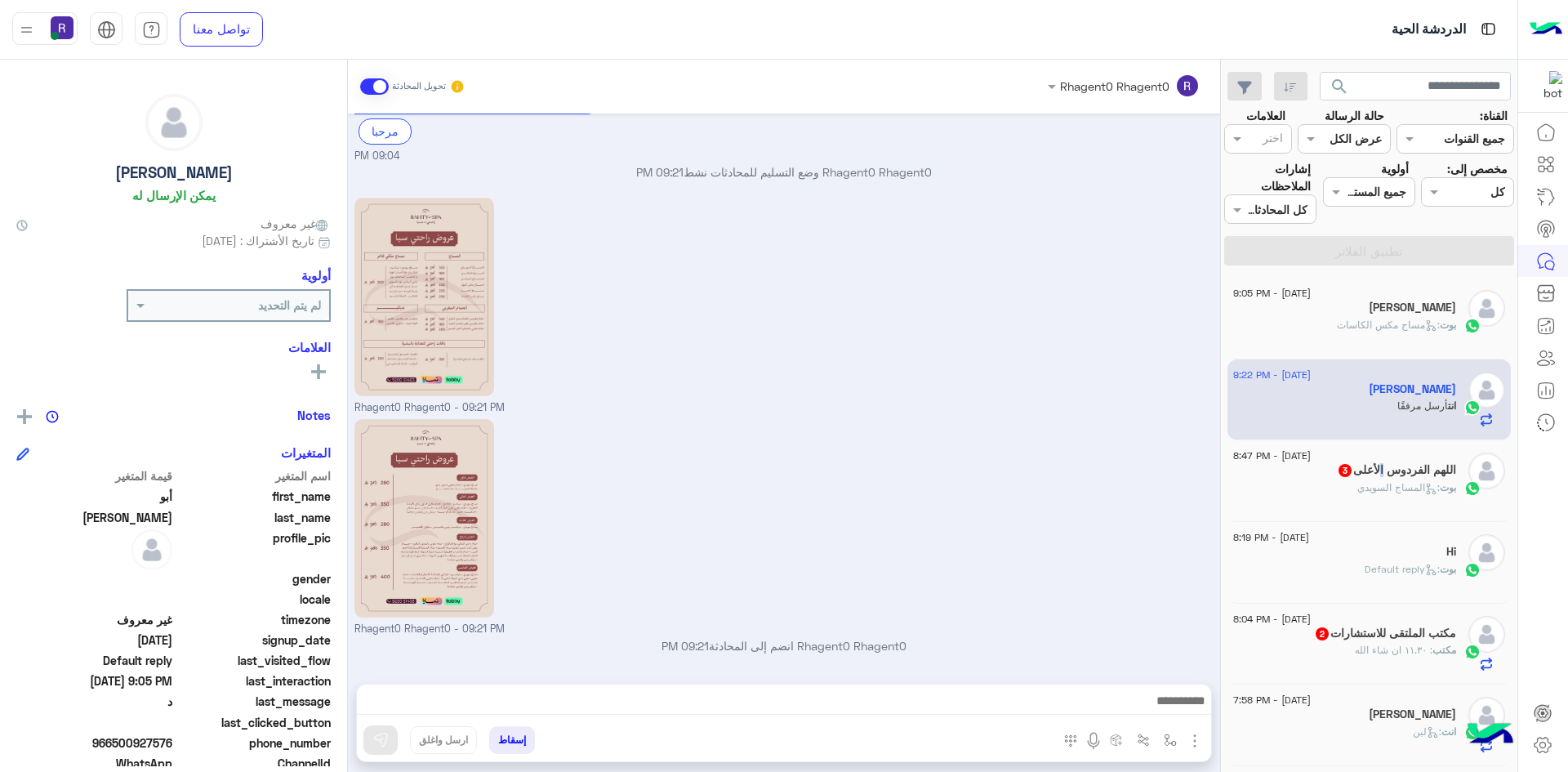
click at [1379, 468] on h5 "اللهم الفردوس الأعلى 3" at bounding box center [1396, 471] width 119 height 14
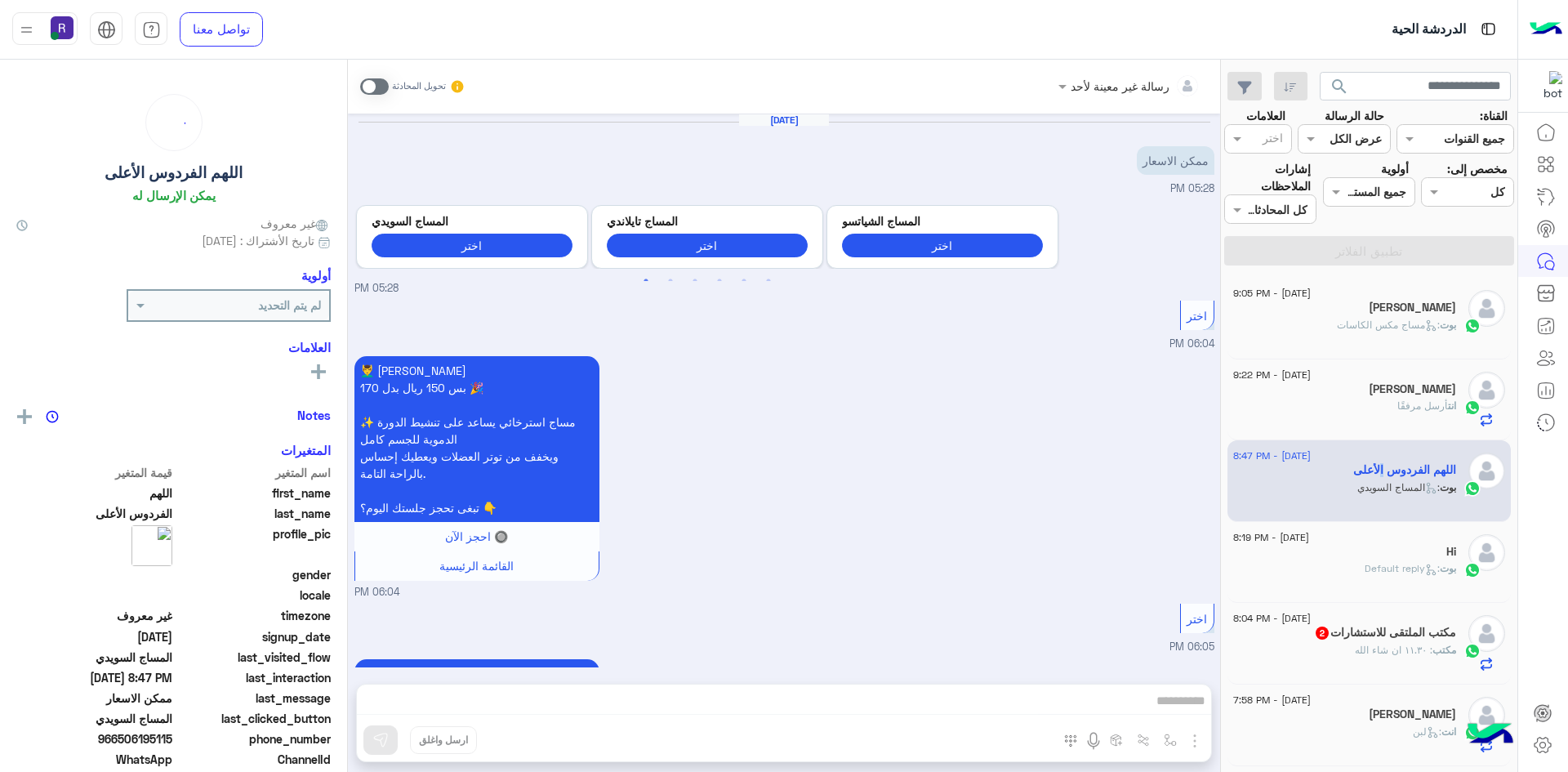
scroll to position [1690, 0]
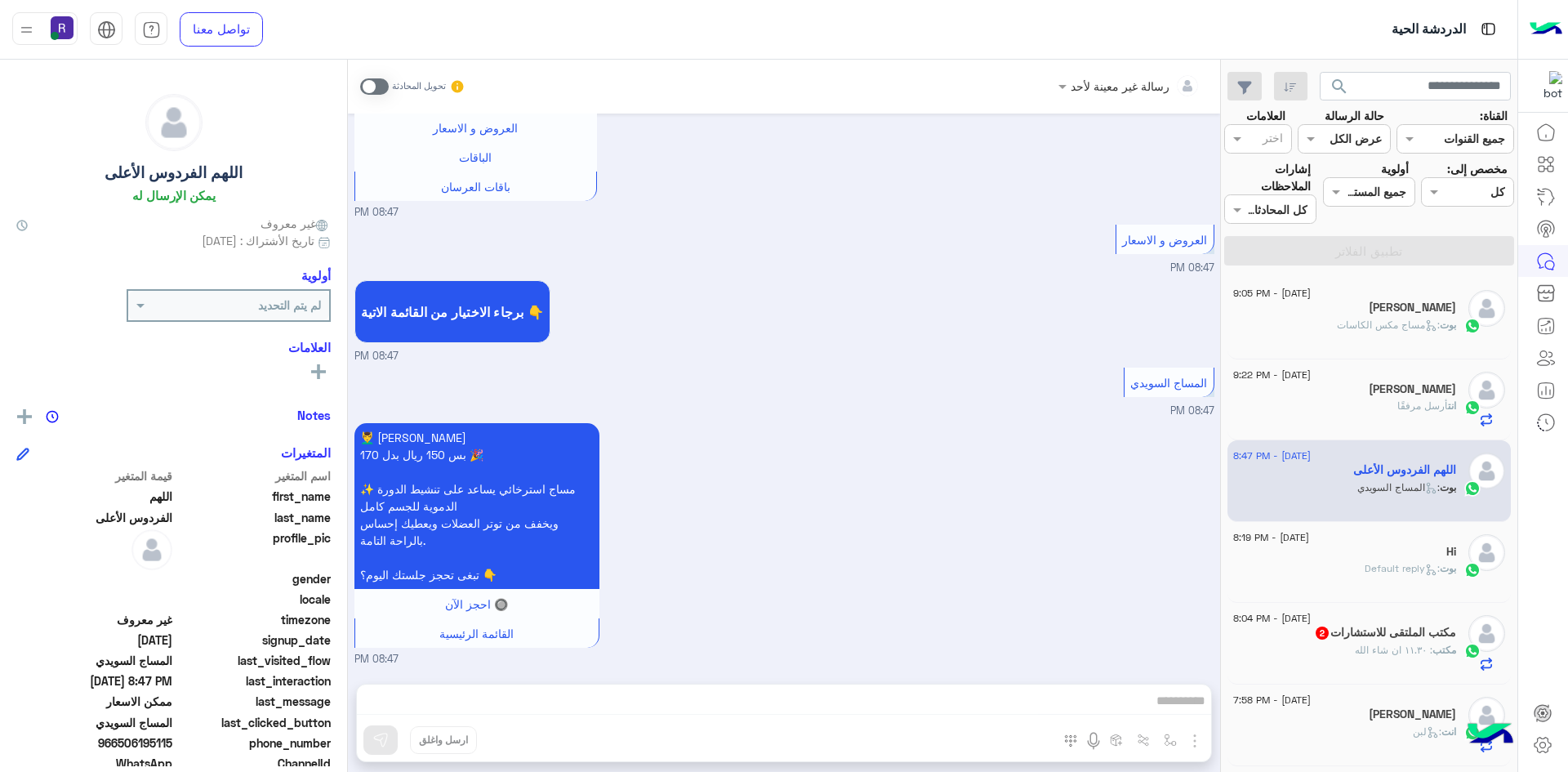
click at [361, 86] on span at bounding box center [375, 87] width 29 height 16
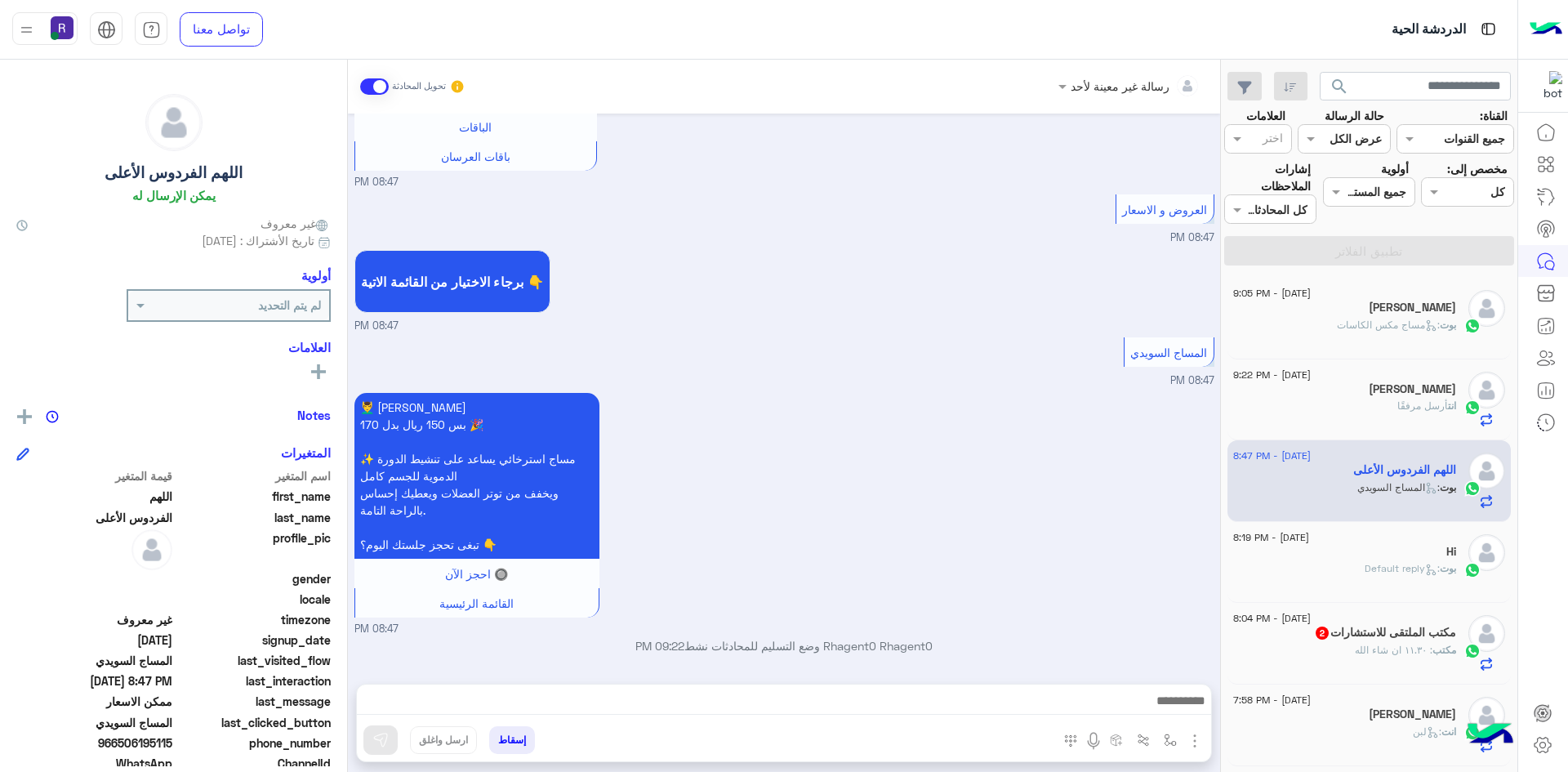
scroll to position [1719, 0]
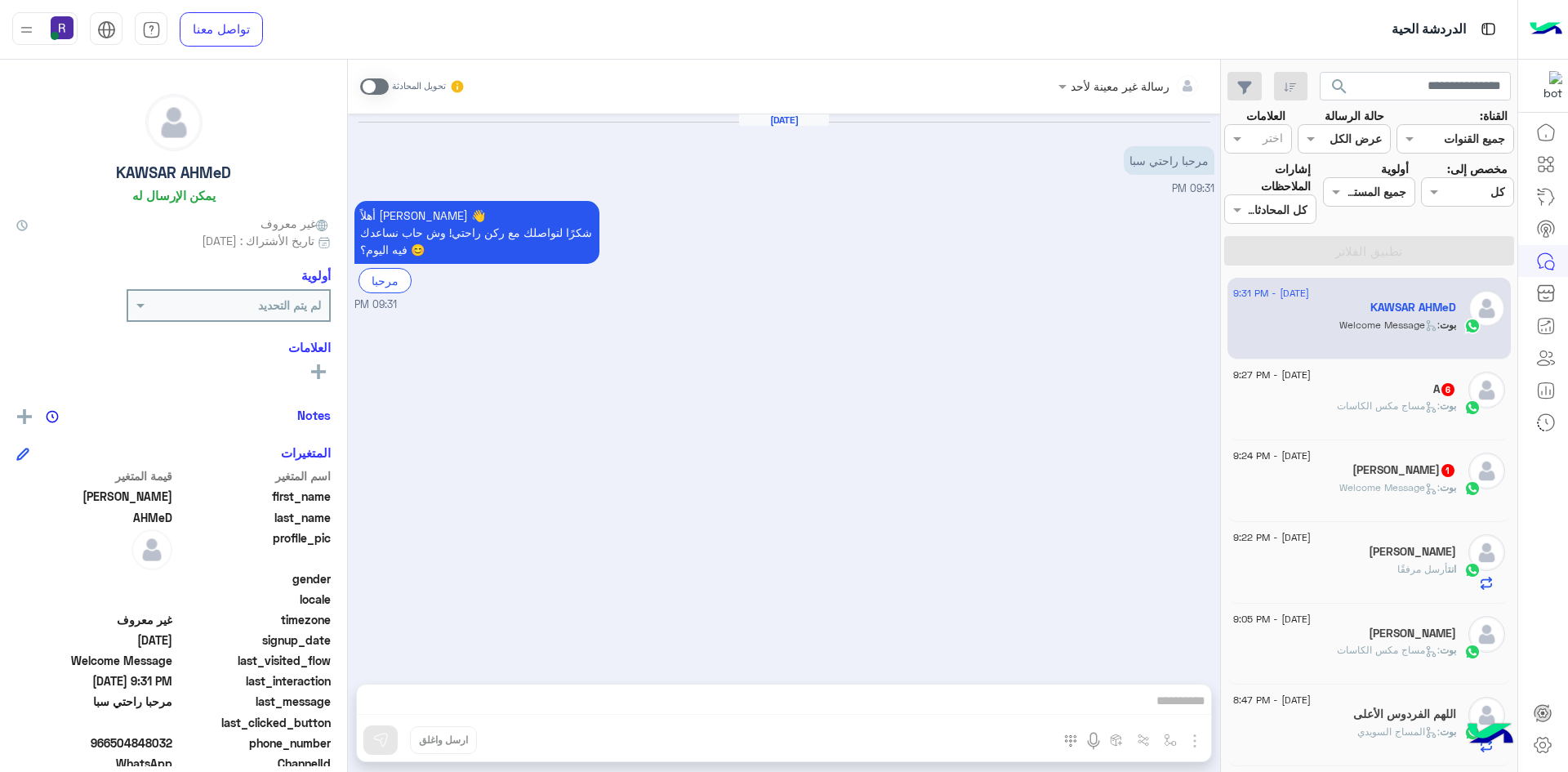
click at [376, 81] on span at bounding box center [375, 87] width 29 height 16
click at [1194, 744] on img "button" at bounding box center [1195, 741] width 20 height 20
click at [1166, 702] on span "الصور" at bounding box center [1164, 705] width 30 height 19
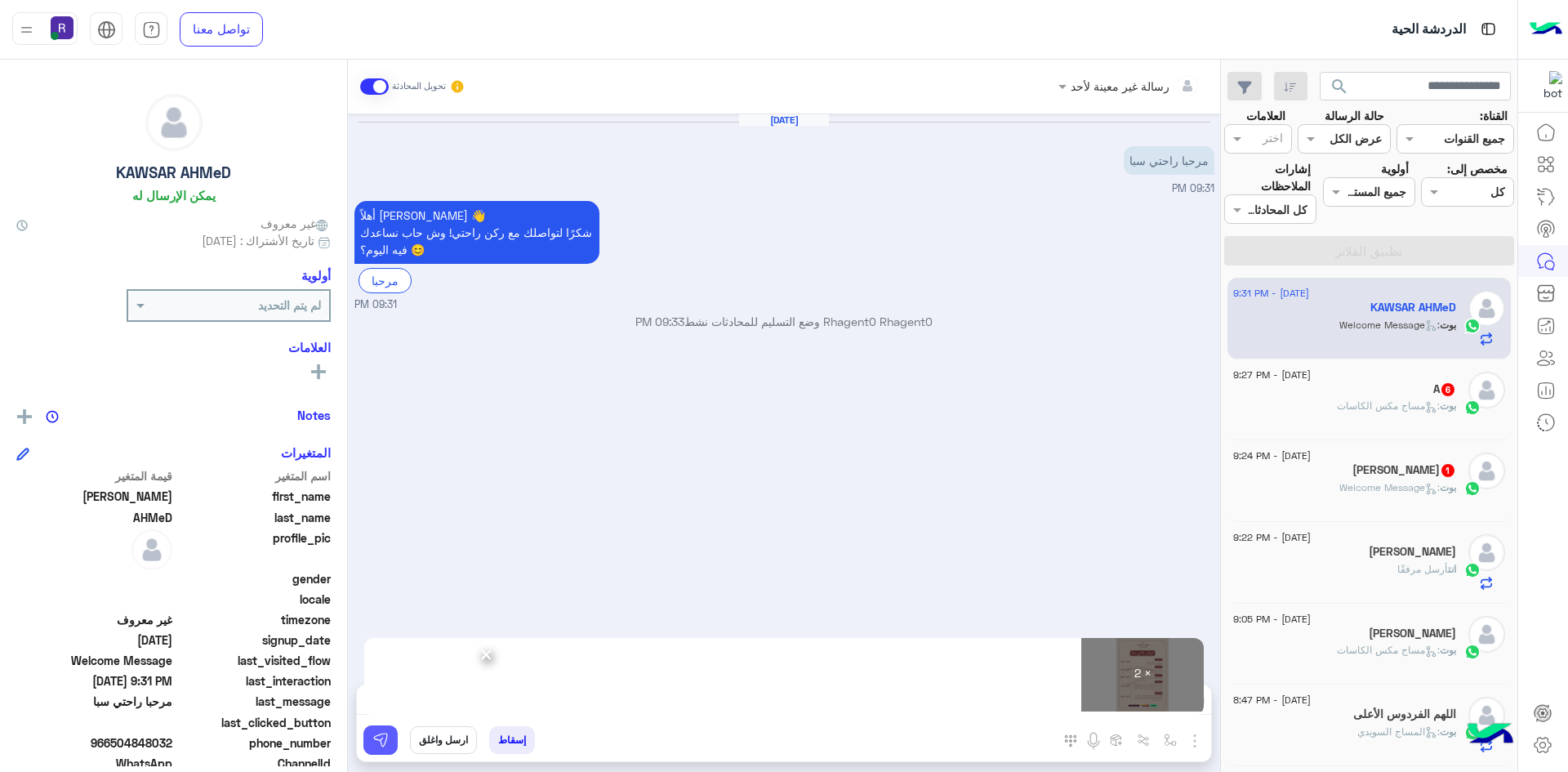
click at [372, 730] on button at bounding box center [380, 740] width 34 height 30
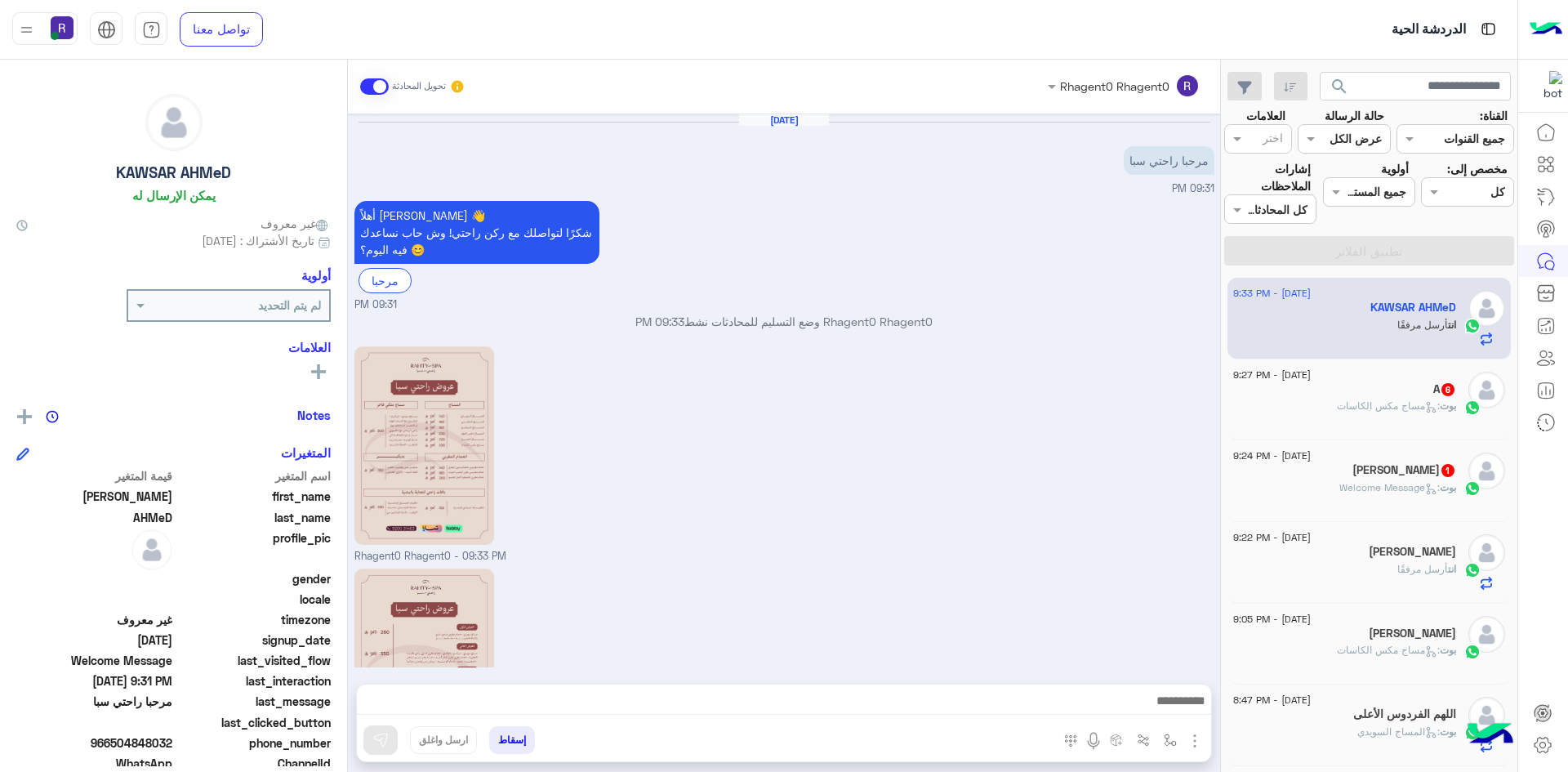
scroll to position [148, 0]
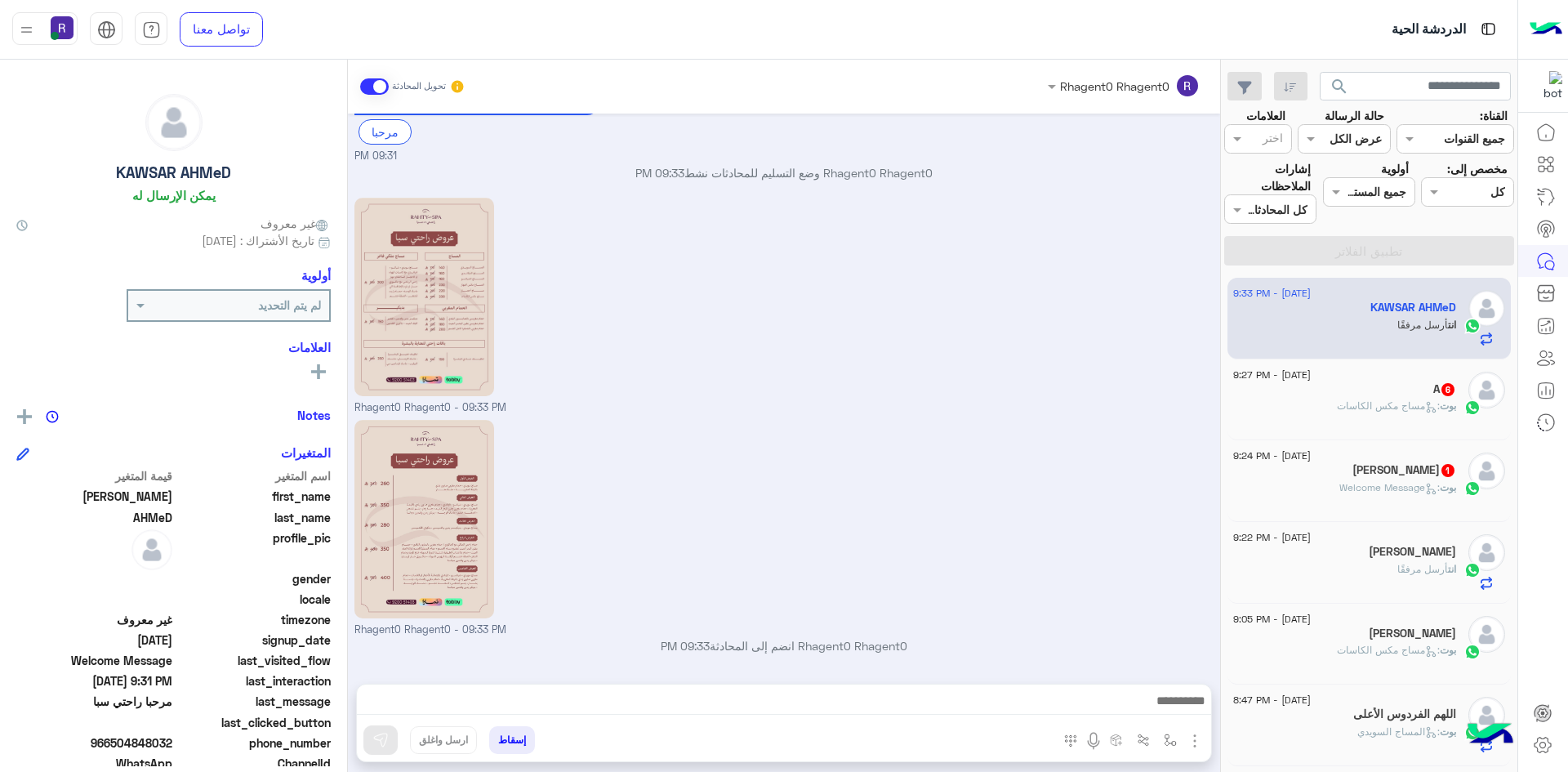
click at [1401, 406] on span ": مساج مكس الكاسات" at bounding box center [1388, 406] width 103 height 13
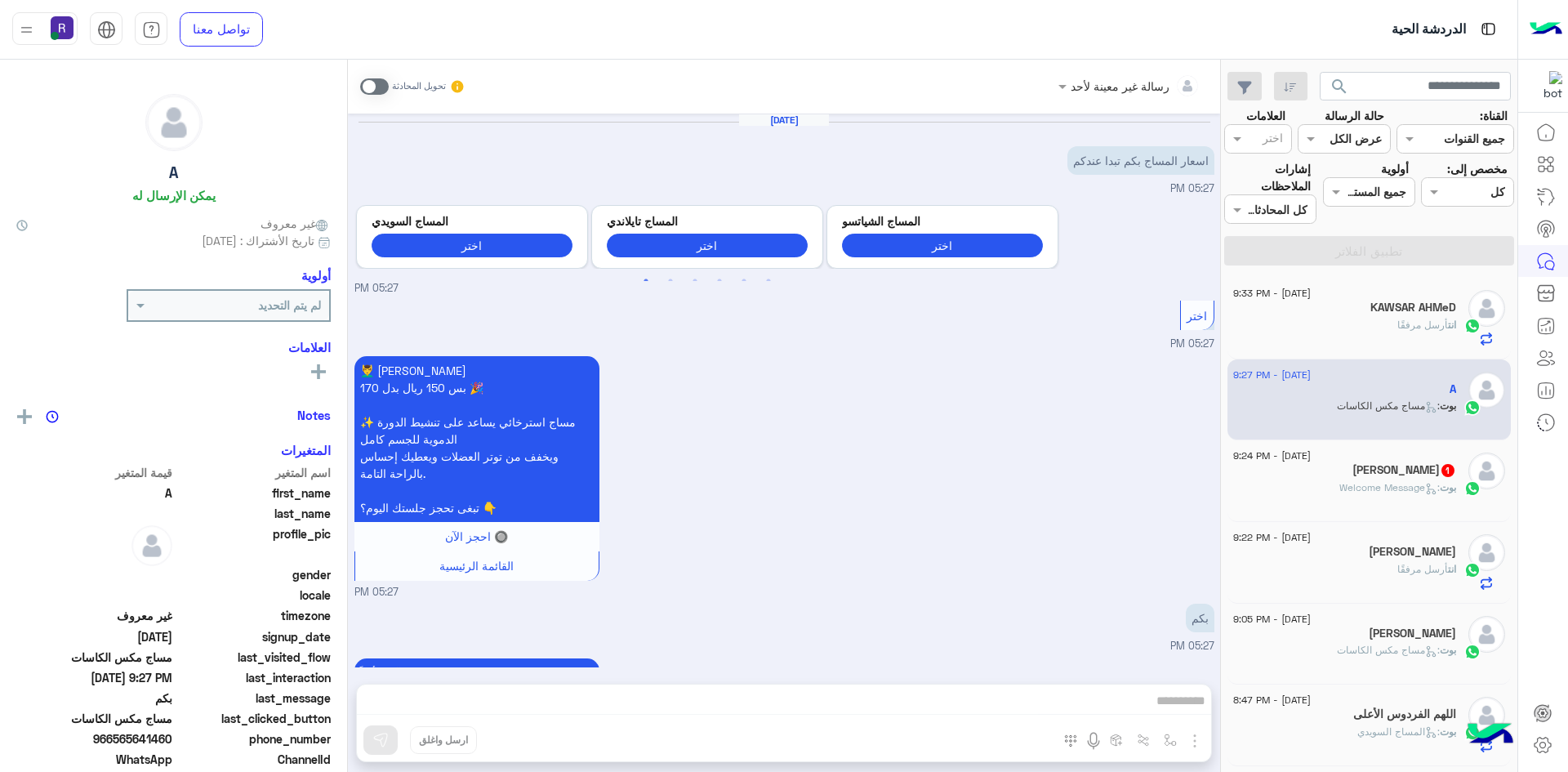
scroll to position [967, 0]
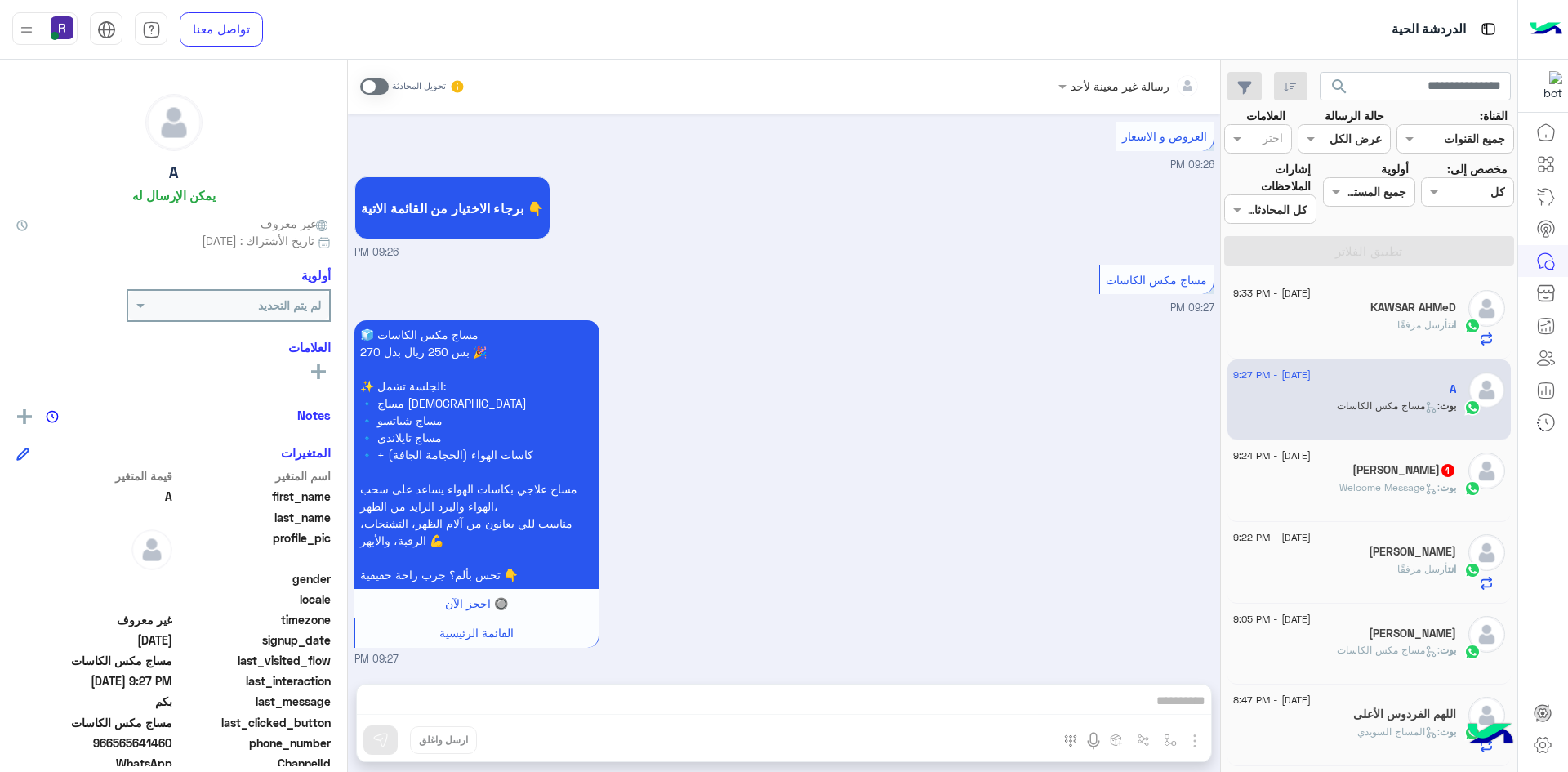
click at [1411, 501] on div "بوت : Welcome Message" at bounding box center [1344, 495] width 223 height 29
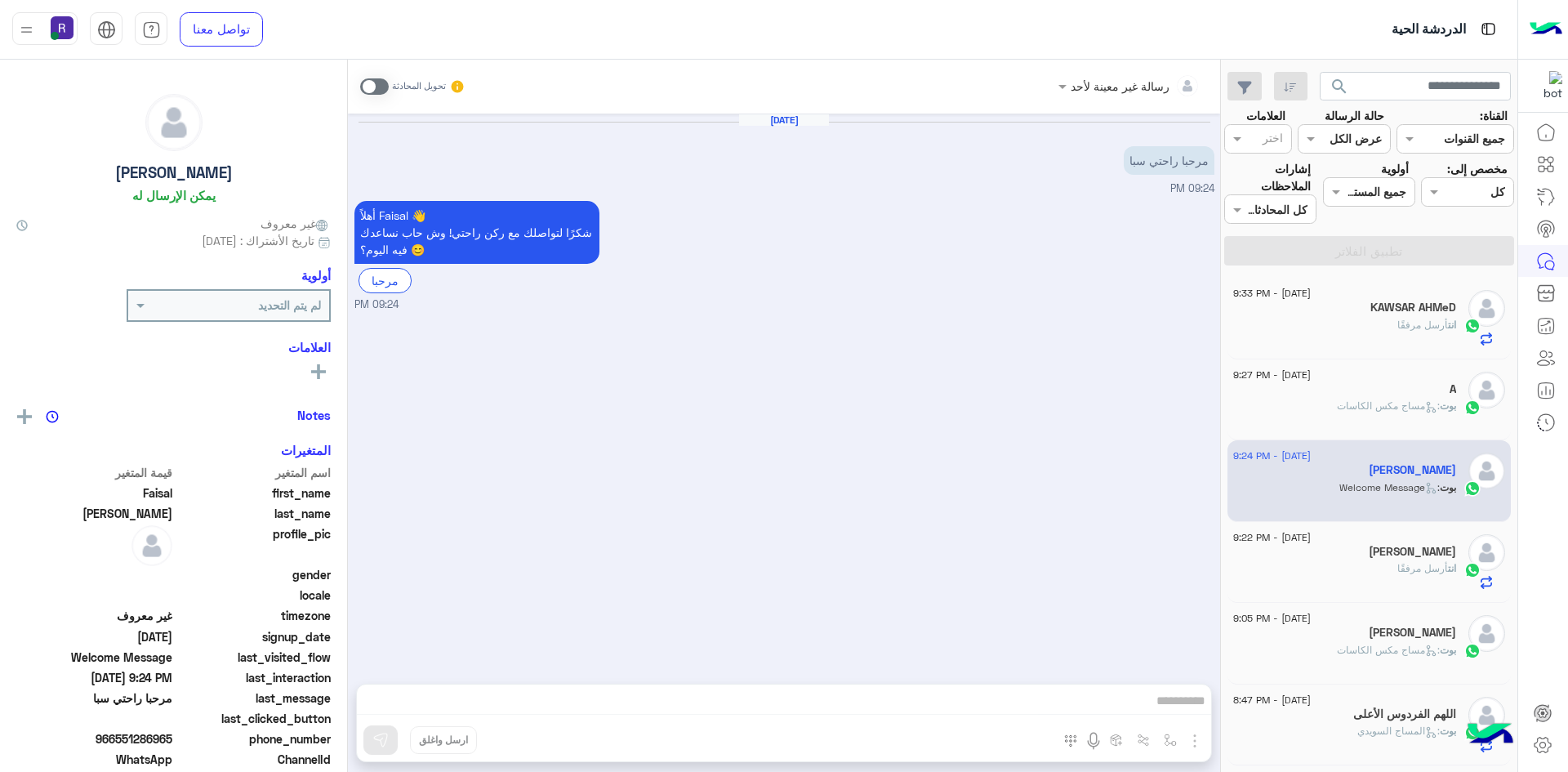
click at [375, 81] on span at bounding box center [375, 87] width 29 height 16
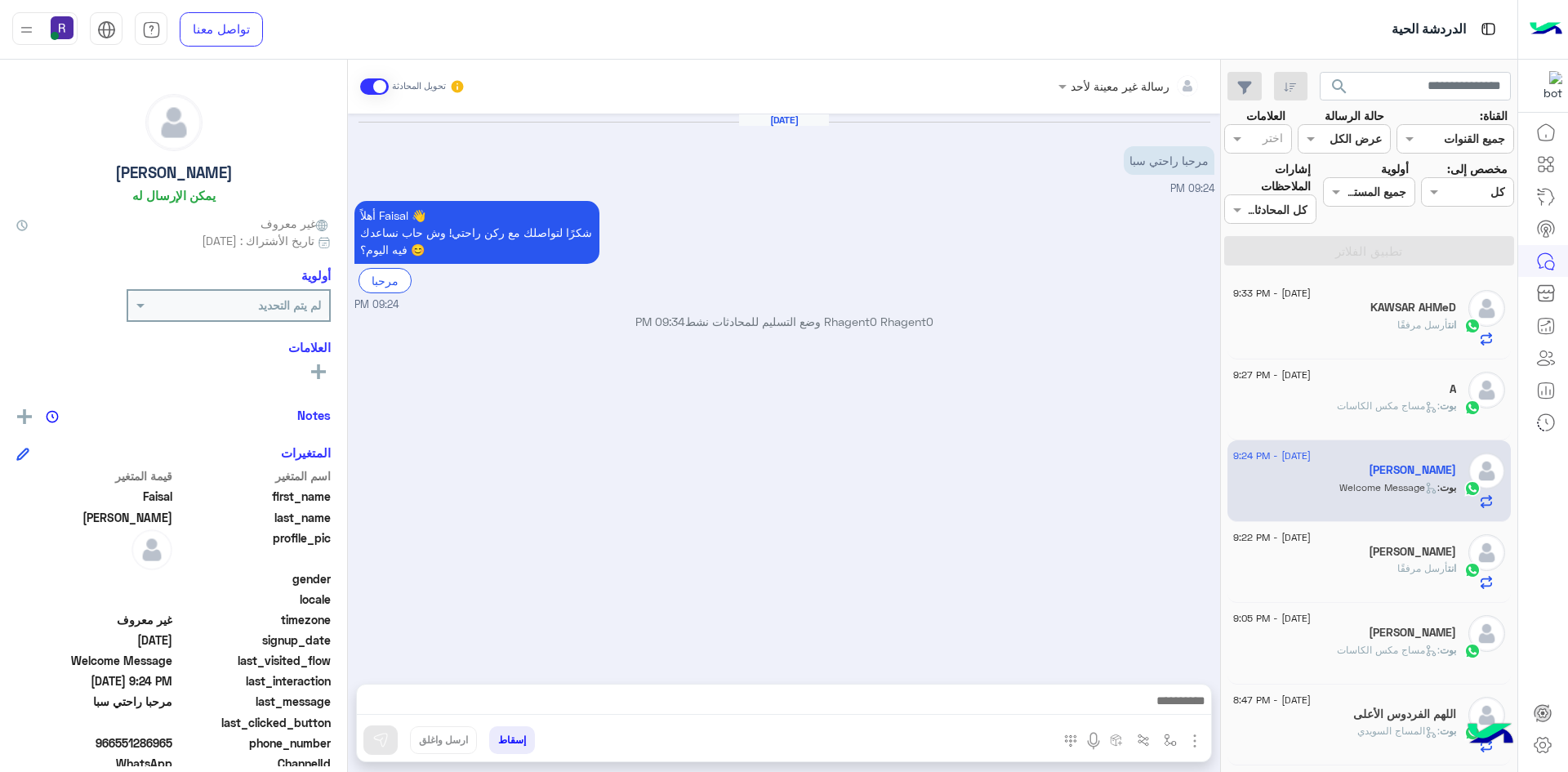
click at [1199, 743] on img "button" at bounding box center [1195, 741] width 20 height 20
click at [1161, 708] on span "الصور" at bounding box center [1164, 705] width 30 height 19
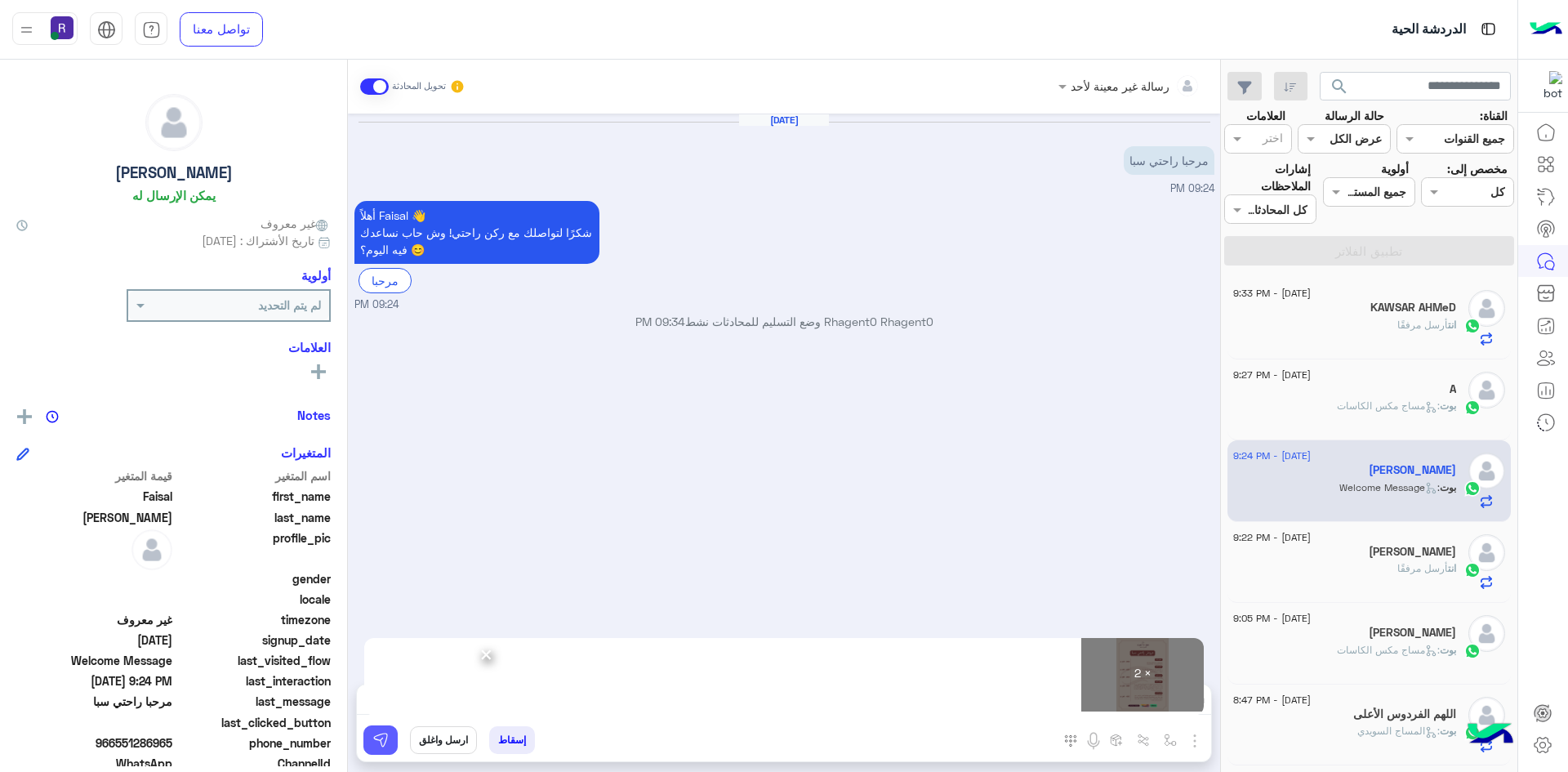
click at [397, 748] on button at bounding box center [380, 740] width 34 height 30
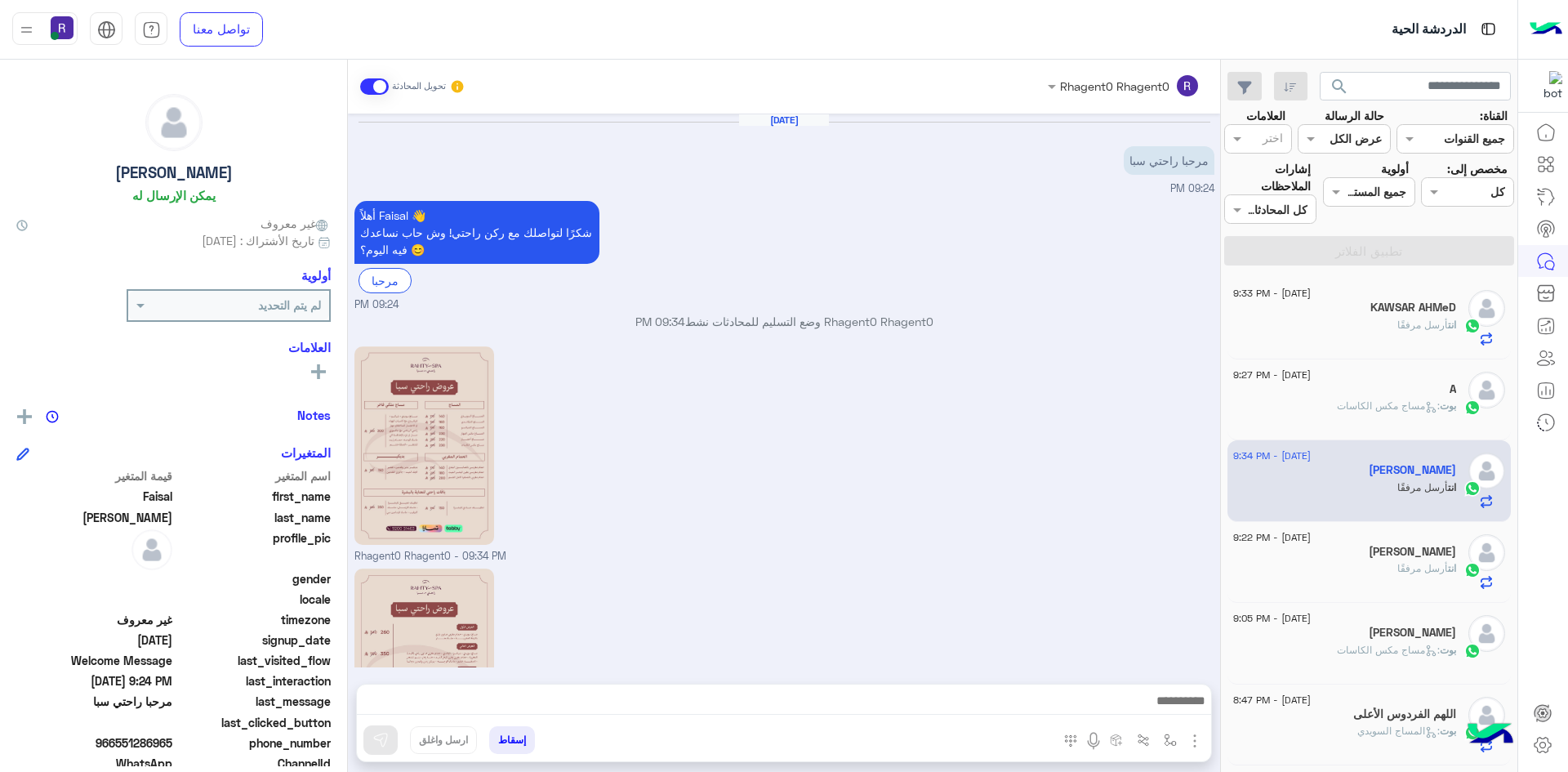
scroll to position [148, 0]
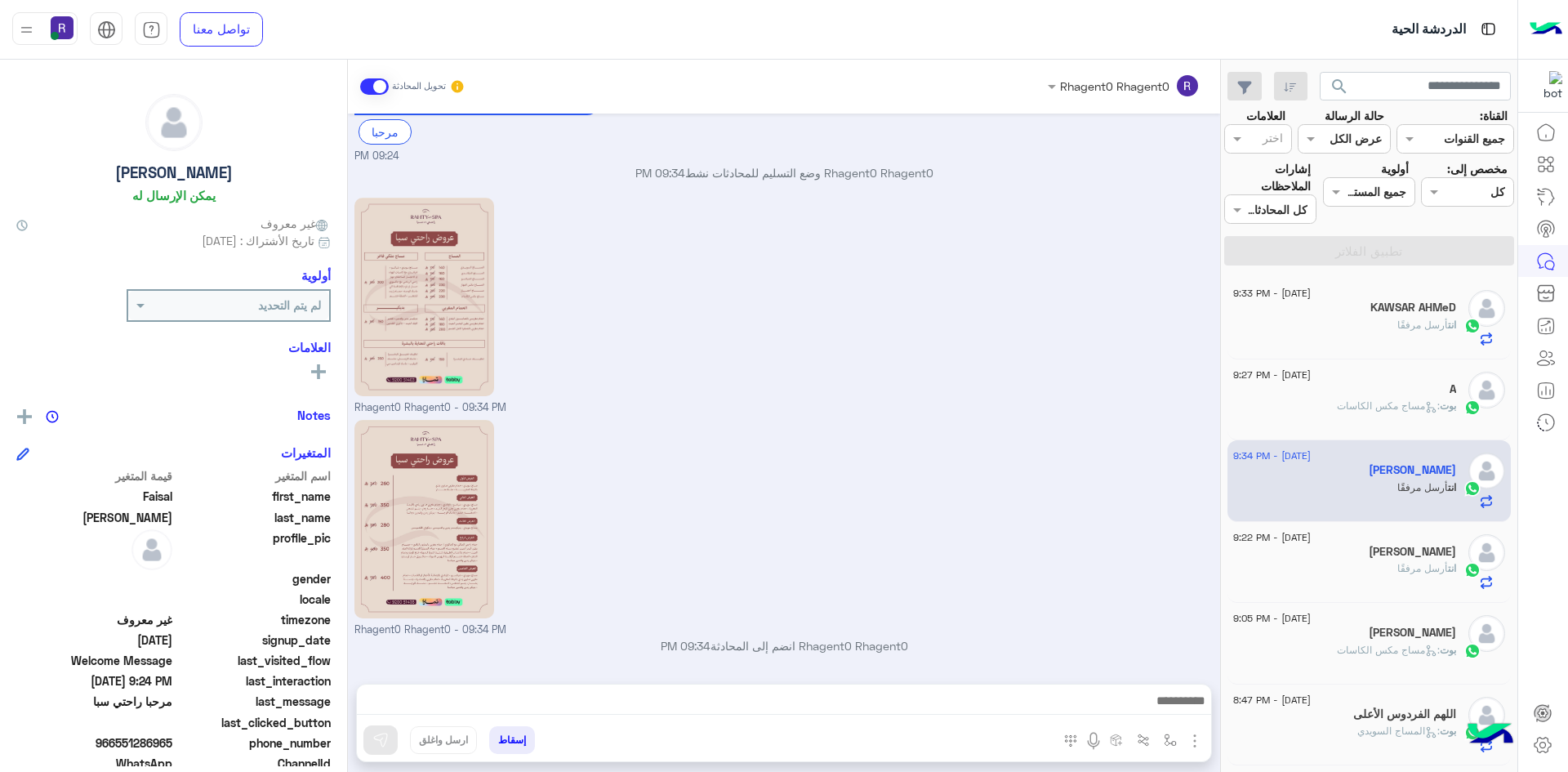
click at [1402, 394] on div "A" at bounding box center [1344, 390] width 223 height 17
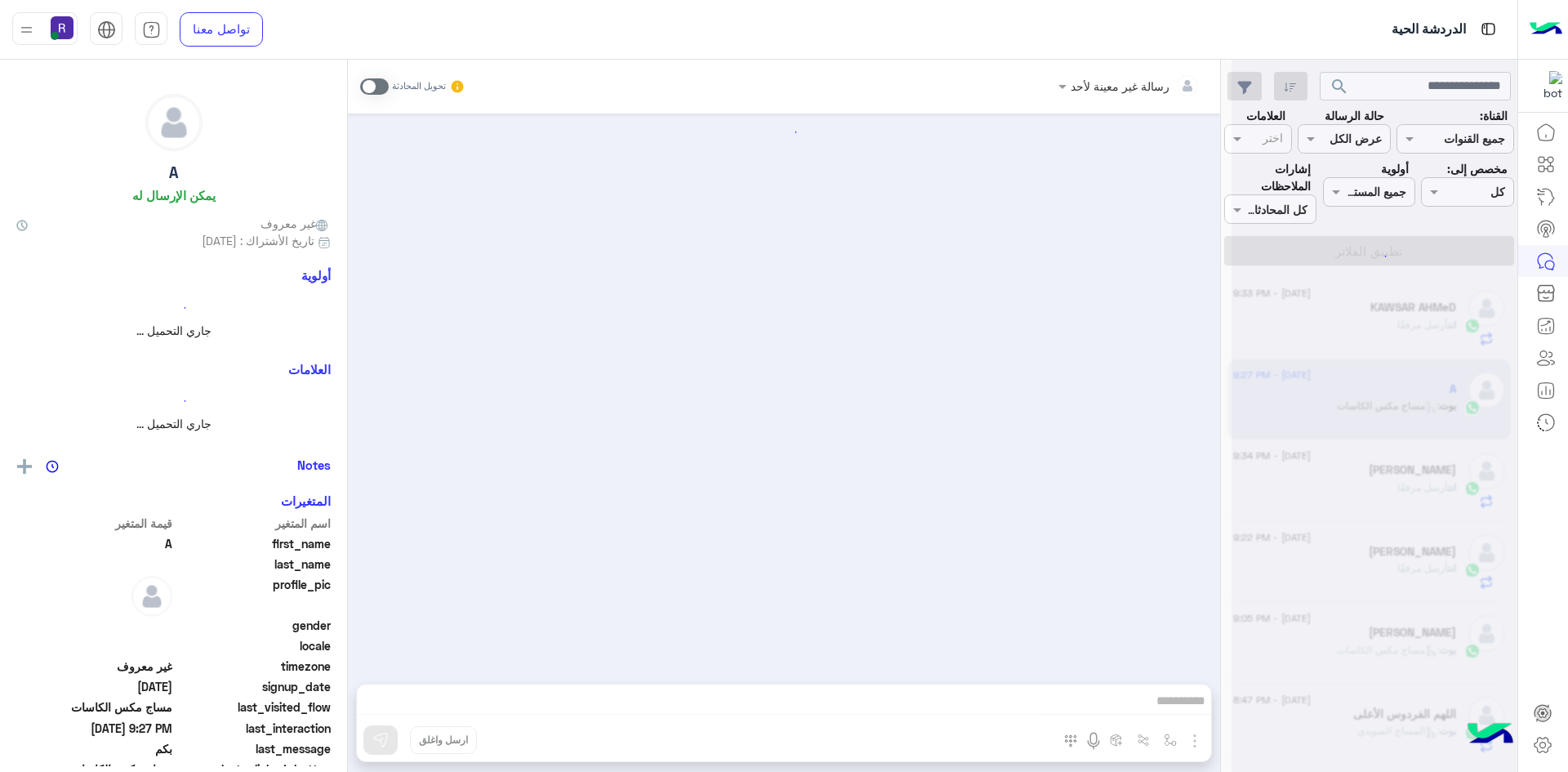
scroll to position [967, 0]
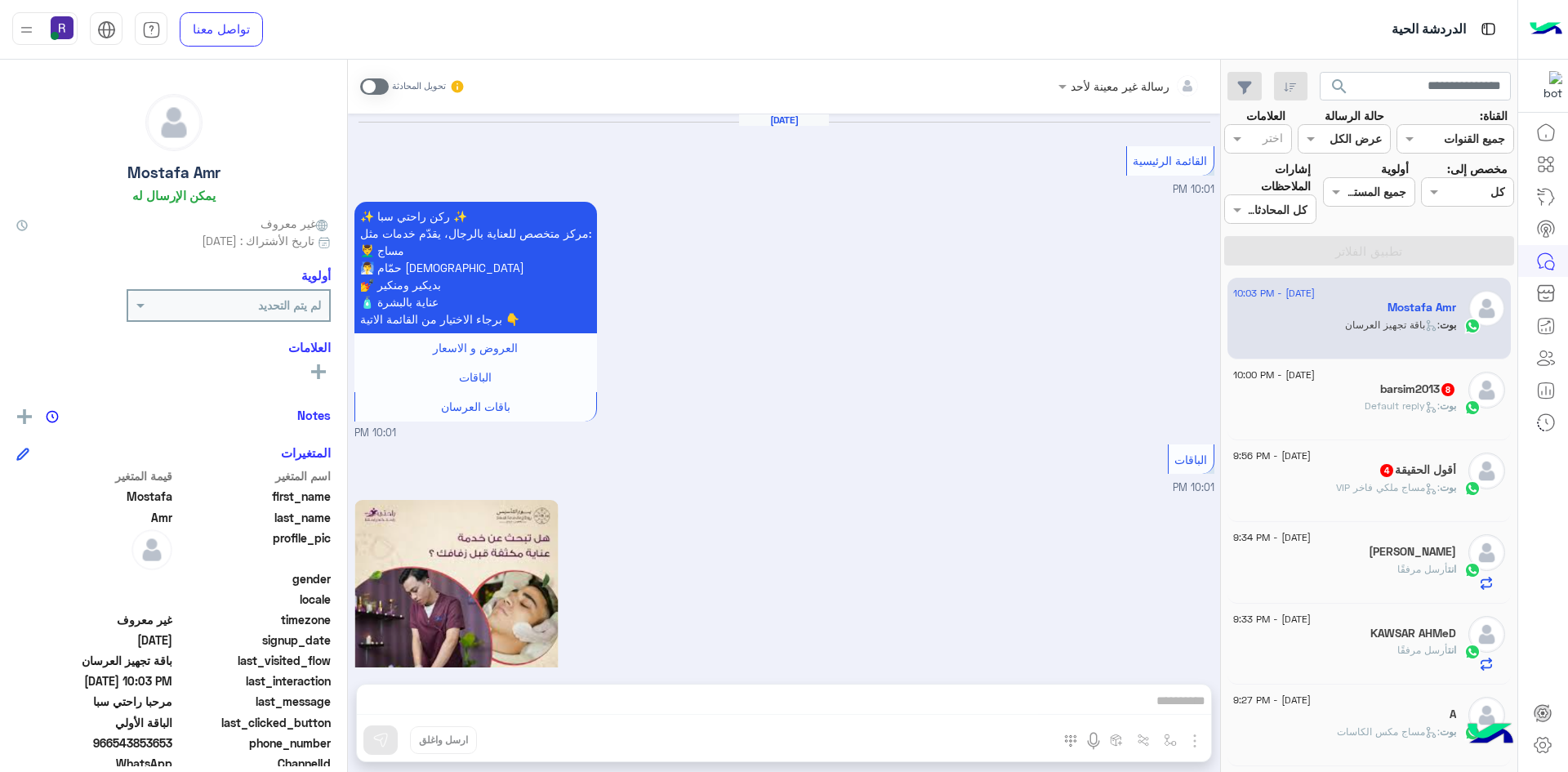
scroll to position [2987, 0]
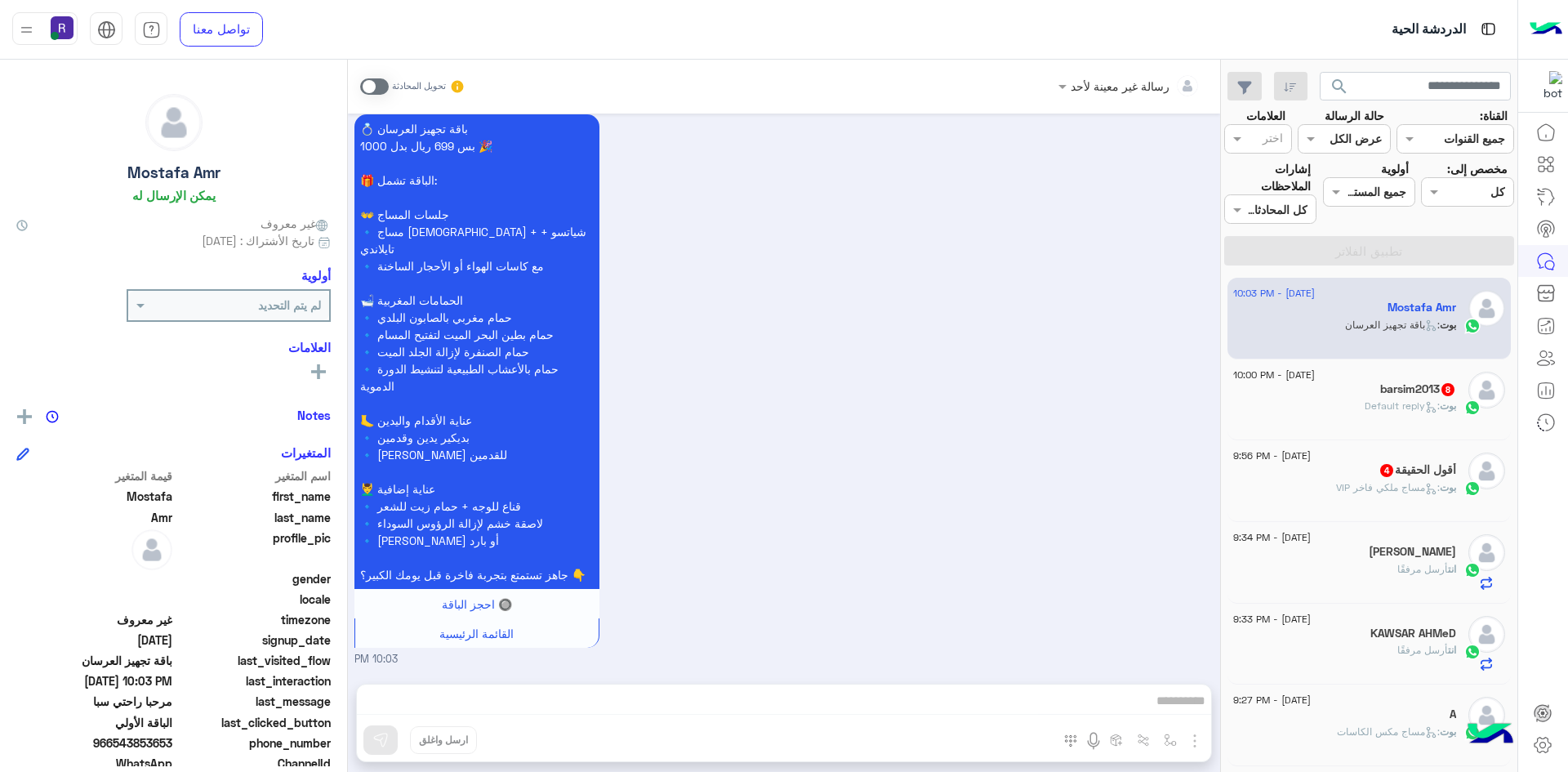
click at [1438, 424] on div "[PERSON_NAME] : Default reply" at bounding box center [1344, 413] width 223 height 29
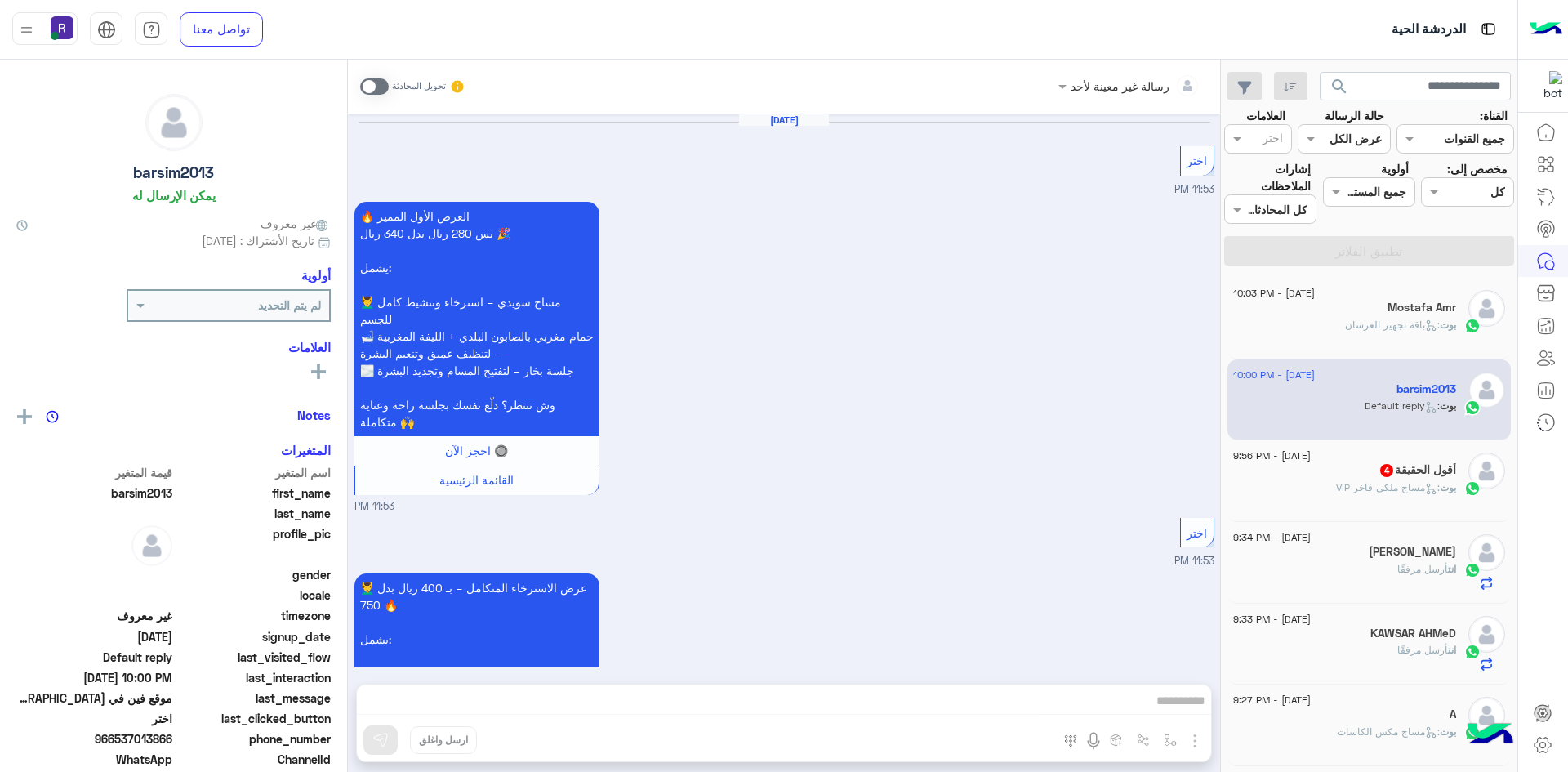
scroll to position [2185, 0]
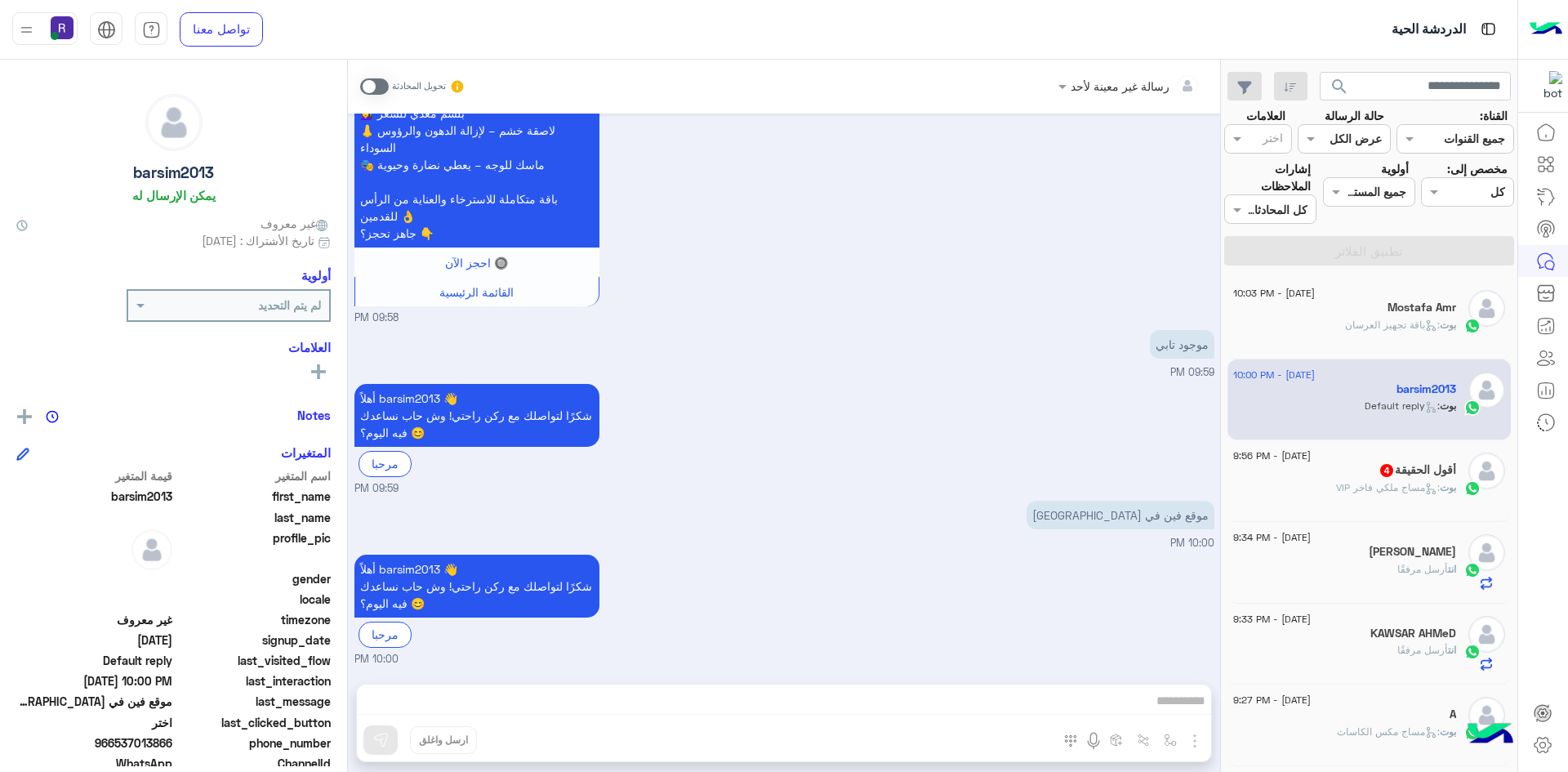
drag, startPoint x: 378, startPoint y: 78, endPoint x: 429, endPoint y: 124, distance: 68.7
click at [378, 79] on span at bounding box center [375, 87] width 29 height 16
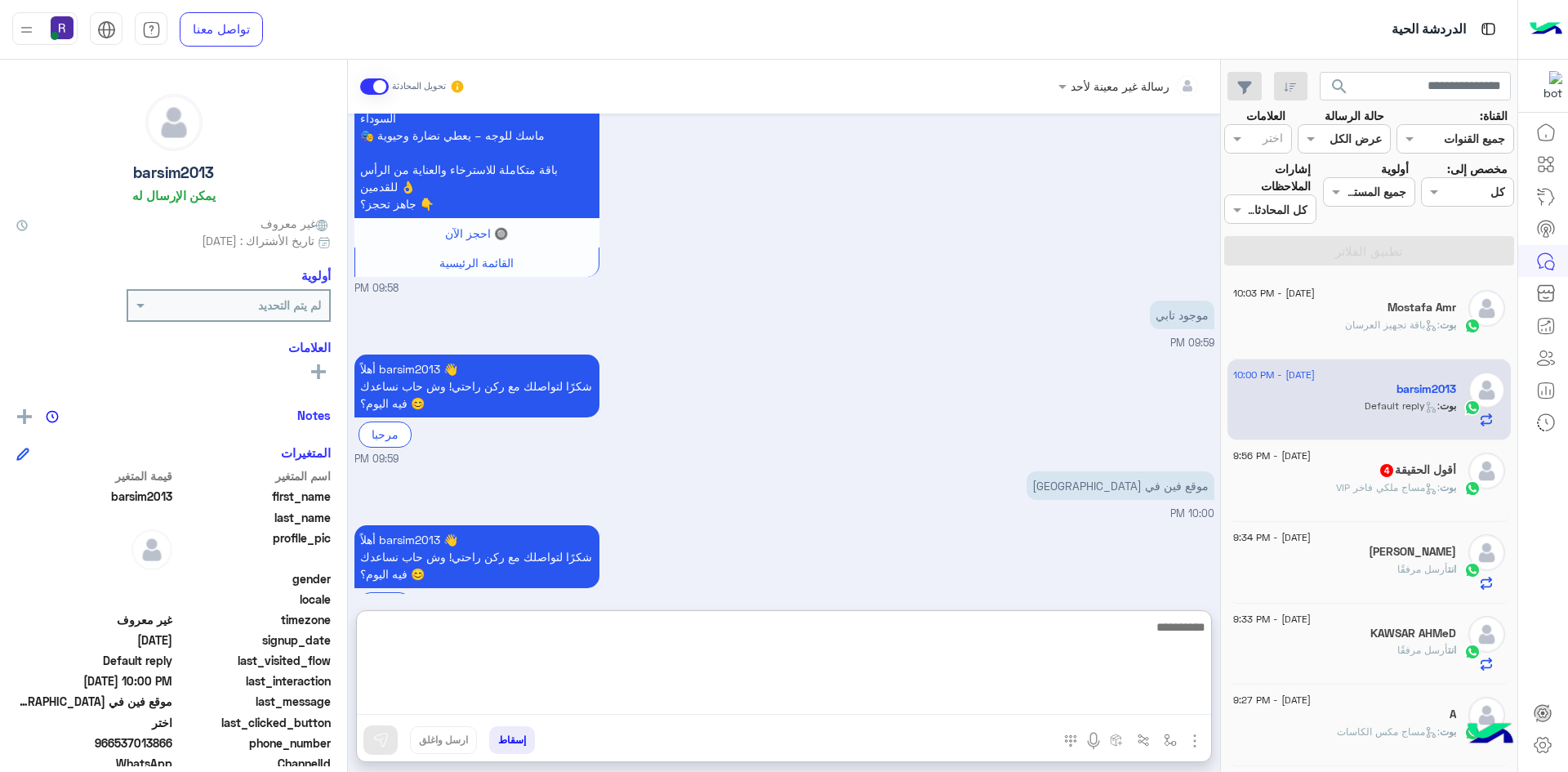
click at [1035, 704] on textarea at bounding box center [784, 666] width 854 height 98
paste textarea "**********"
type textarea "**********"
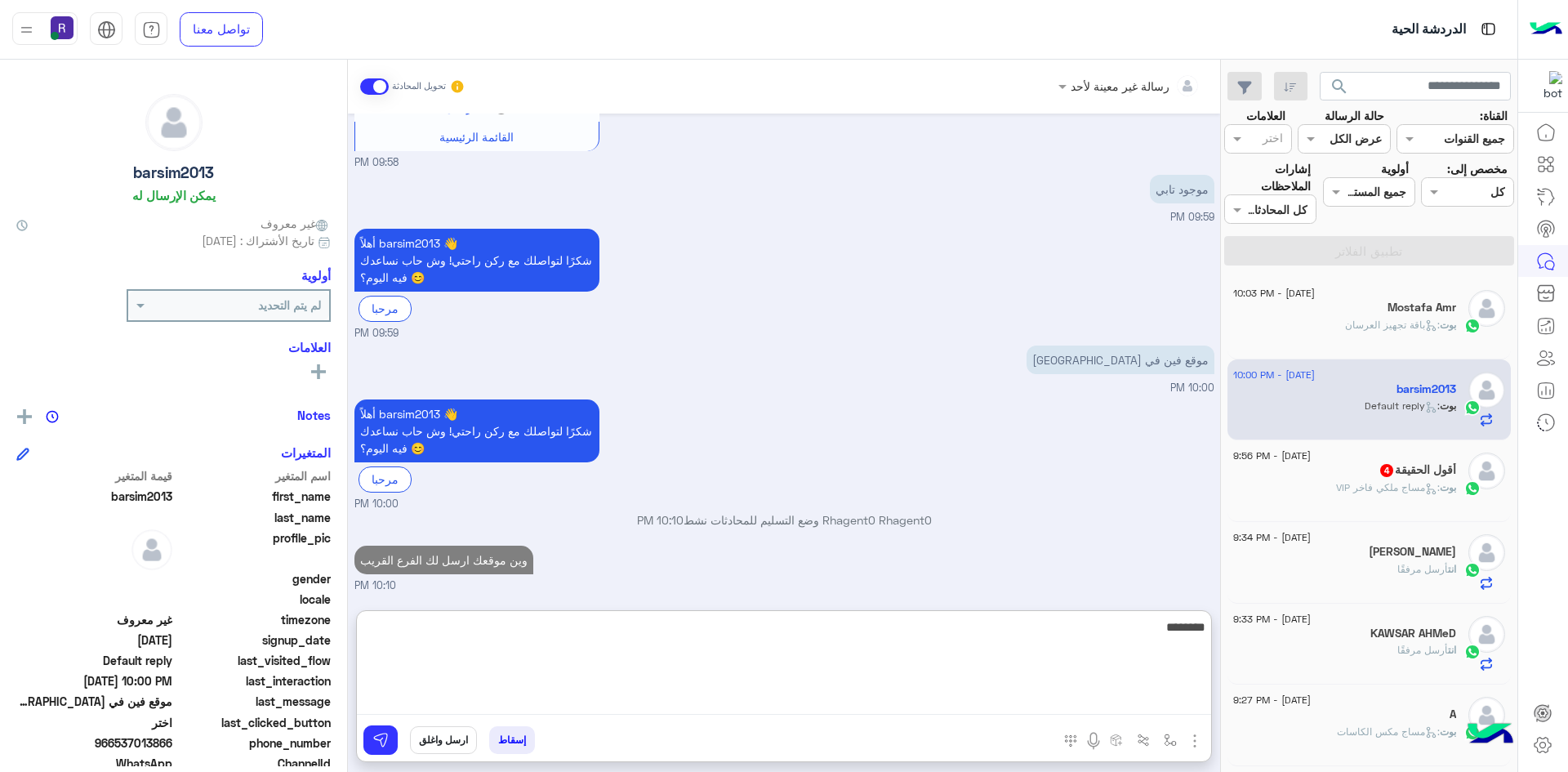
scroll to position [2370, 0]
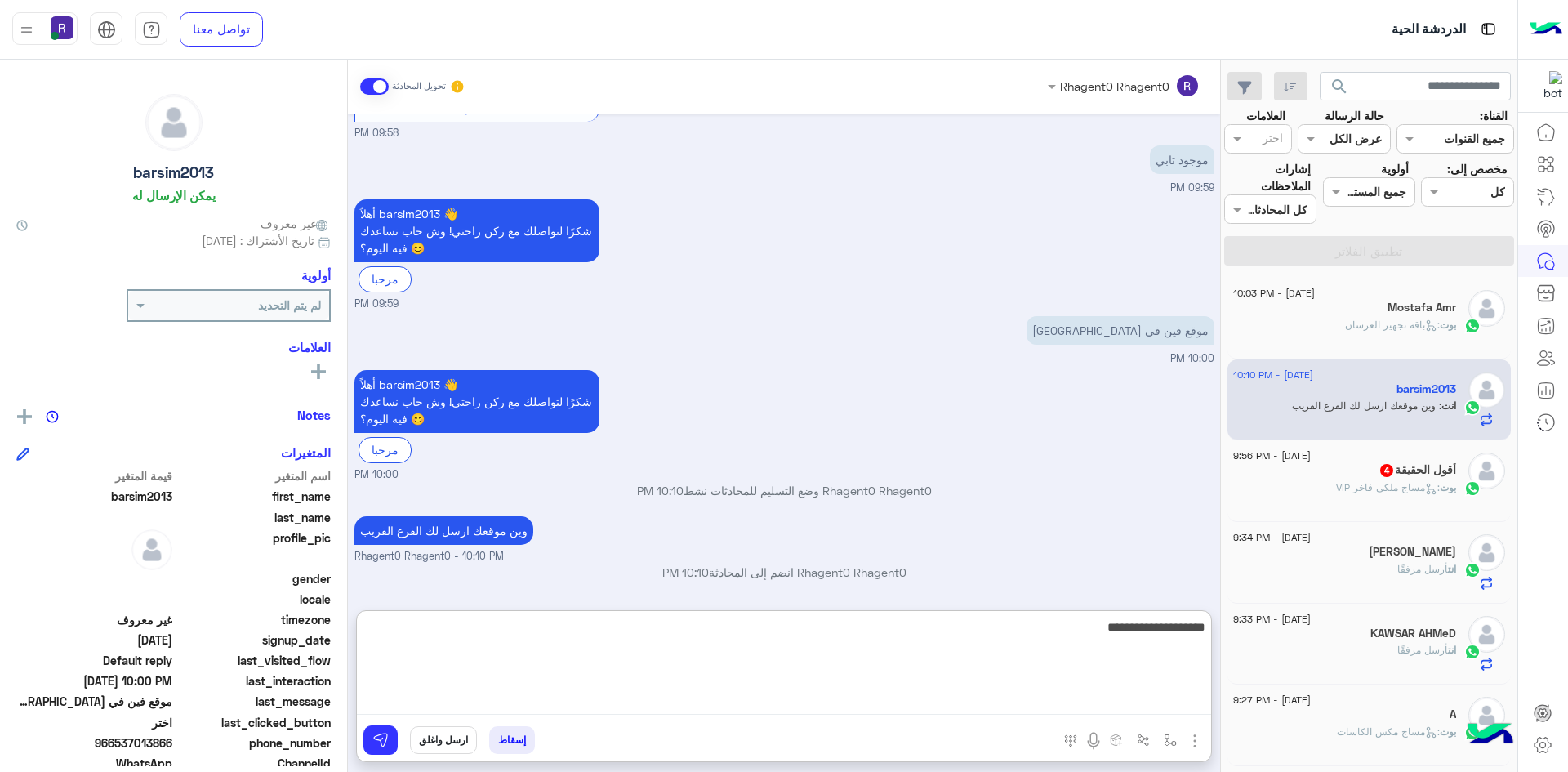
type textarea "**********"
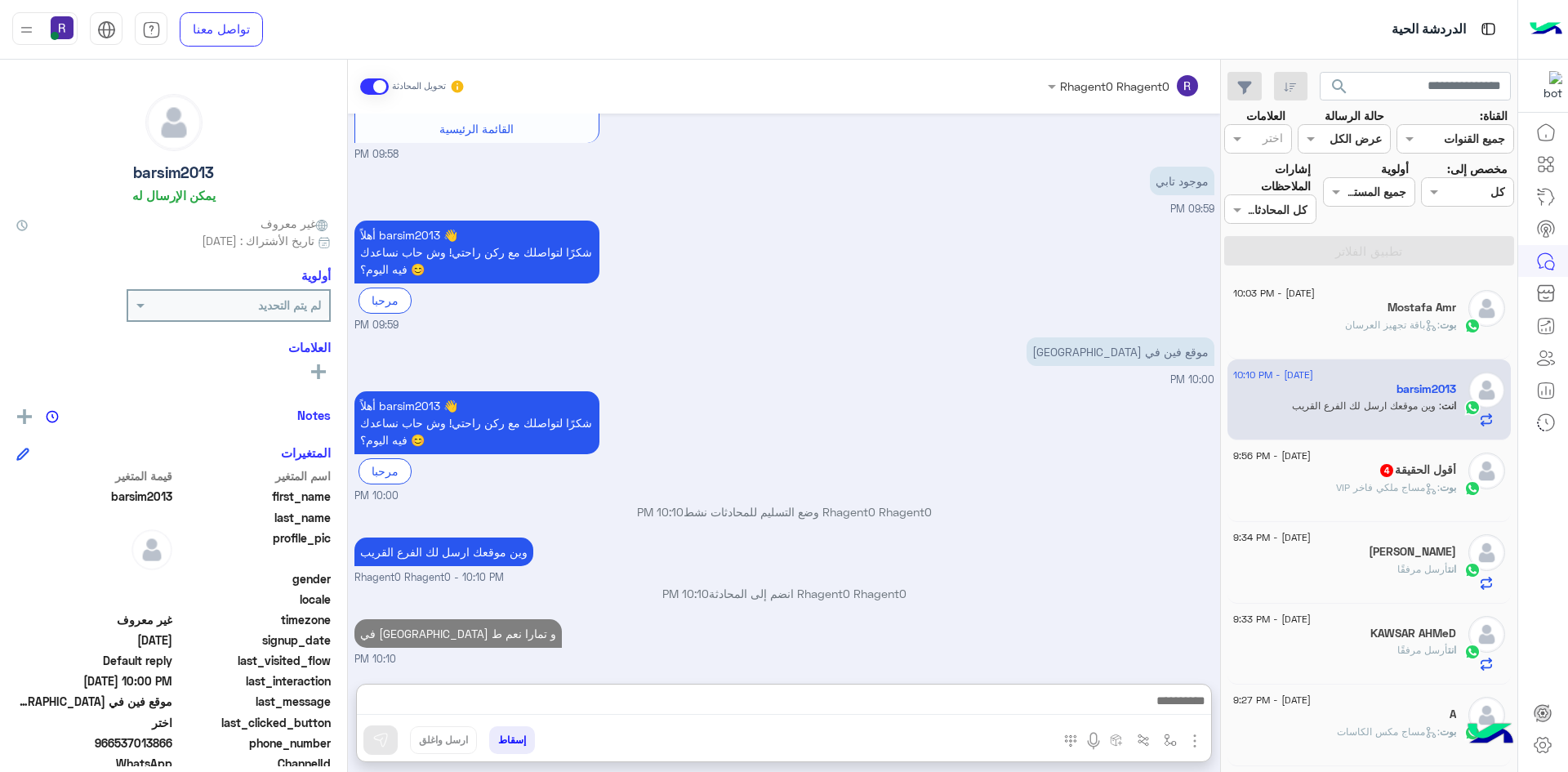
click at [1351, 506] on div "بوت : مساج ملكي فاخر VIP" at bounding box center [1344, 495] width 223 height 29
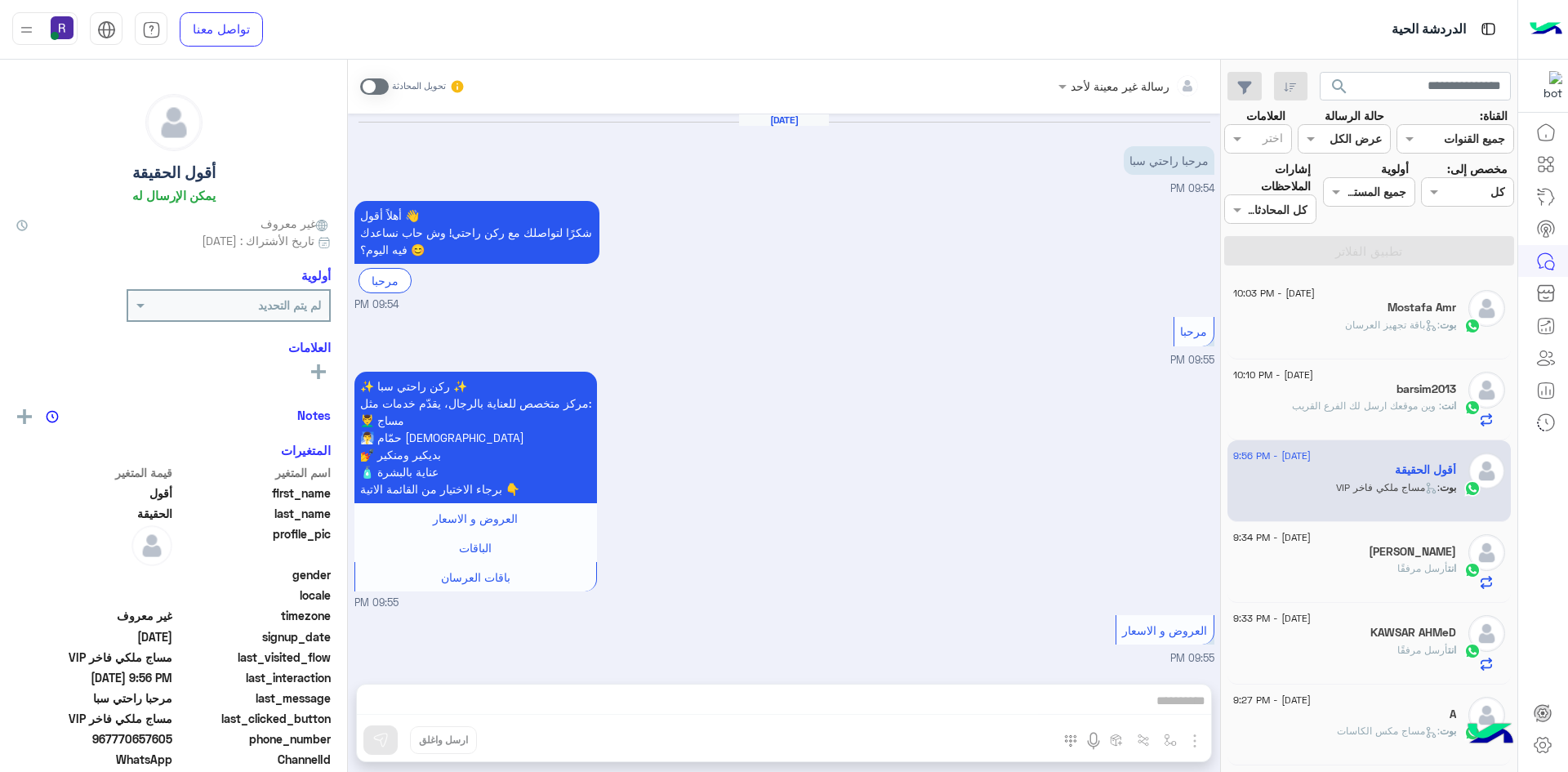
scroll to position [509, 0]
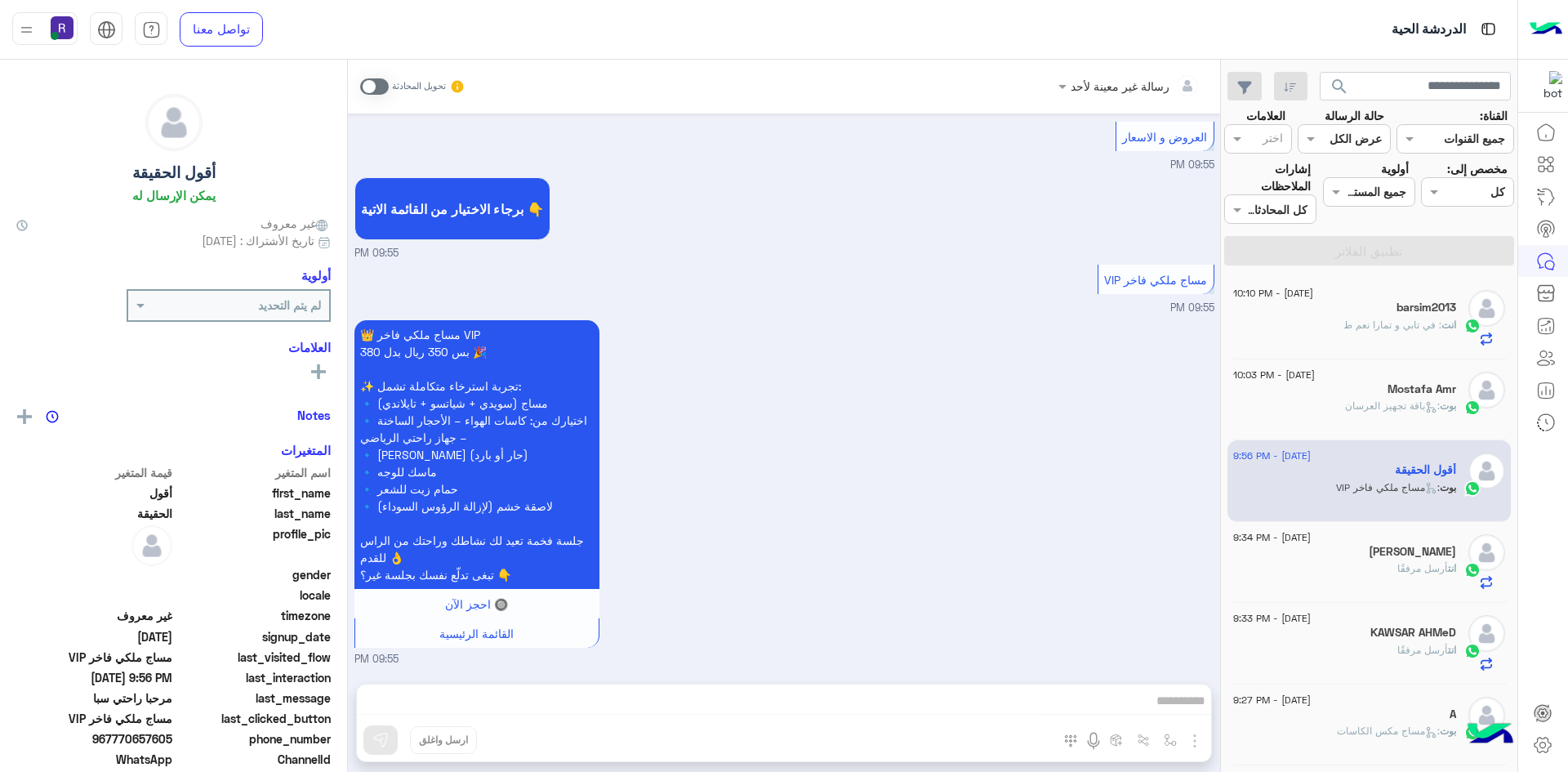
click at [1394, 421] on div "بوت : باقة تجهيز العرسان" at bounding box center [1344, 413] width 223 height 29
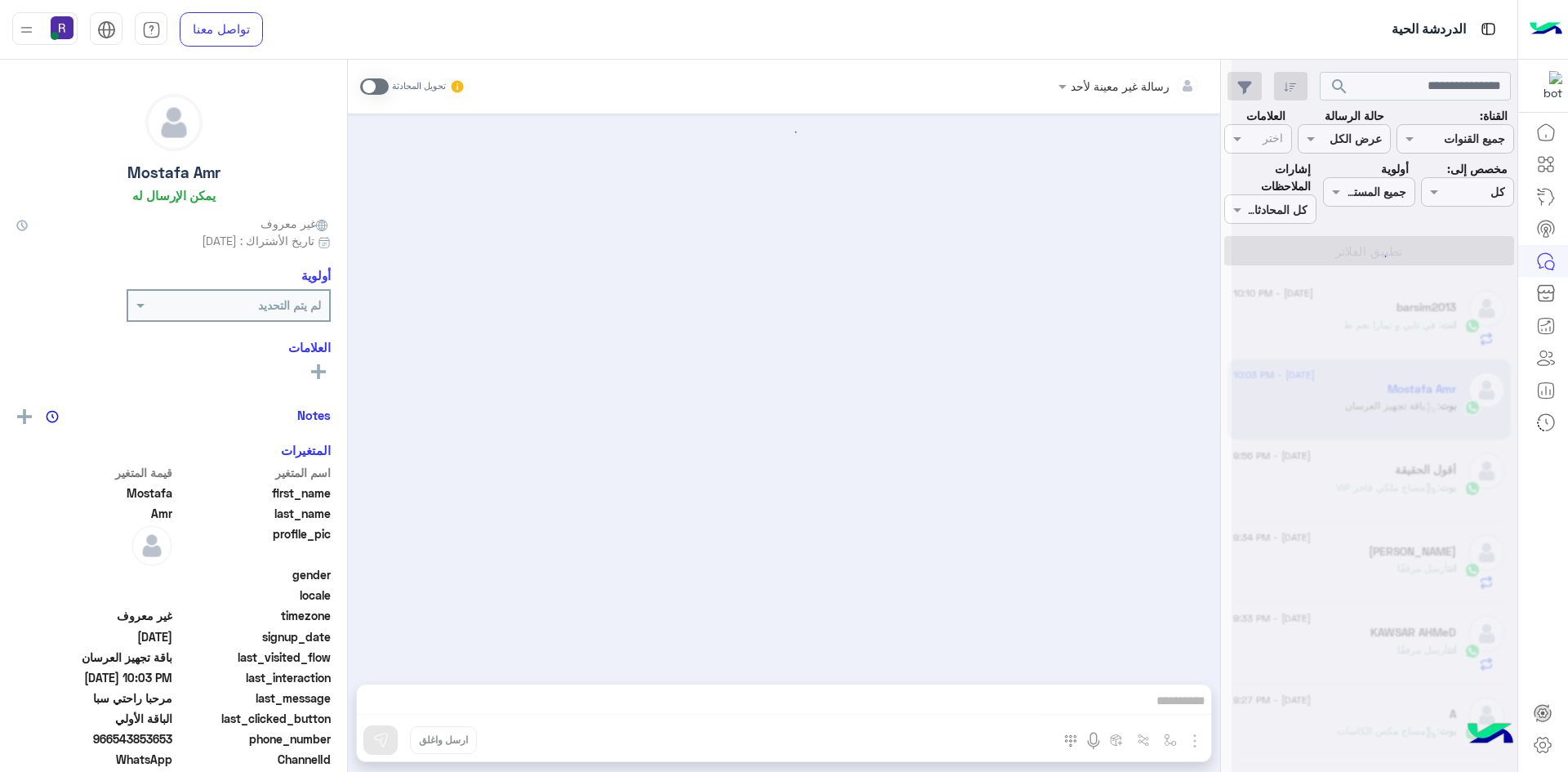
scroll to position [2987, 0]
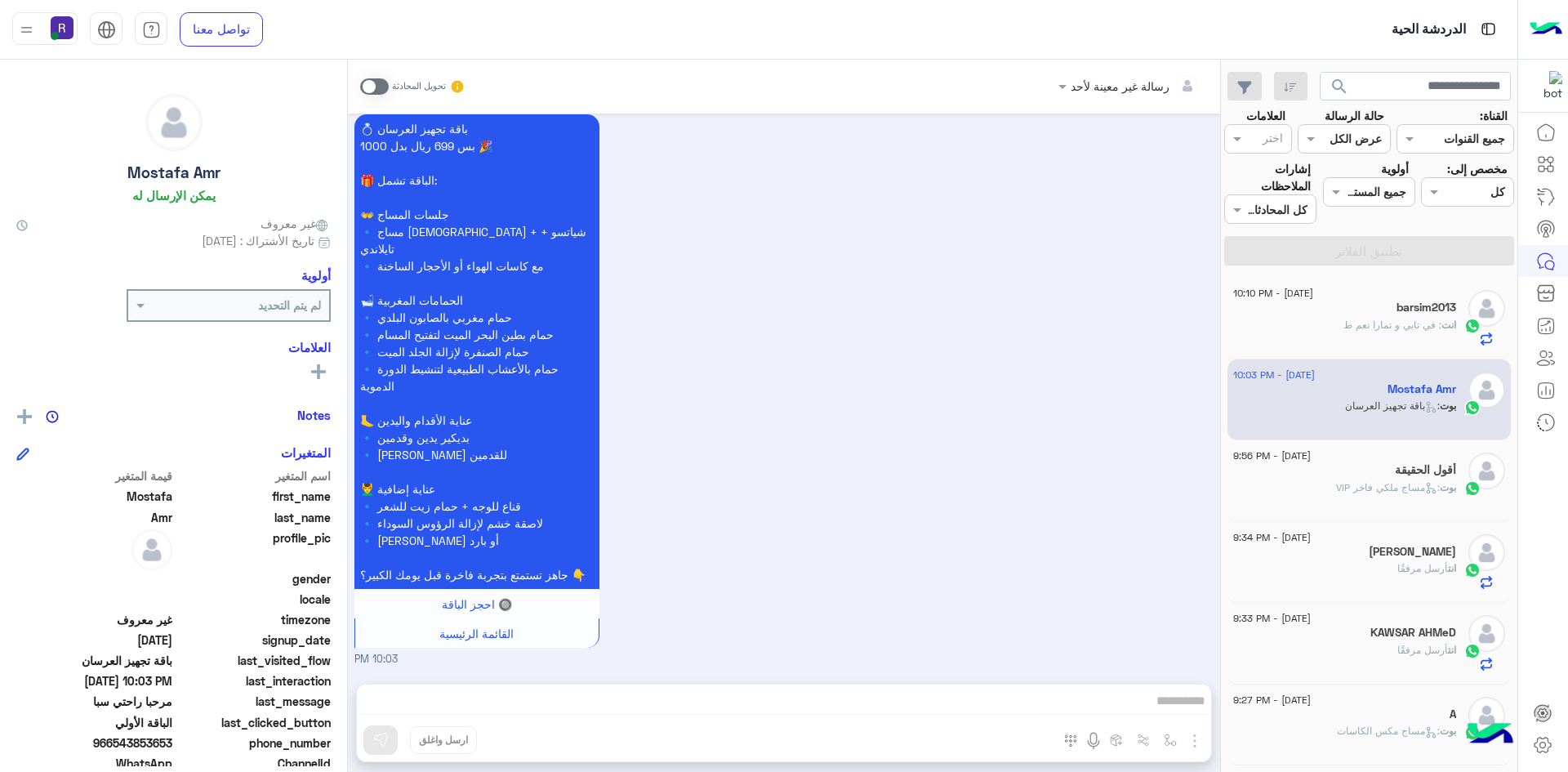
click at [1392, 335] on div "انت : في [GEOGRAPHIC_DATA] و تمارا نعم ط" at bounding box center [1344, 332] width 223 height 29
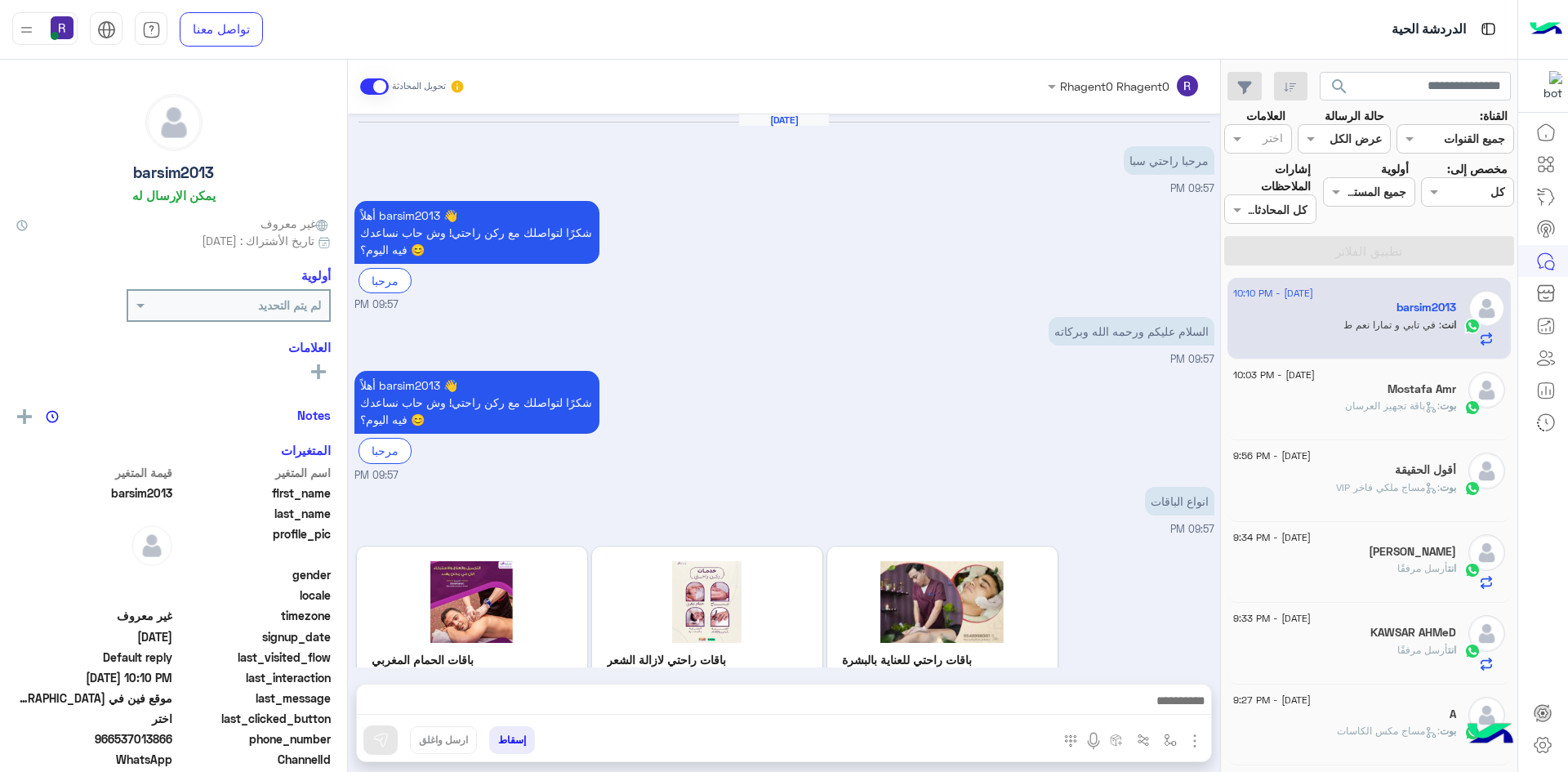
scroll to position [1507, 0]
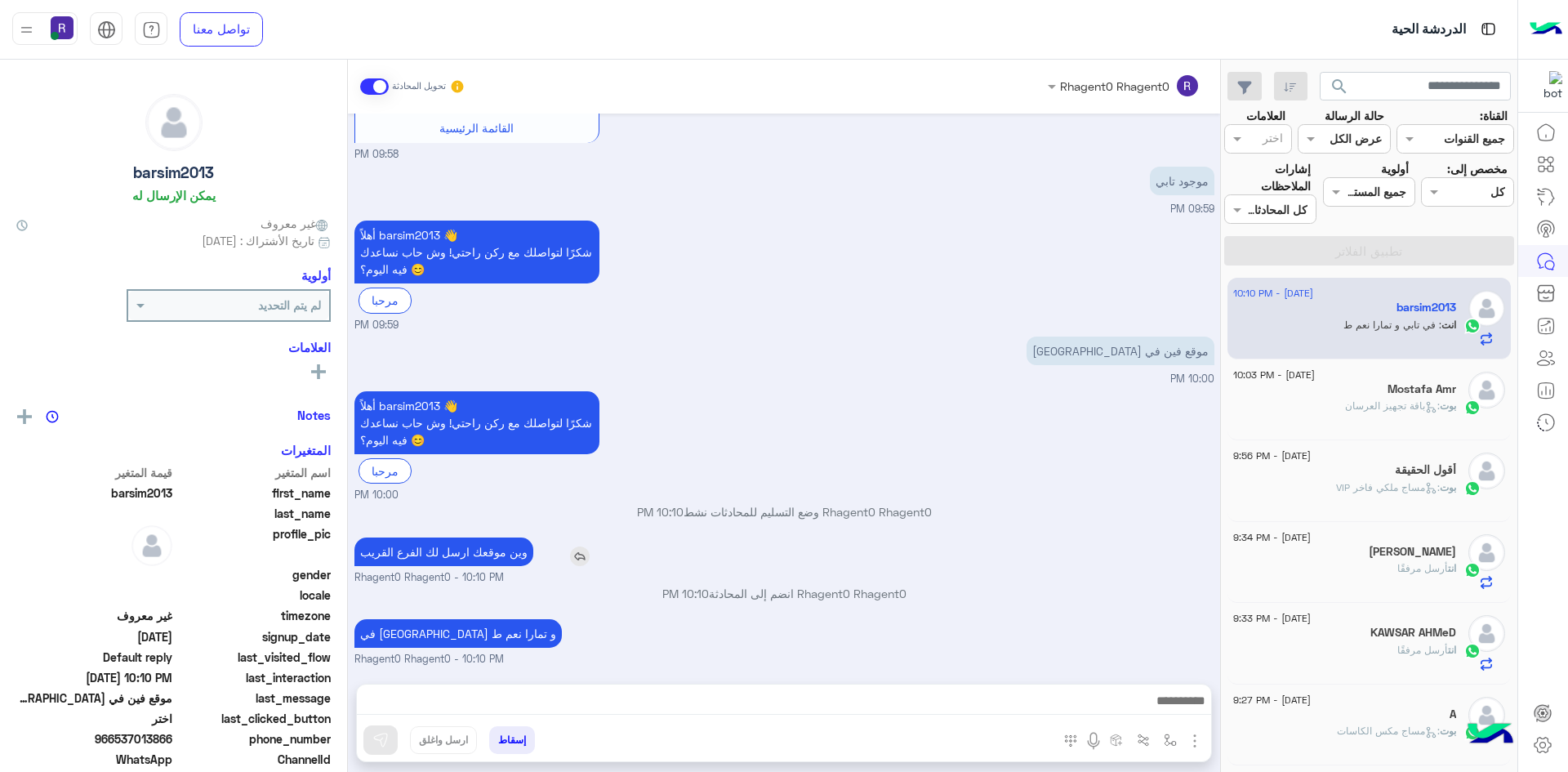
click at [419, 540] on p "وين موقعك ارسل لك الفرع القريب" at bounding box center [444, 552] width 179 height 29
click at [433, 554] on p "وين موقعك ارسل لك الفرع القريب" at bounding box center [444, 552] width 179 height 29
copy app-msgs-text
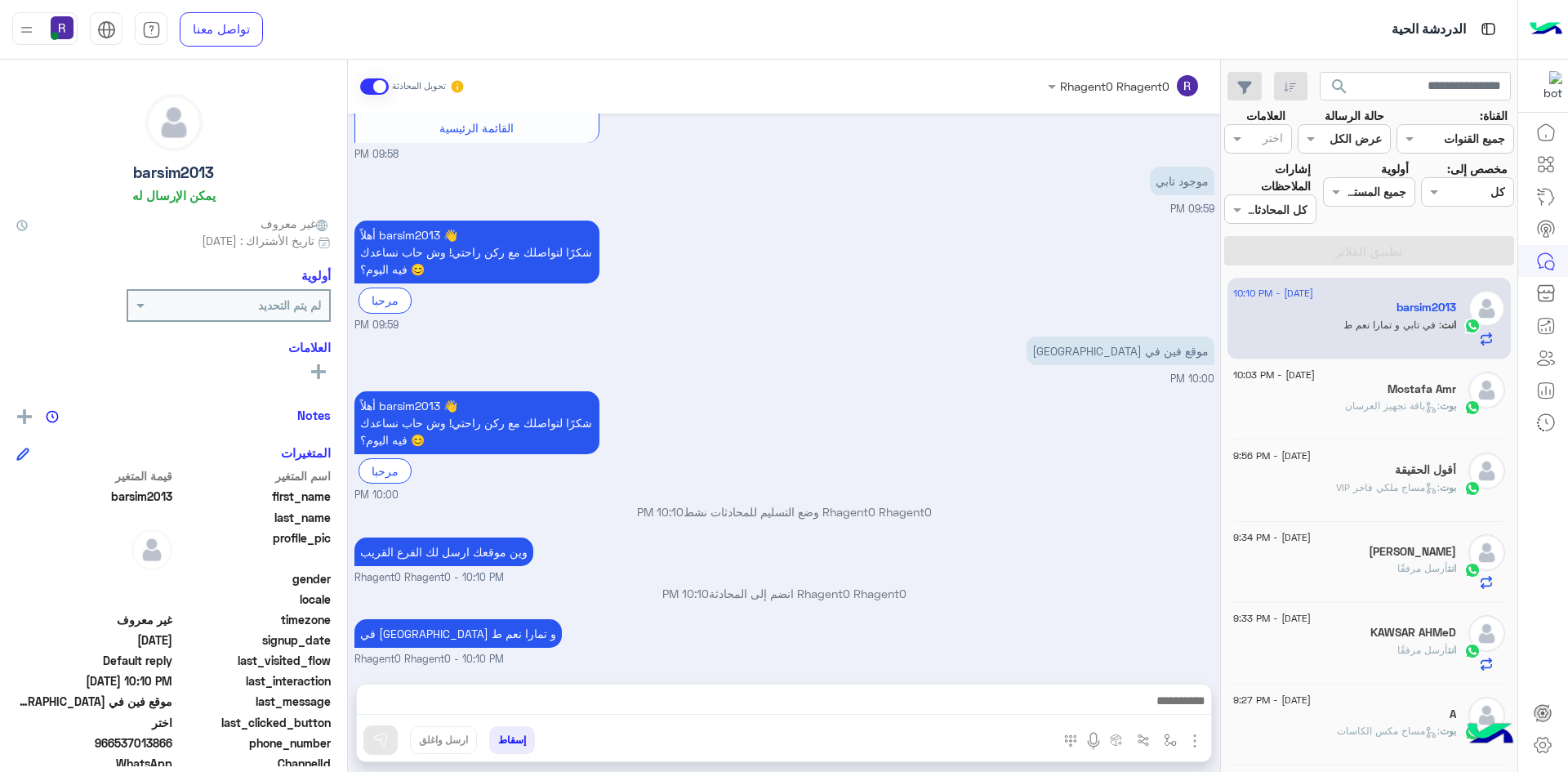
click at [1391, 481] on span "بوت : مساج ملكي فاخر VIP" at bounding box center [1396, 488] width 120 height 13
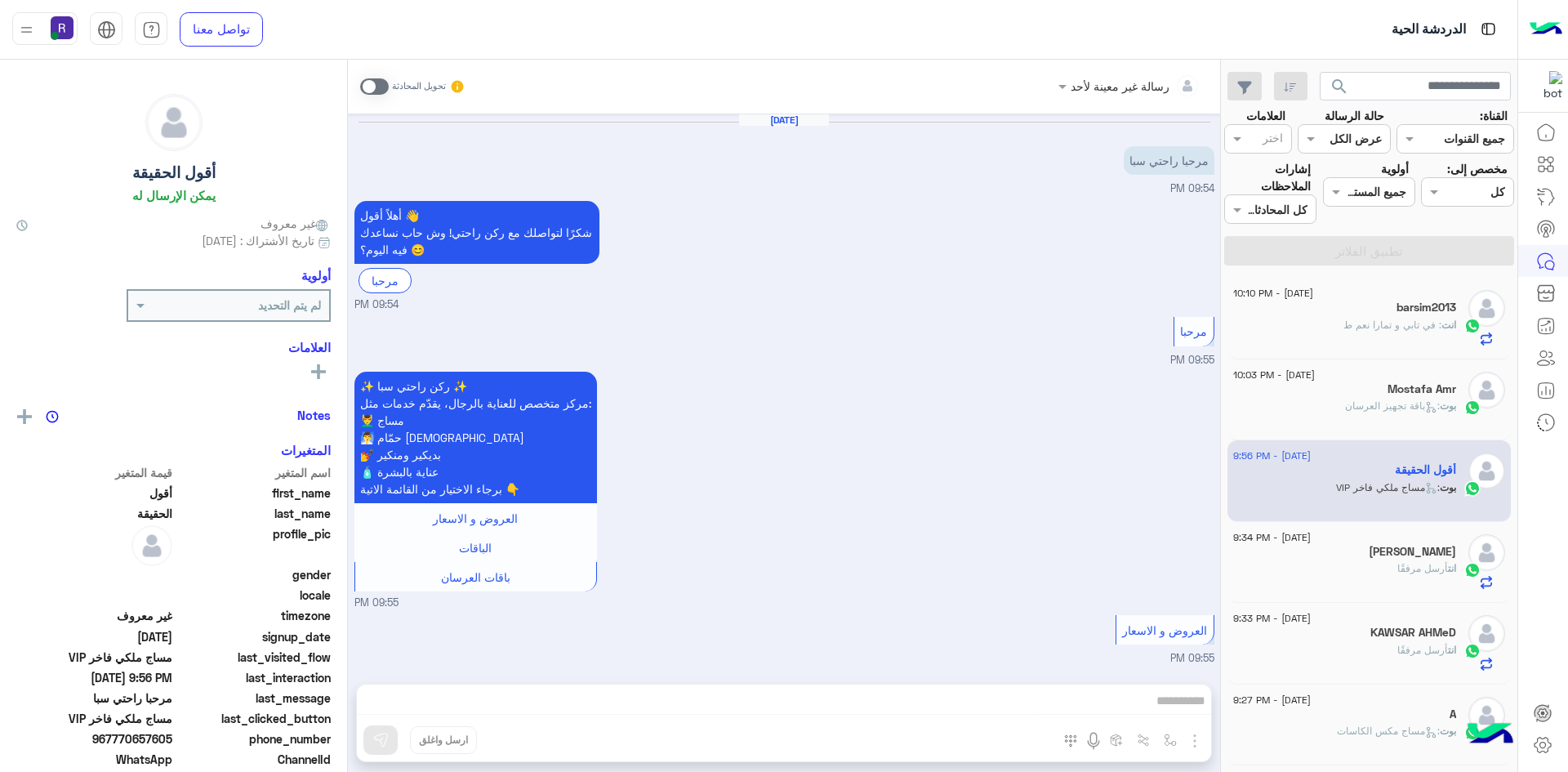
scroll to position [509, 0]
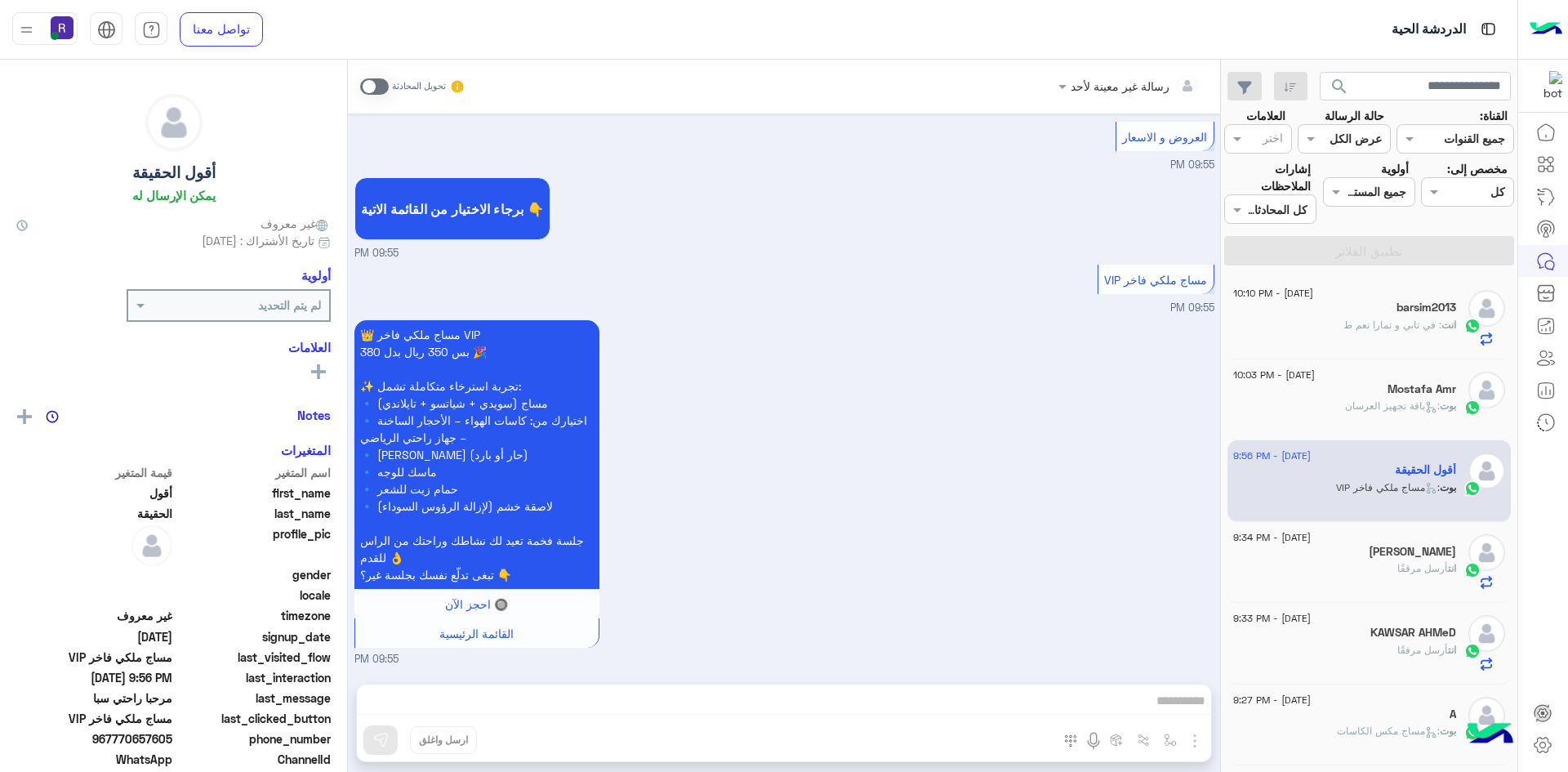
click at [364, 82] on span at bounding box center [375, 87] width 29 height 16
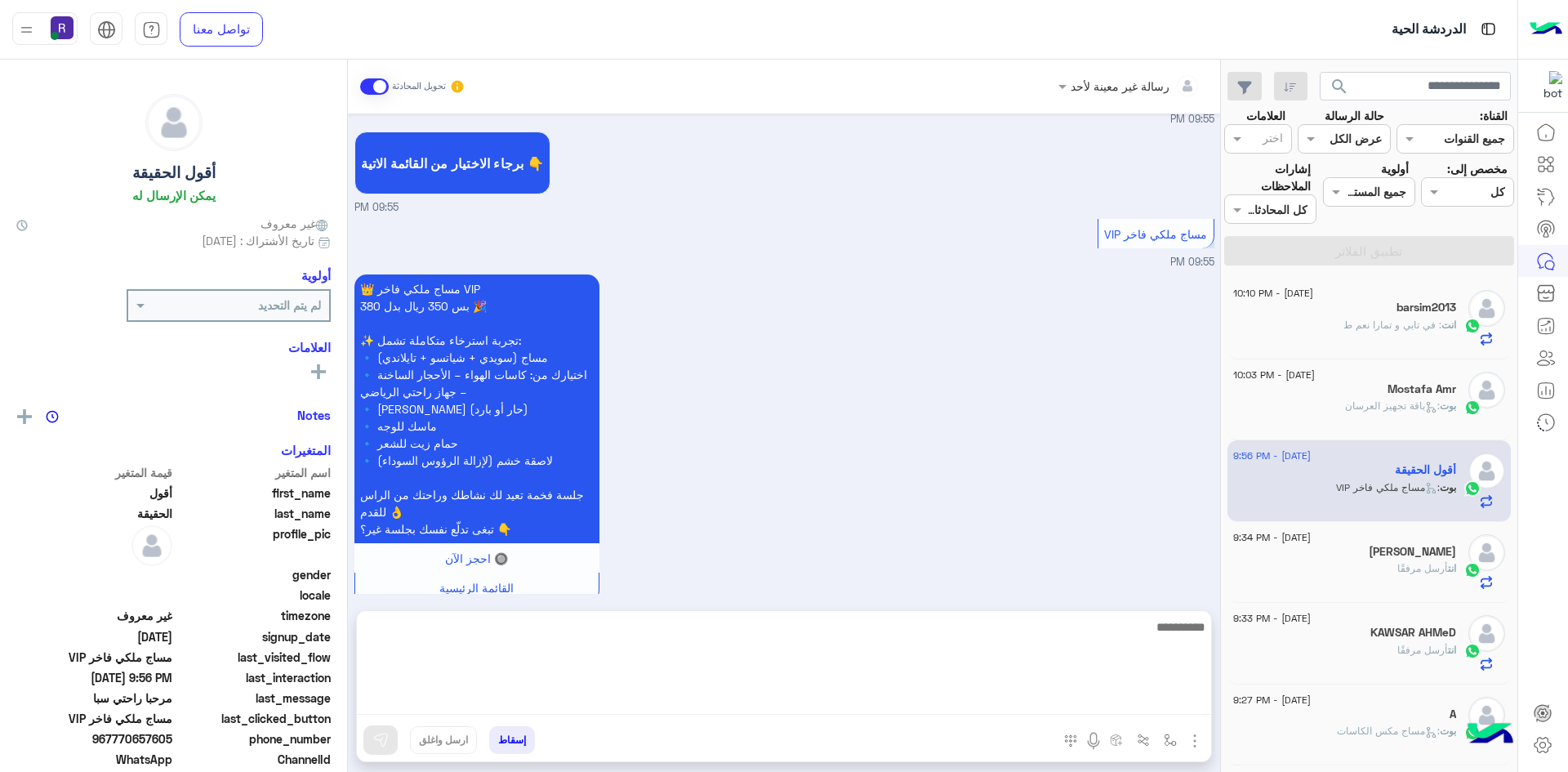
click at [818, 695] on textarea at bounding box center [784, 666] width 854 height 98
paste textarea "**********"
type textarea "**********"
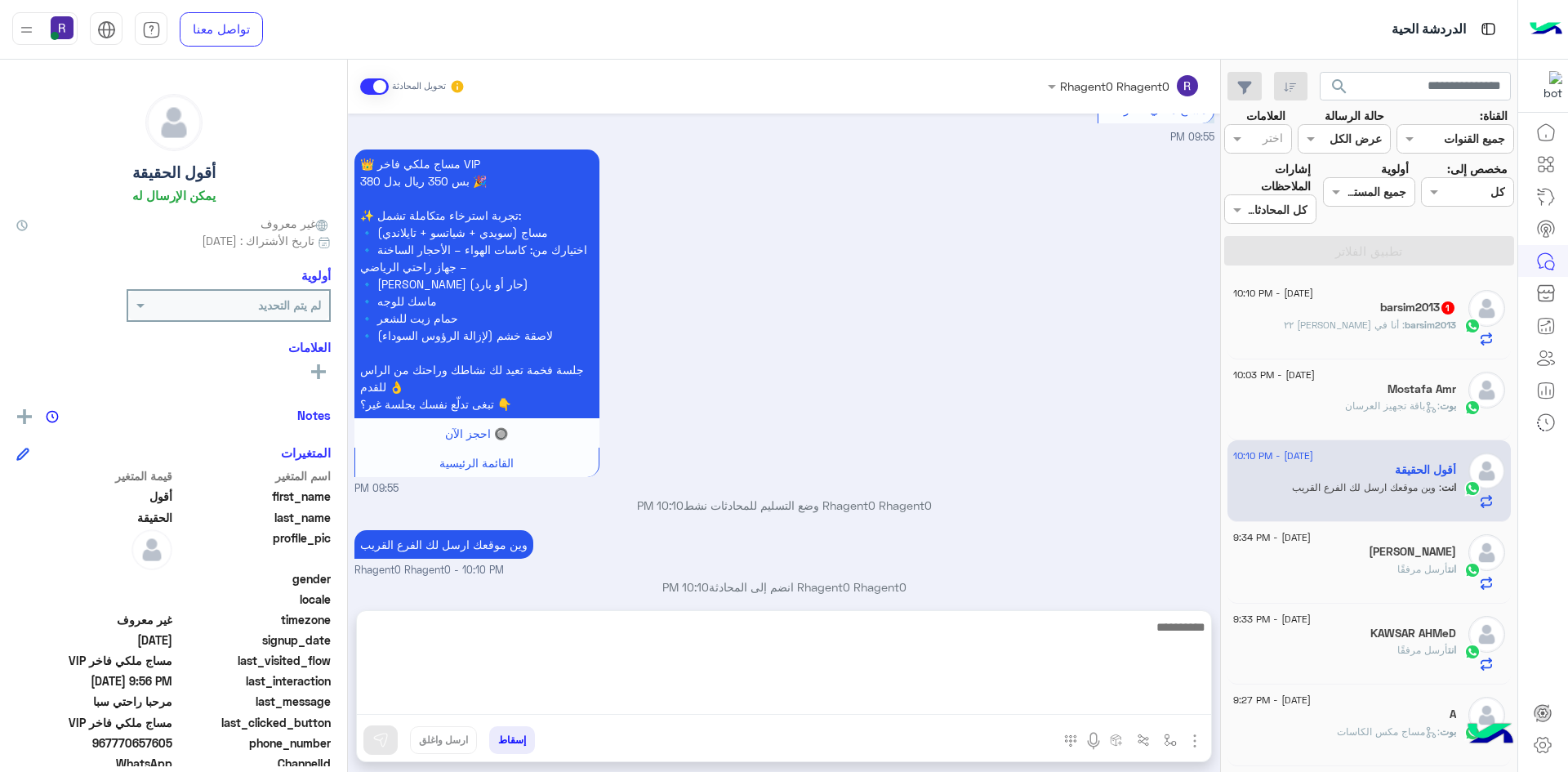
scroll to position [664, 0]
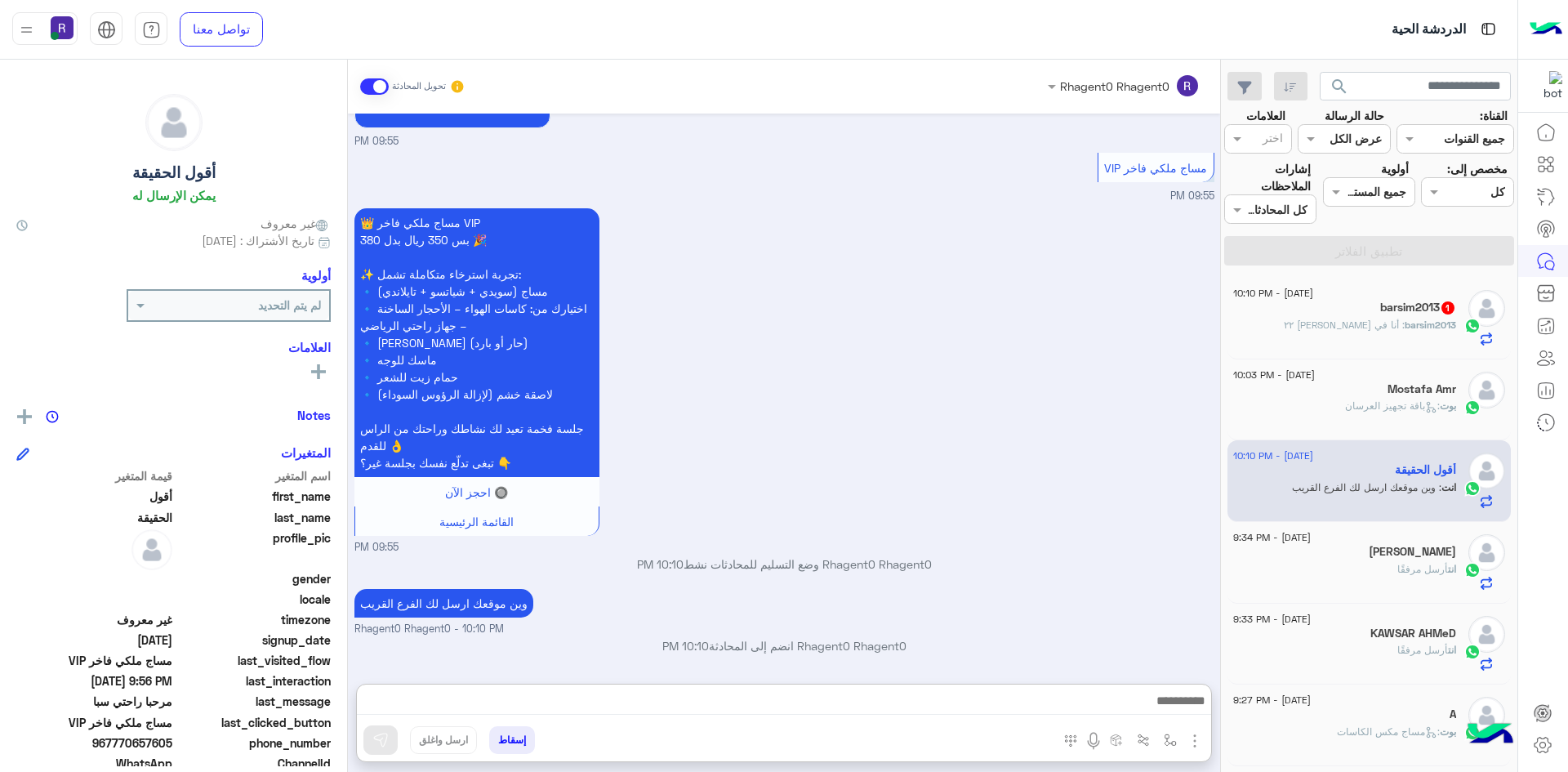
click at [1389, 333] on div "barsim2013 : أنا في [PERSON_NAME] ٢٢" at bounding box center [1344, 332] width 223 height 29
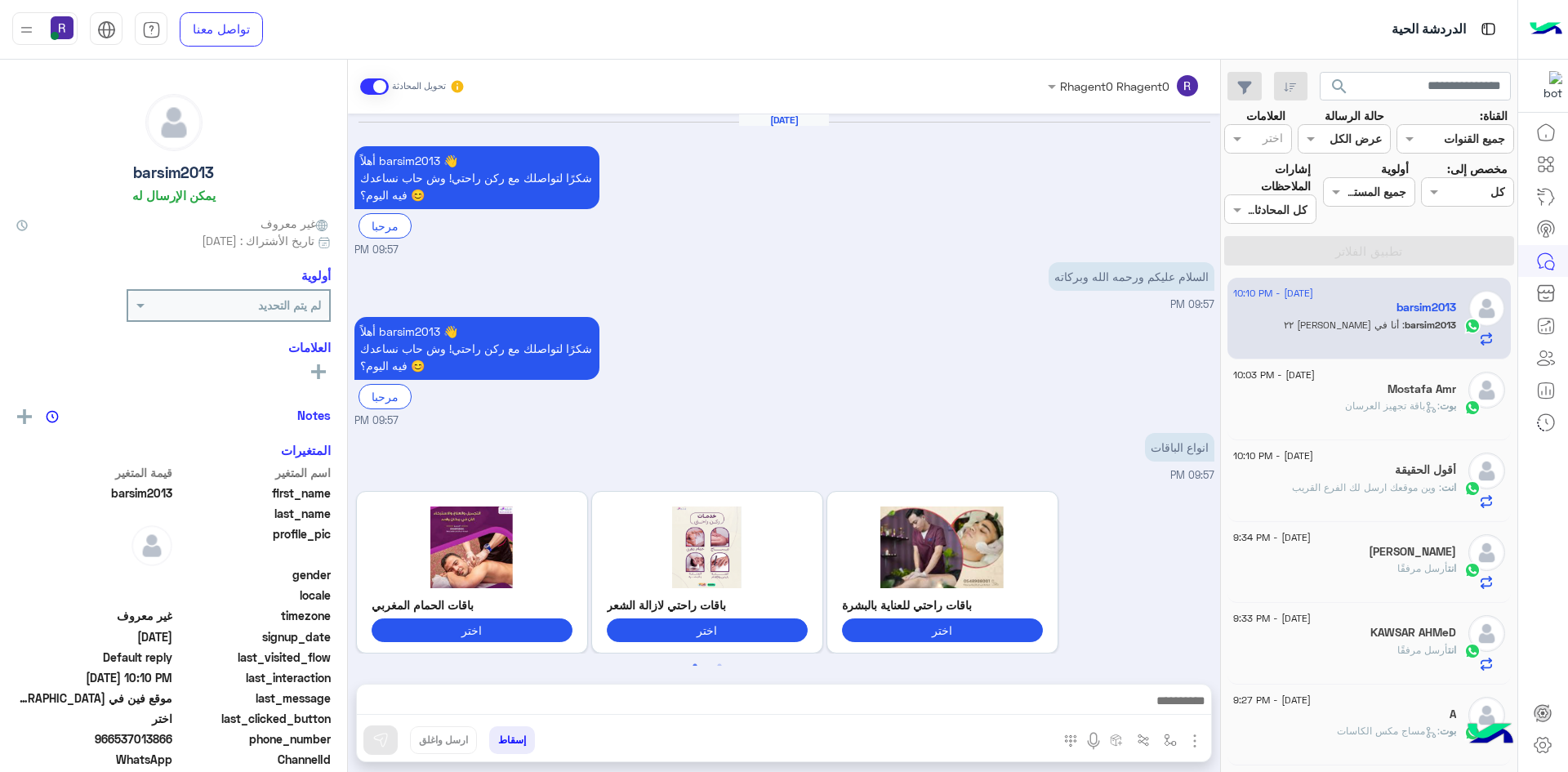
scroll to position [1507, 0]
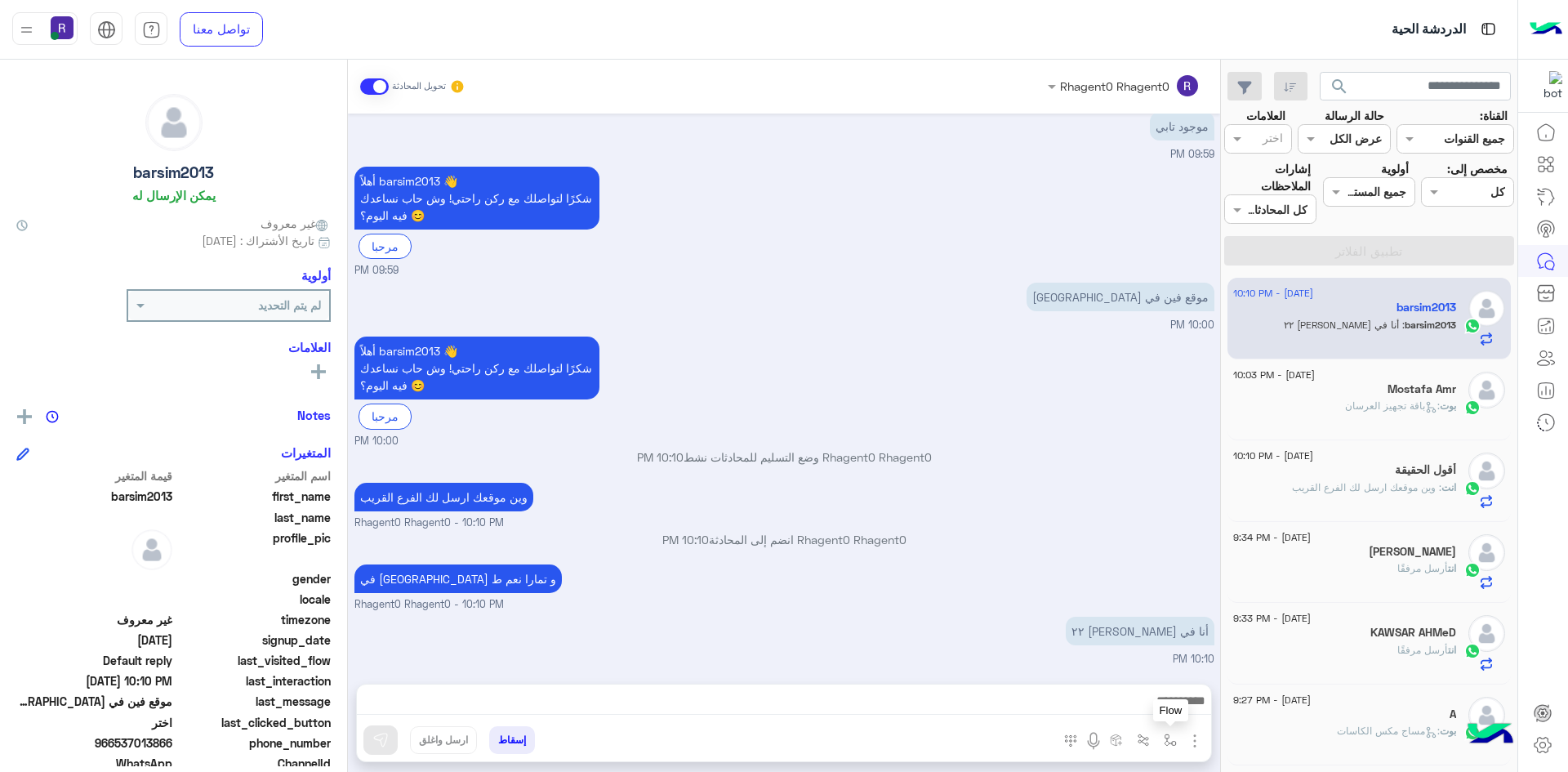
click at [1167, 734] on img "button" at bounding box center [1170, 740] width 13 height 13
click at [1165, 695] on input "text" at bounding box center [1120, 704] width 110 height 19
type input "***"
click at [1144, 668] on div "لبن" at bounding box center [1123, 675] width 121 height 32
type textarea "***"
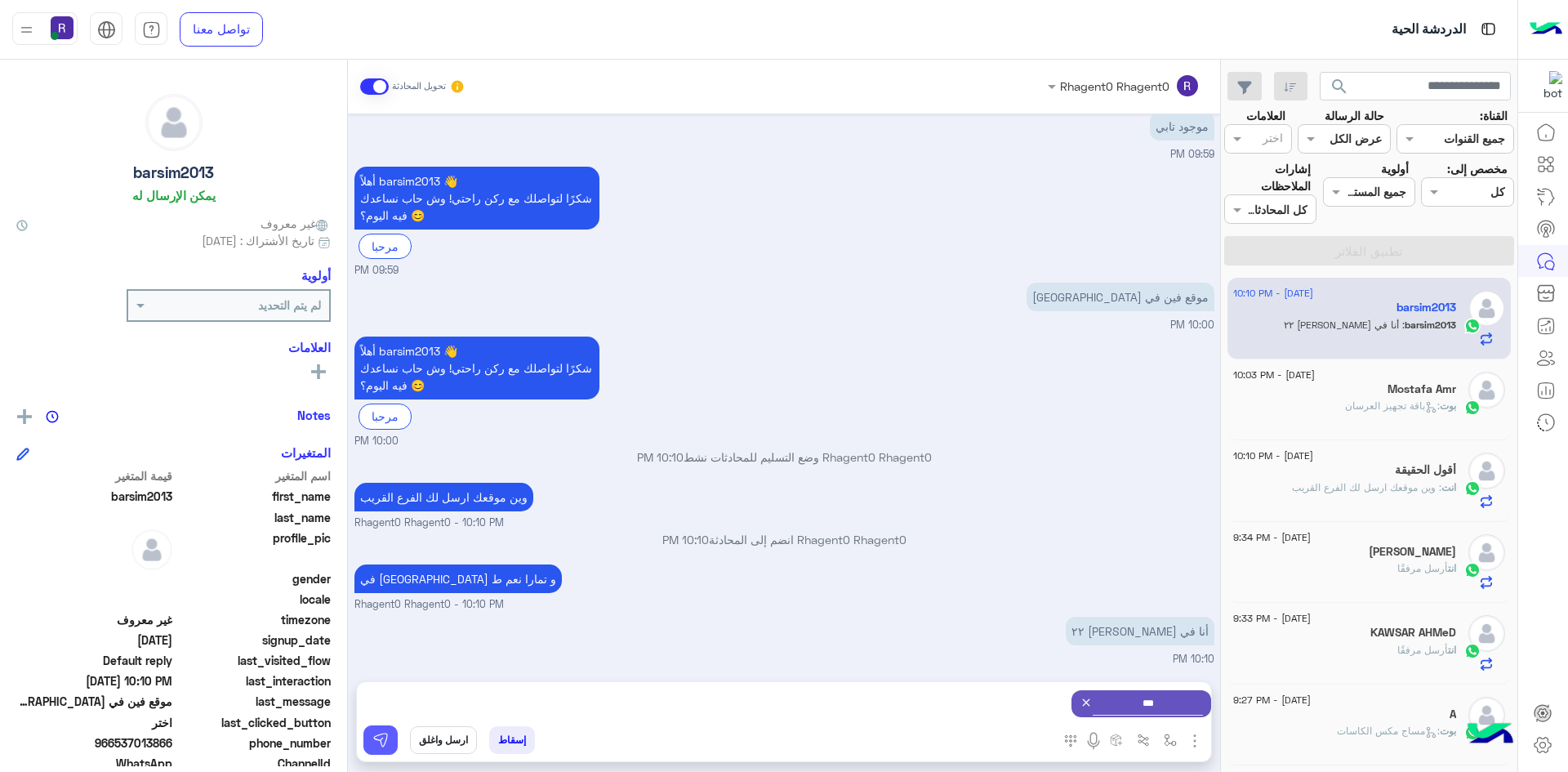
click at [387, 738] on img at bounding box center [380, 740] width 16 height 16
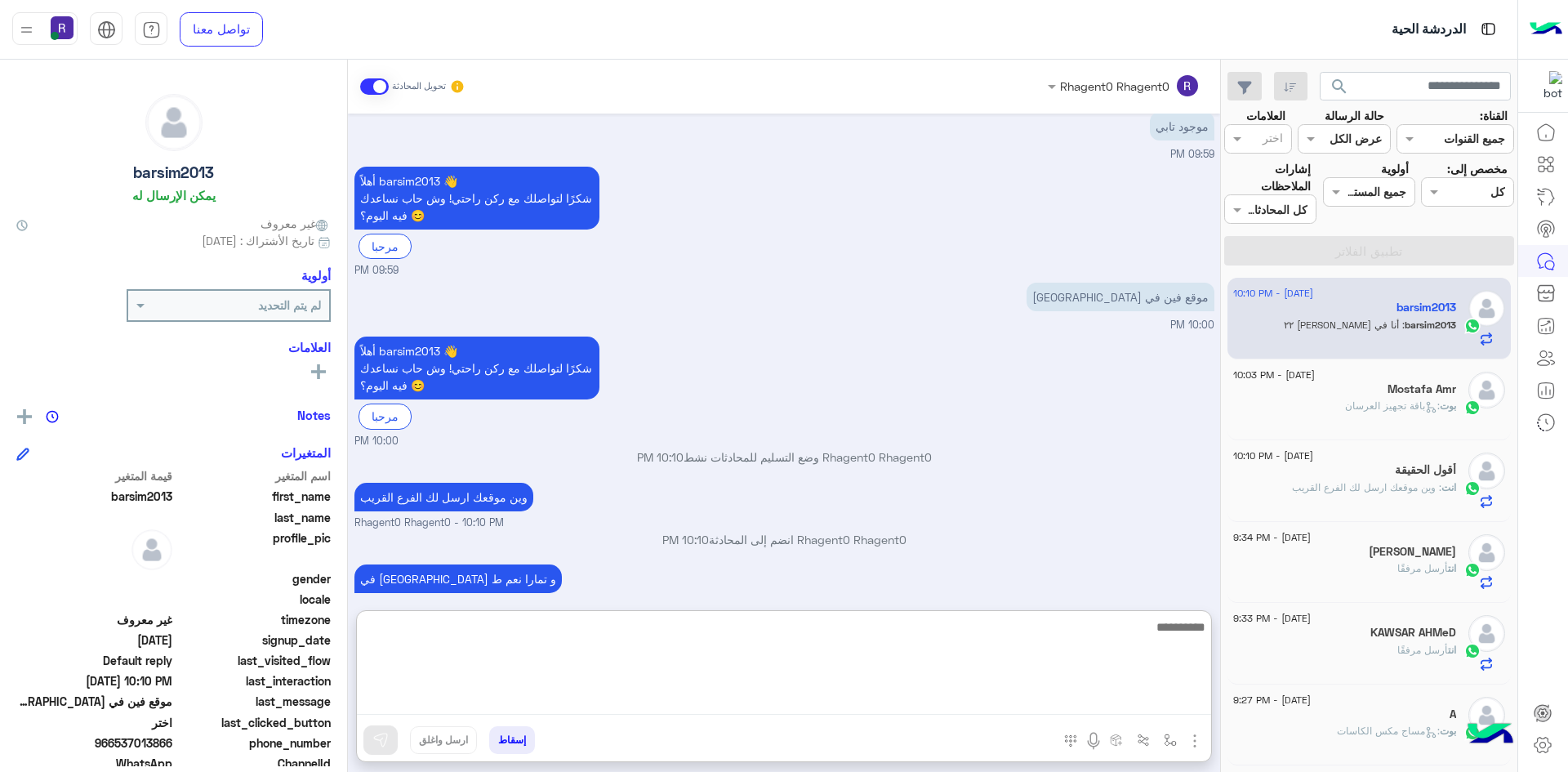
click at [1103, 697] on textarea at bounding box center [784, 666] width 854 height 98
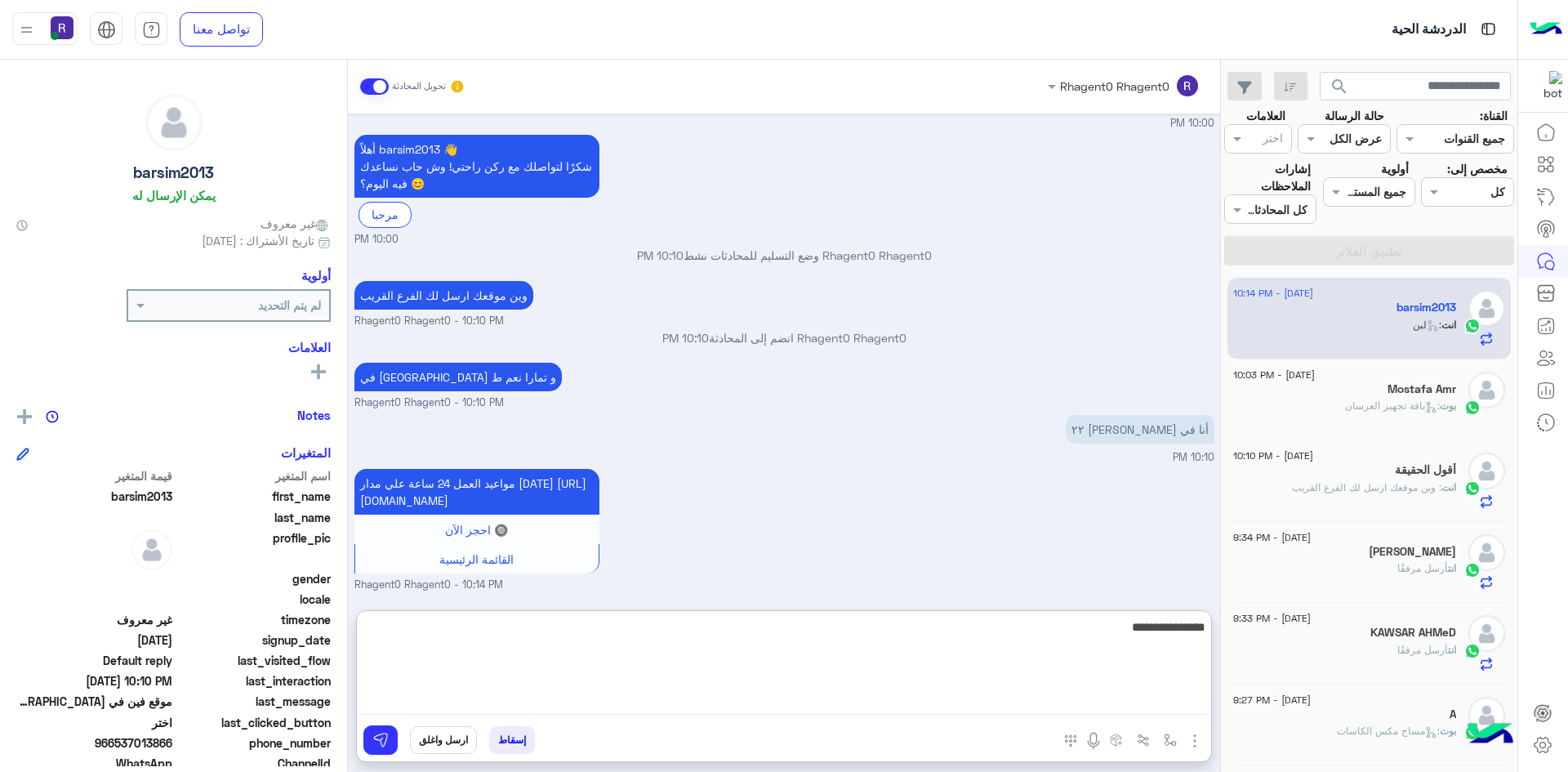
type textarea "**********"
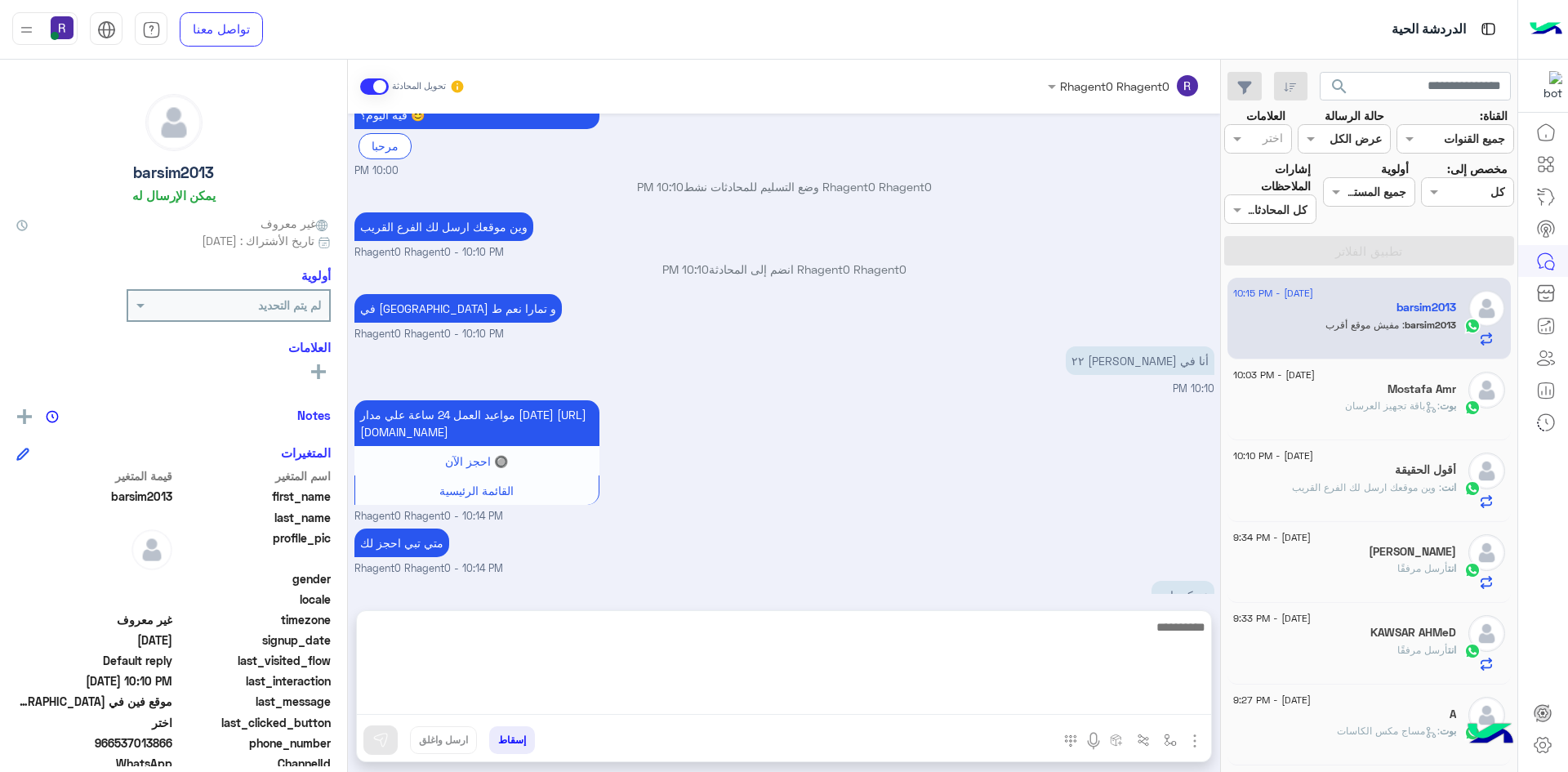
scroll to position [1813, 0]
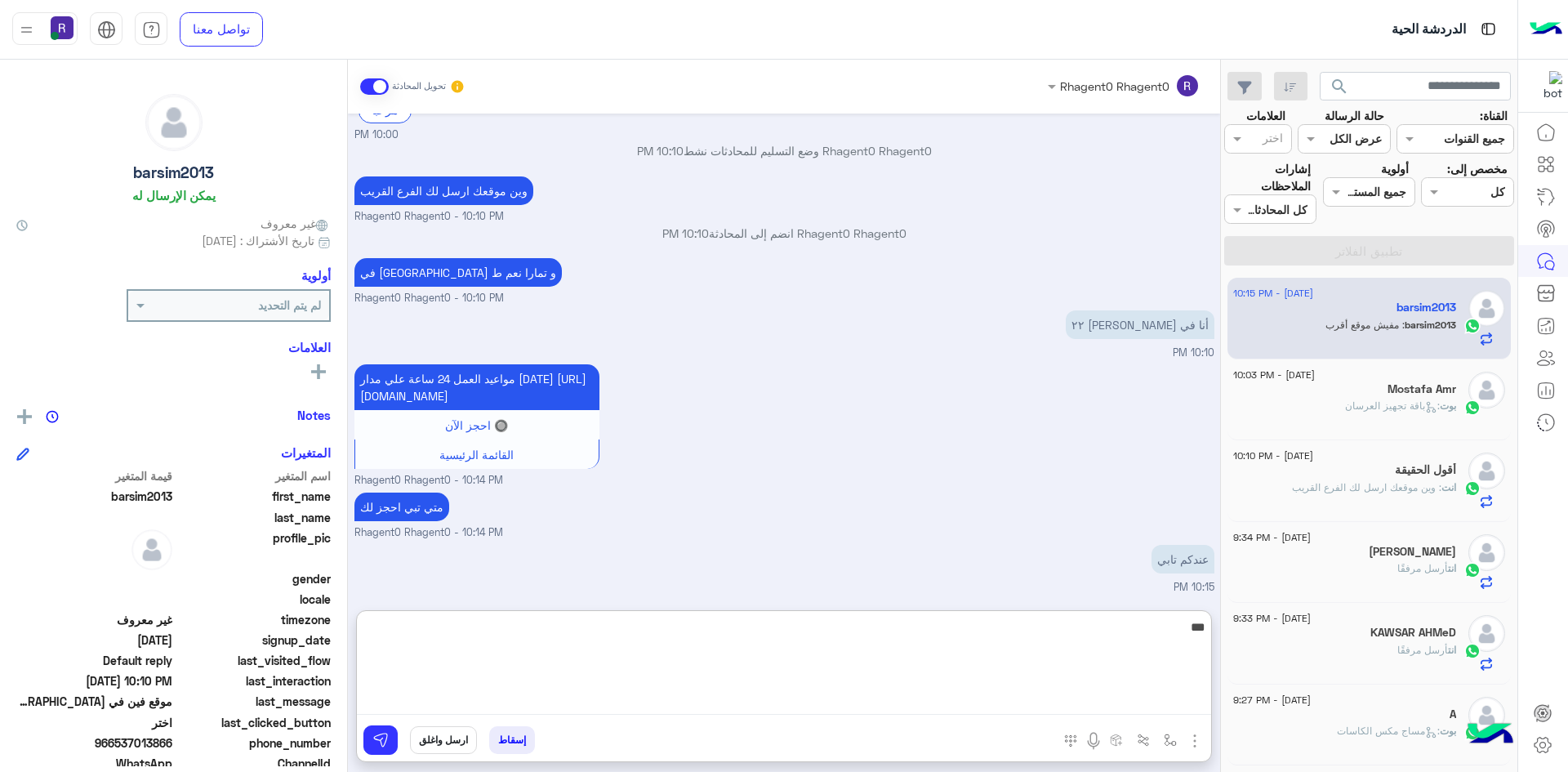
type textarea "***"
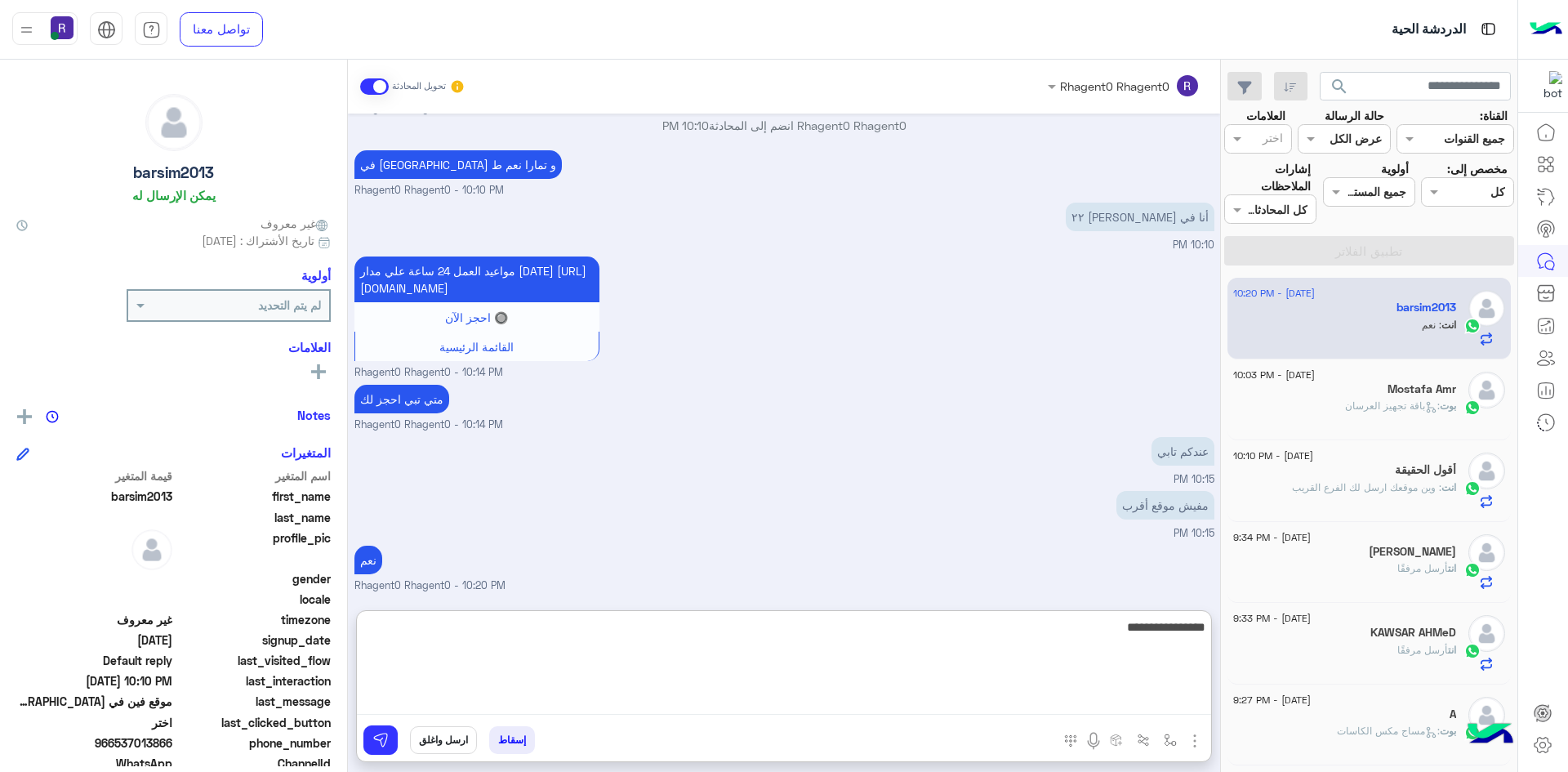
type textarea "**********"
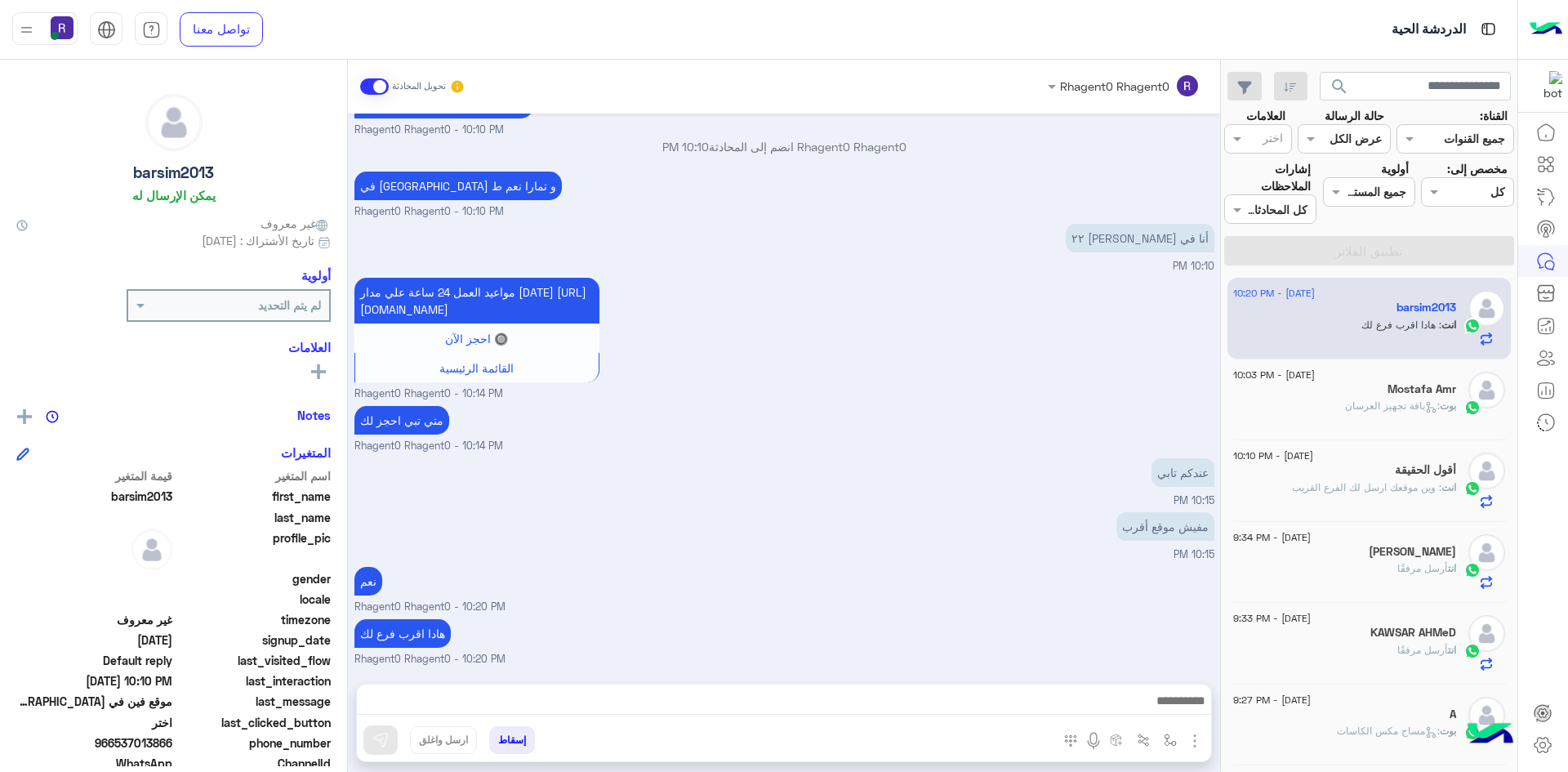
click at [1368, 401] on span ": باقة تجهيز العرسان" at bounding box center [1393, 406] width 95 height 13
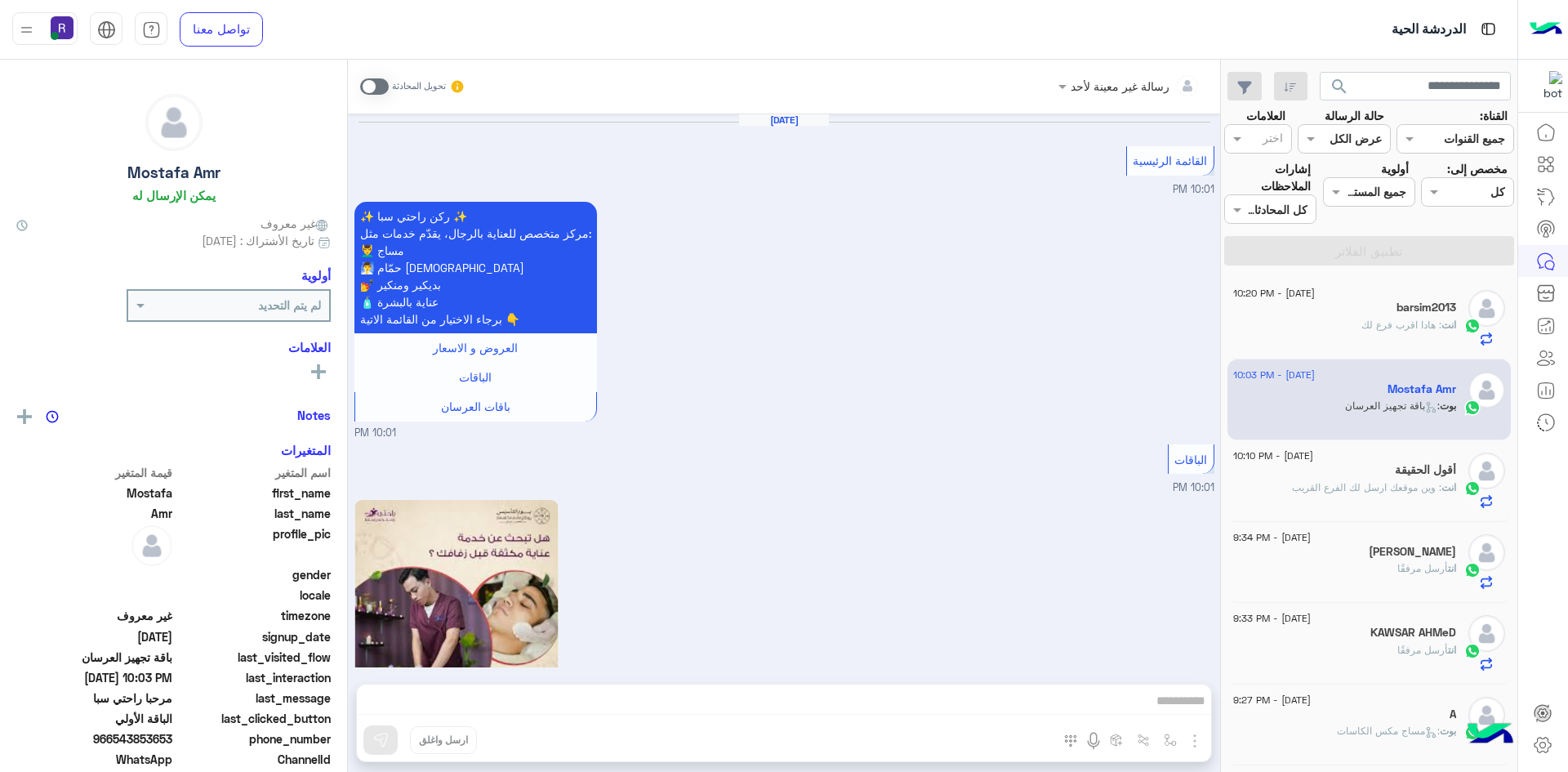
scroll to position [2987, 0]
